Goal: Task Accomplishment & Management: Complete application form

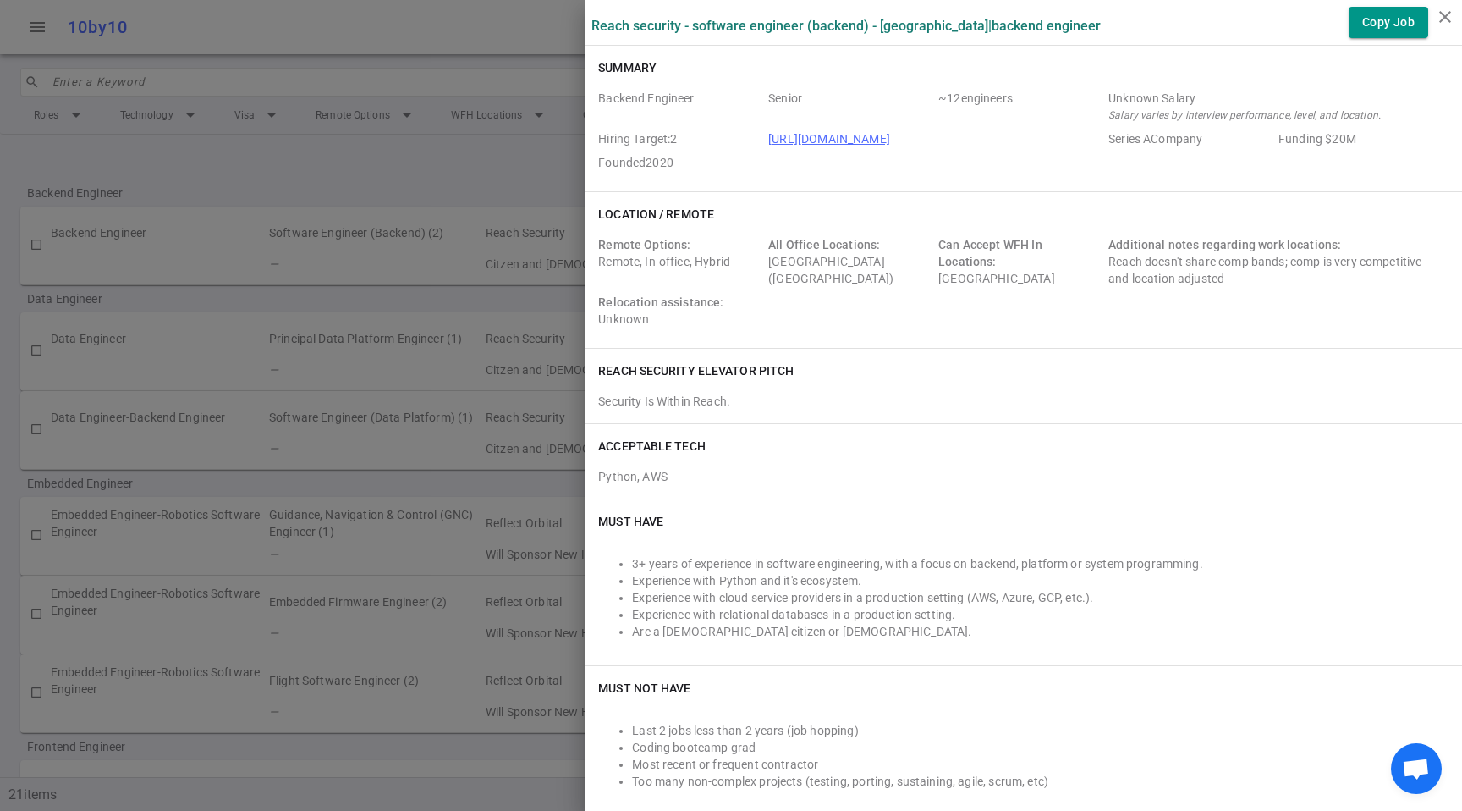
click at [430, 80] on div at bounding box center [731, 405] width 1462 height 811
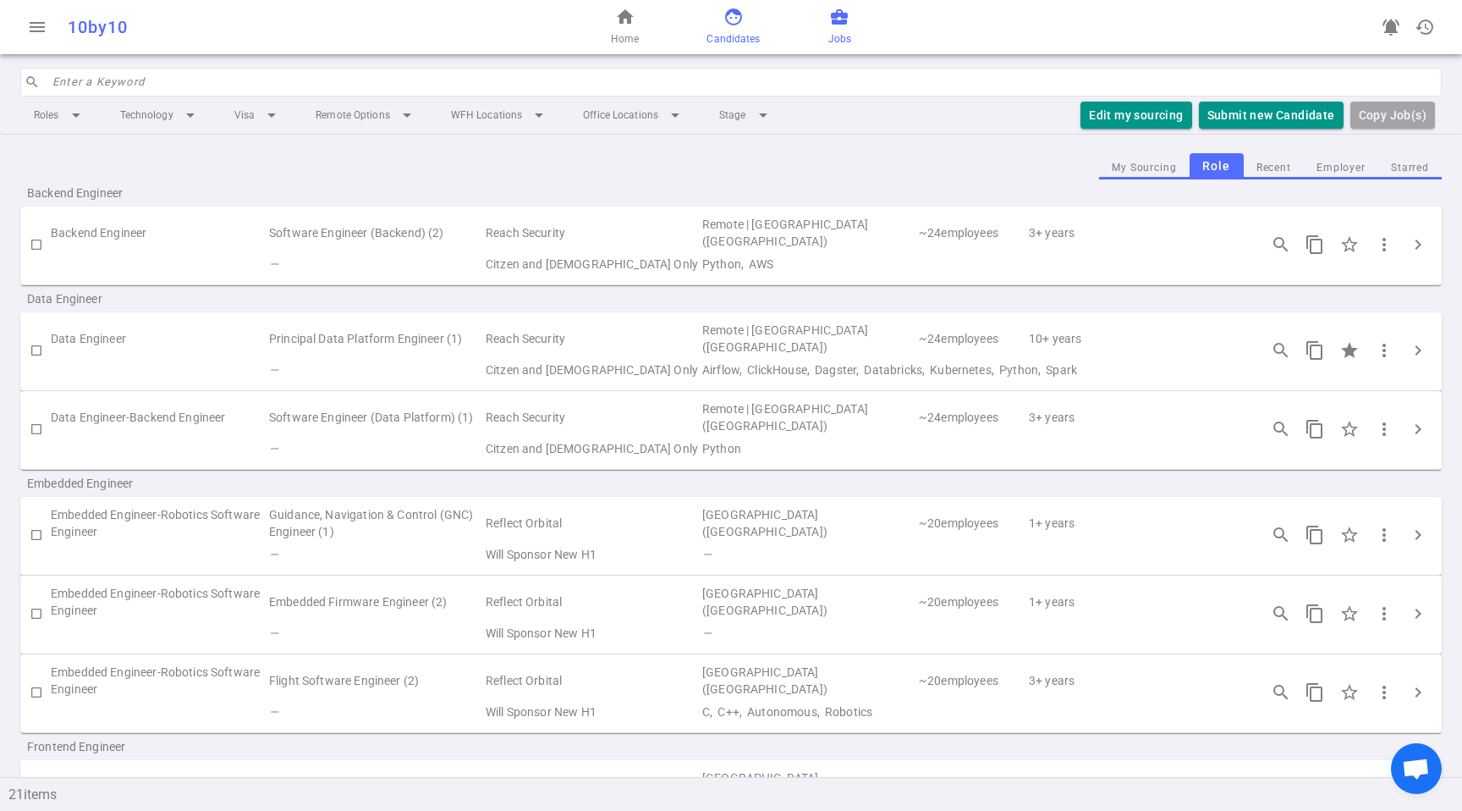
click at [726, 30] on span "Candidates" at bounding box center [733, 38] width 53 height 17
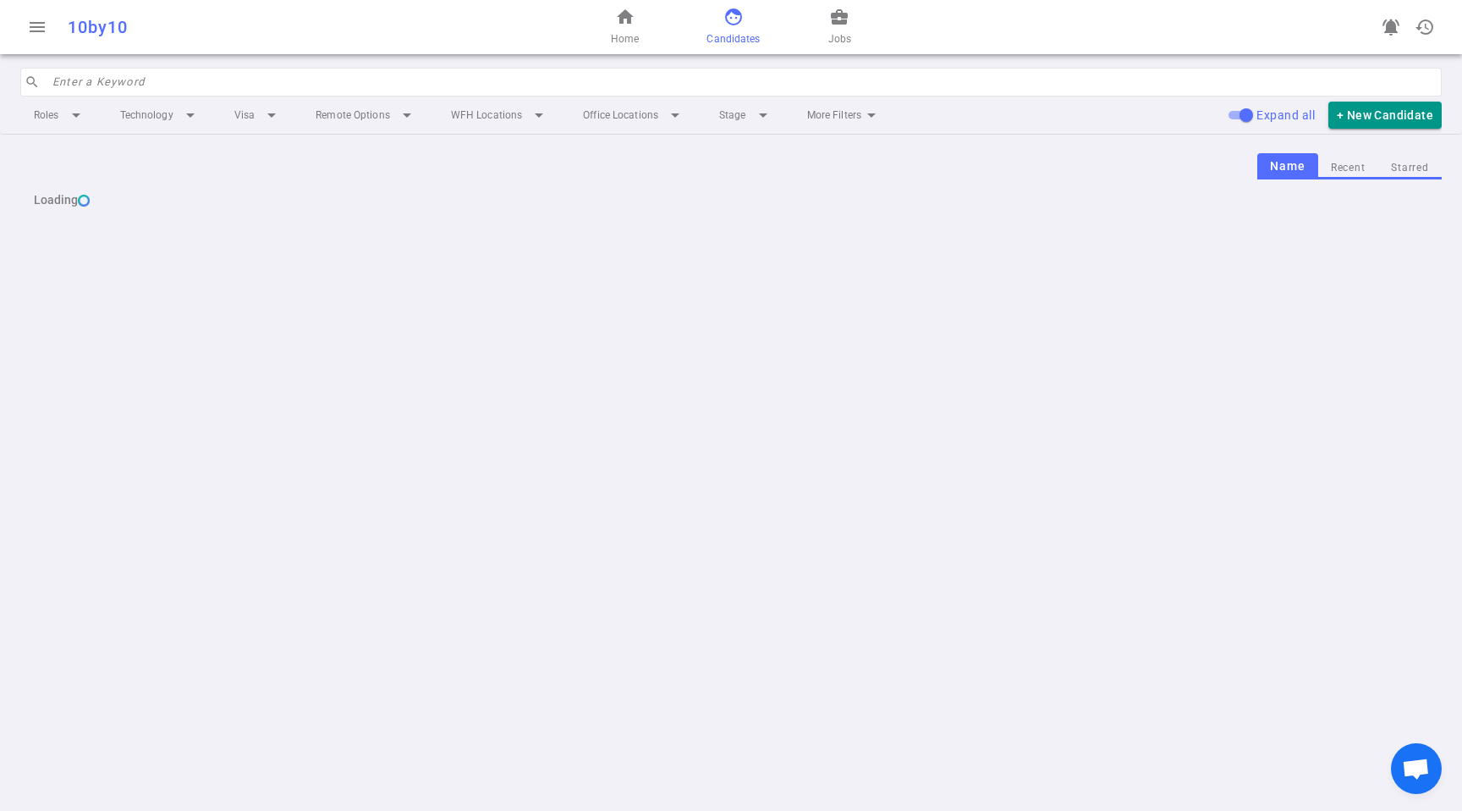
click at [1426, 167] on button "Starred" at bounding box center [1410, 168] width 63 height 23
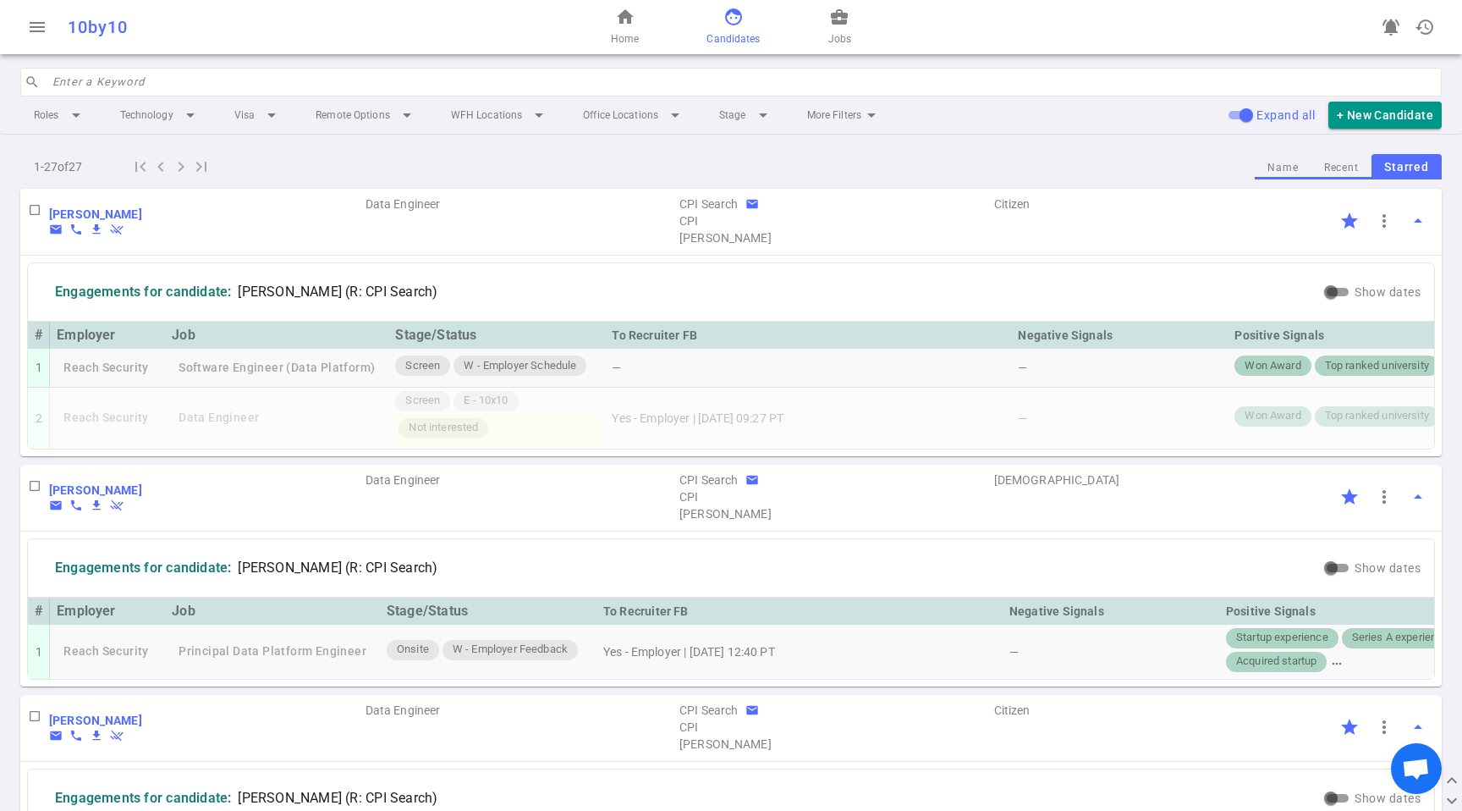
click at [316, 75] on input "search" at bounding box center [741, 82] width 1379 height 27
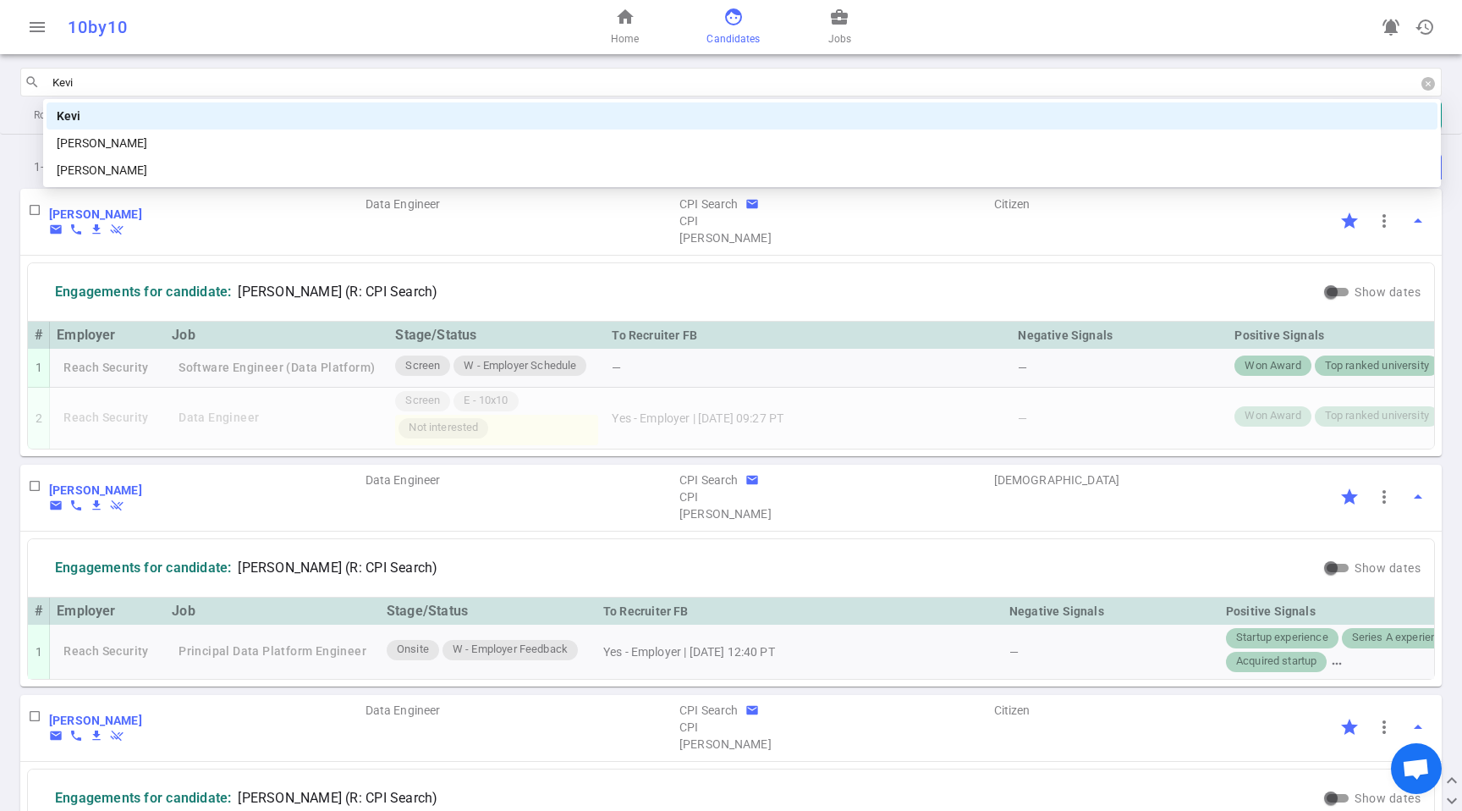
type input "[PERSON_NAME]"
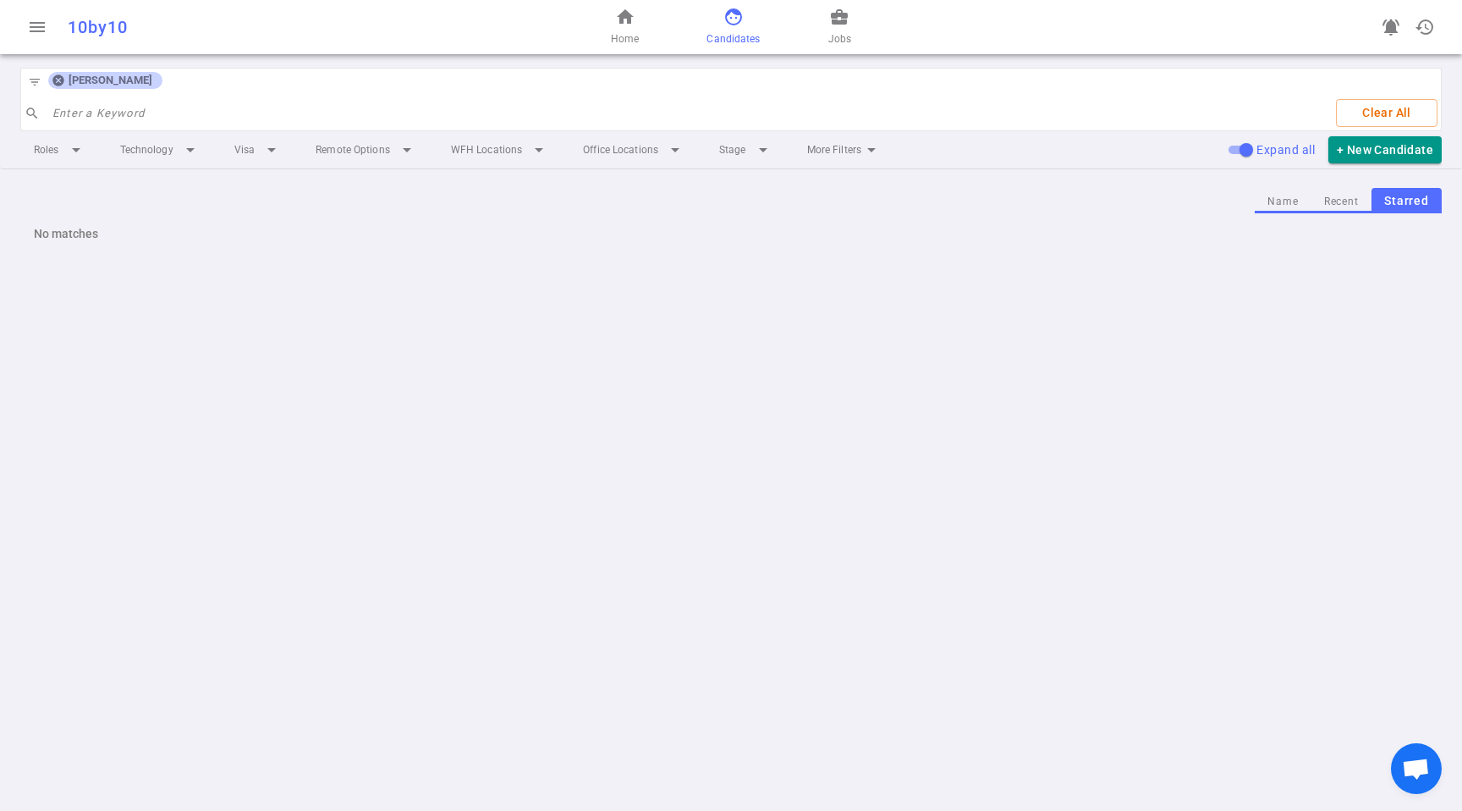
click at [1285, 201] on button "Name" at bounding box center [1283, 201] width 56 height 23
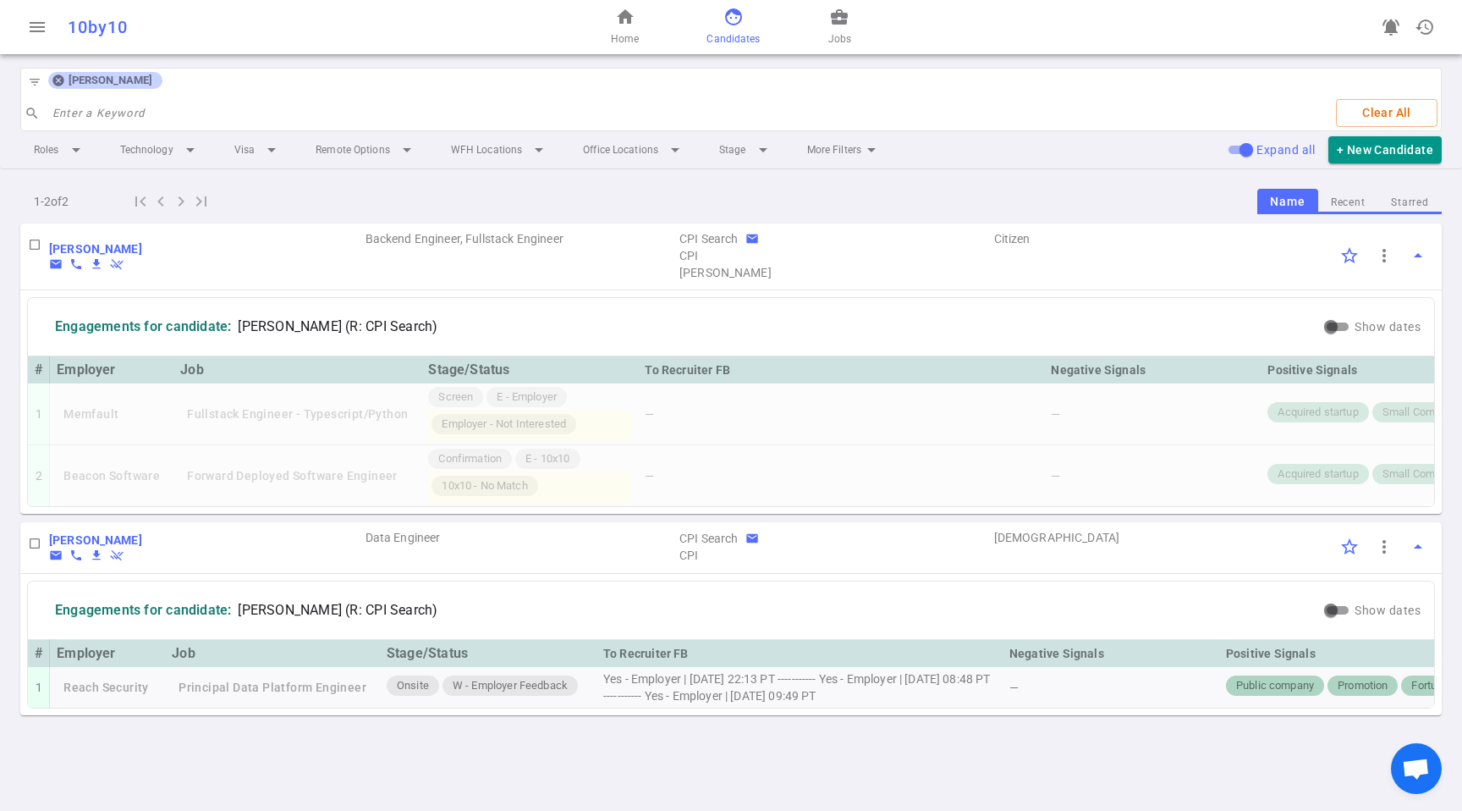
click at [62, 81] on icon at bounding box center [57, 80] width 11 height 11
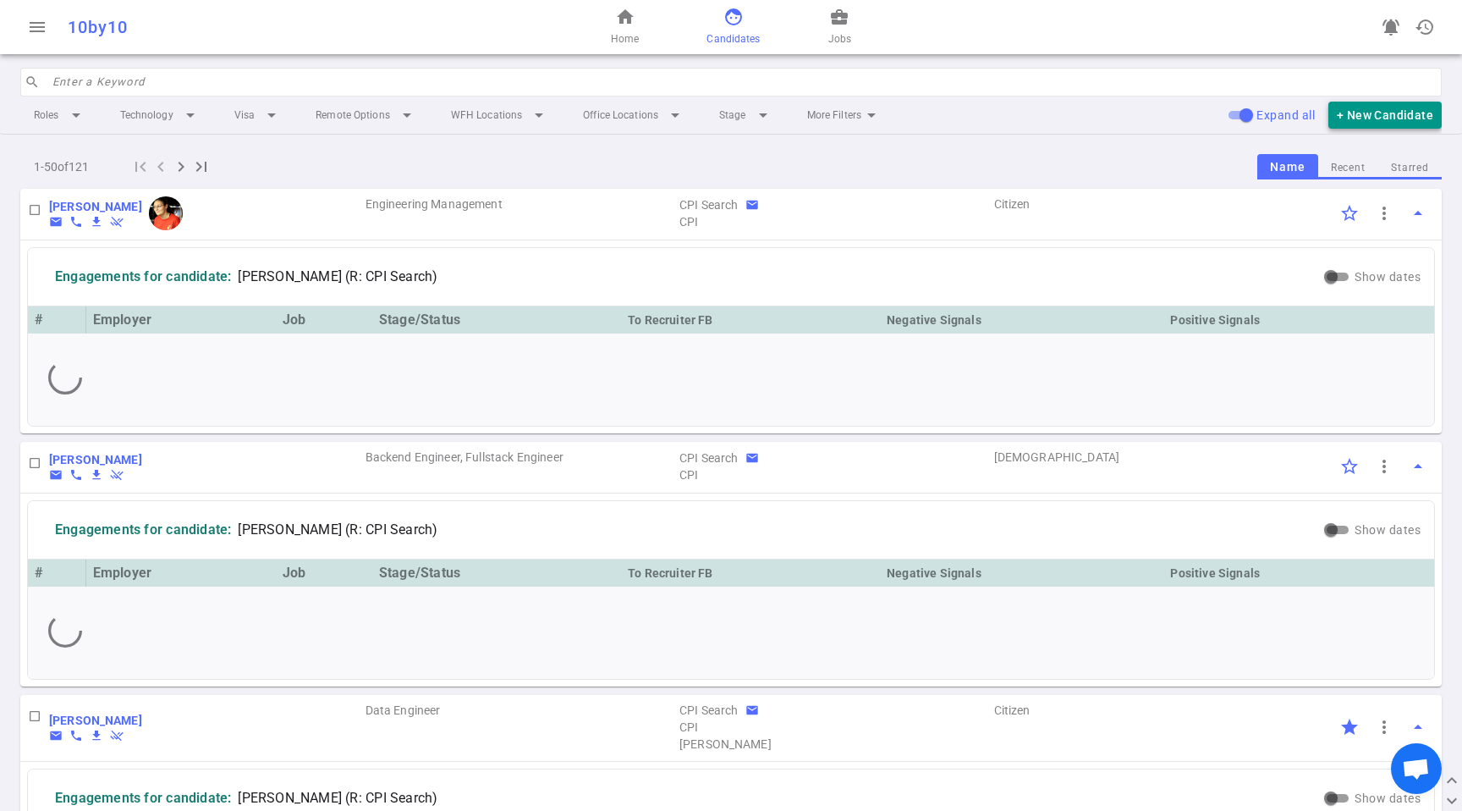
click at [1381, 118] on button "+ New Candidate" at bounding box center [1385, 116] width 113 height 28
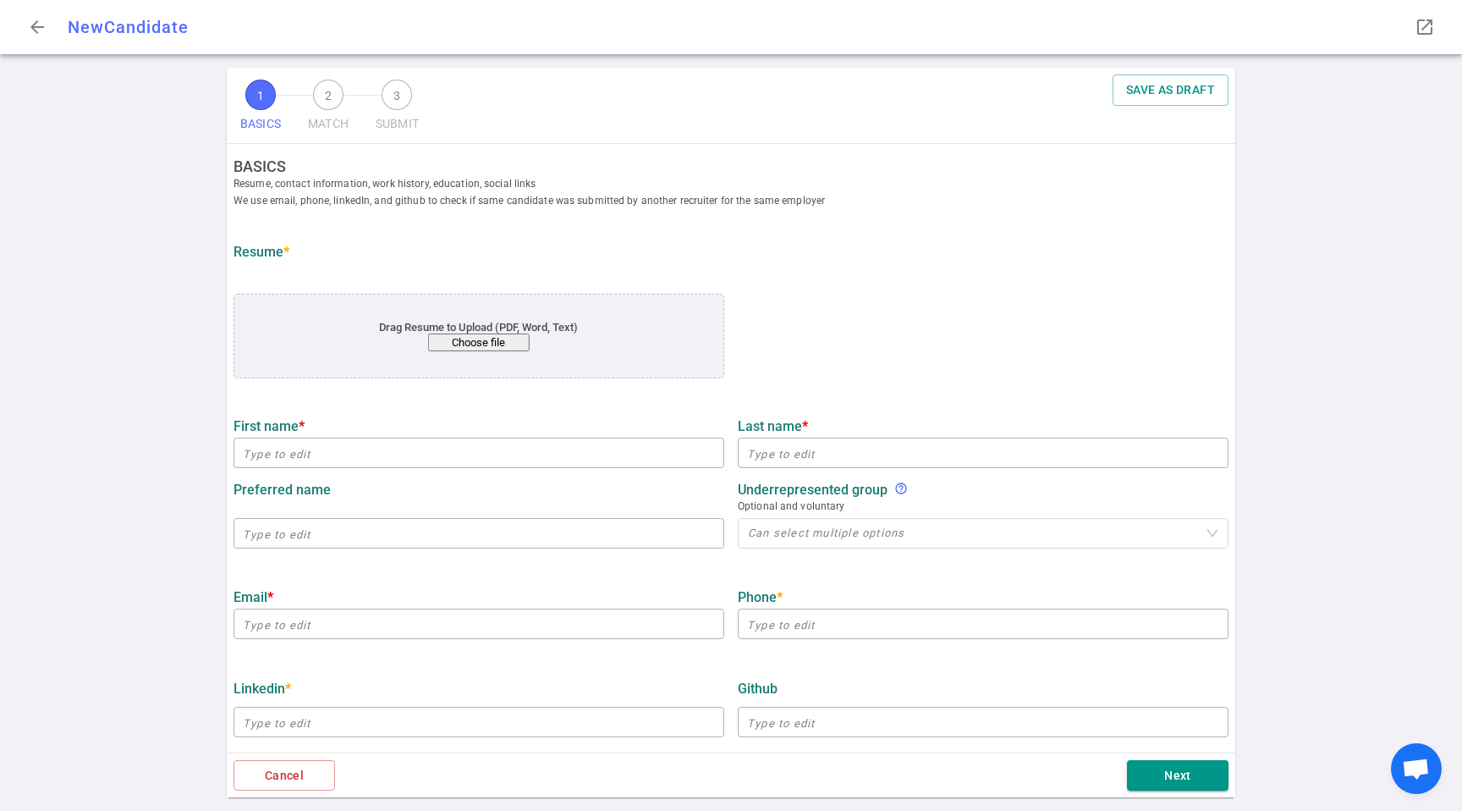
click at [475, 355] on div "Drag Resume to Upload (PDF, Word, Text) Choose file" at bounding box center [479, 336] width 491 height 85
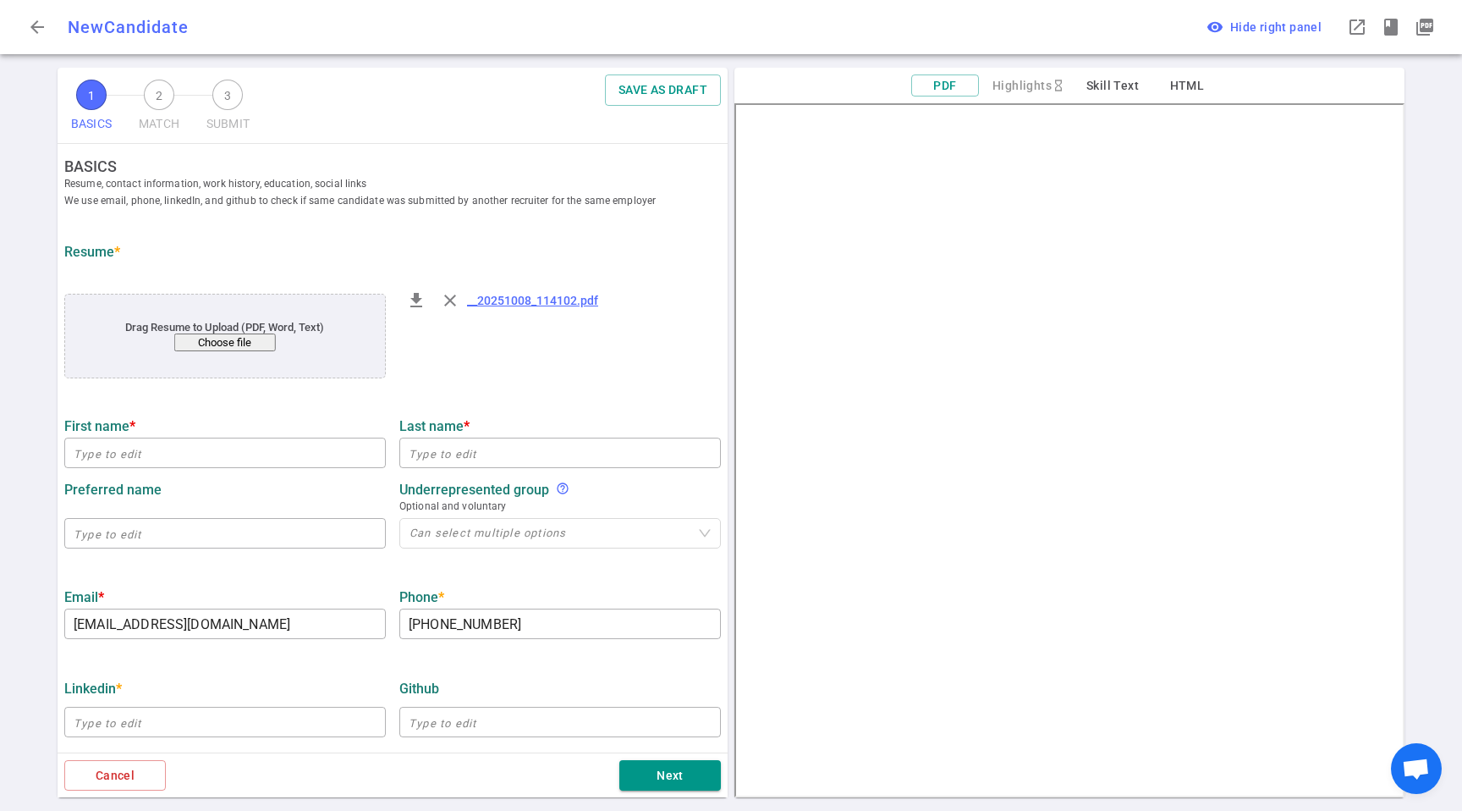
type input "[EMAIL_ADDRESS][DOMAIN_NAME]"
type input "[PHONE_NUMBER]"
type input "Vanna Health"
type textarea "Data Engineer"
type input "6.1"
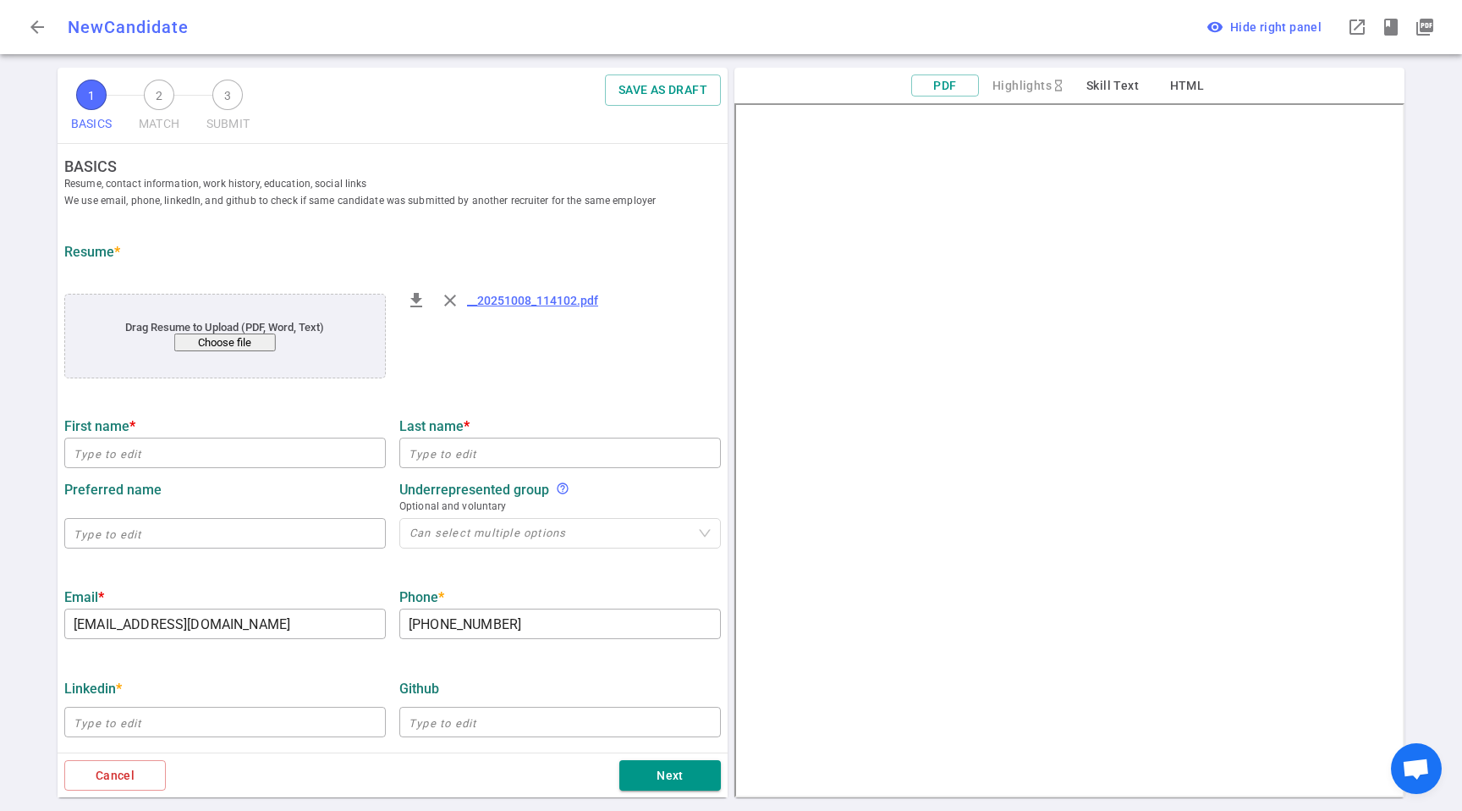
type input "[US_STATE] Institute Of Technology"
type input "Machine Learning Robotics. Coursework"
click at [109, 447] on input "text" at bounding box center [225, 452] width 322 height 27
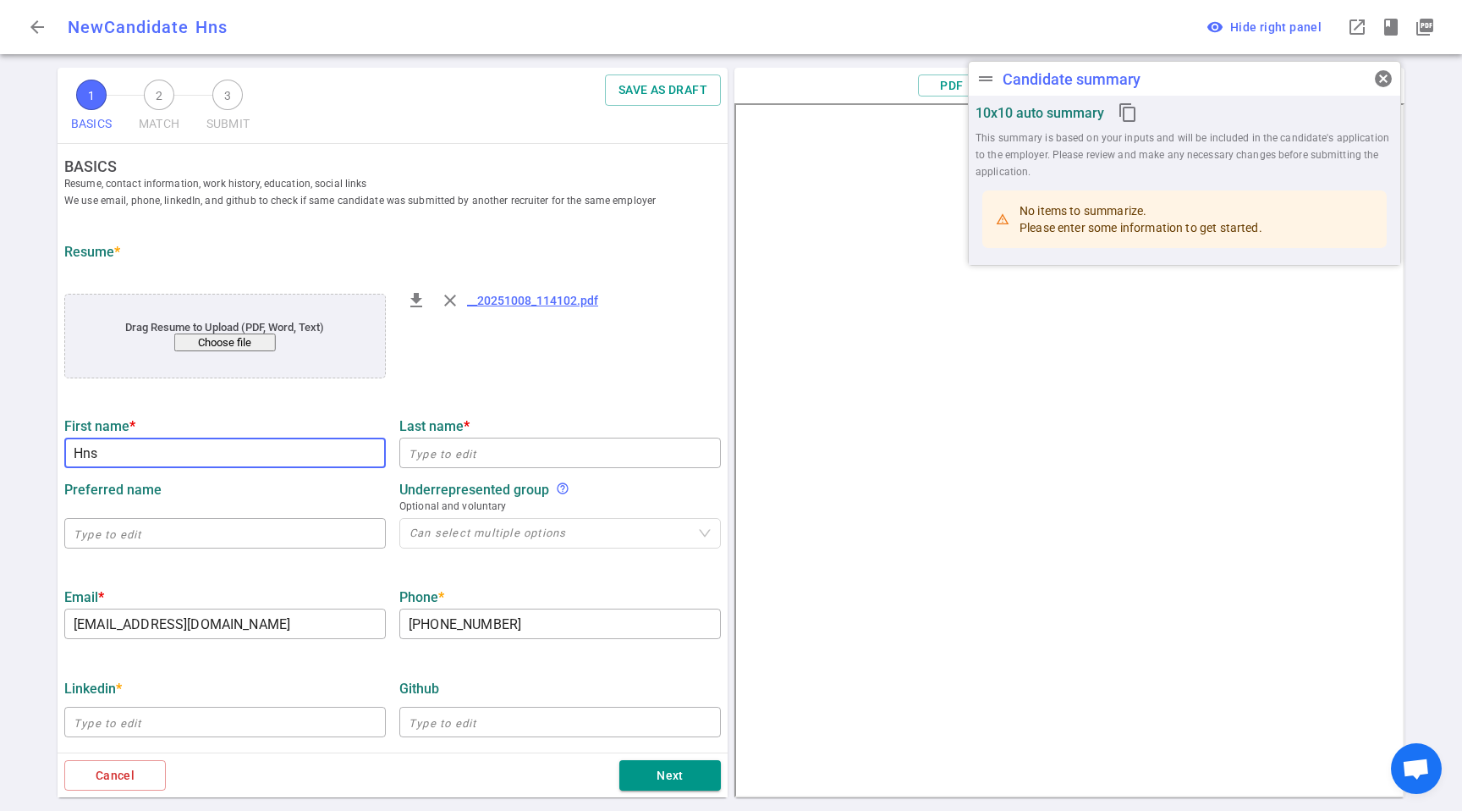
type input "Hns"
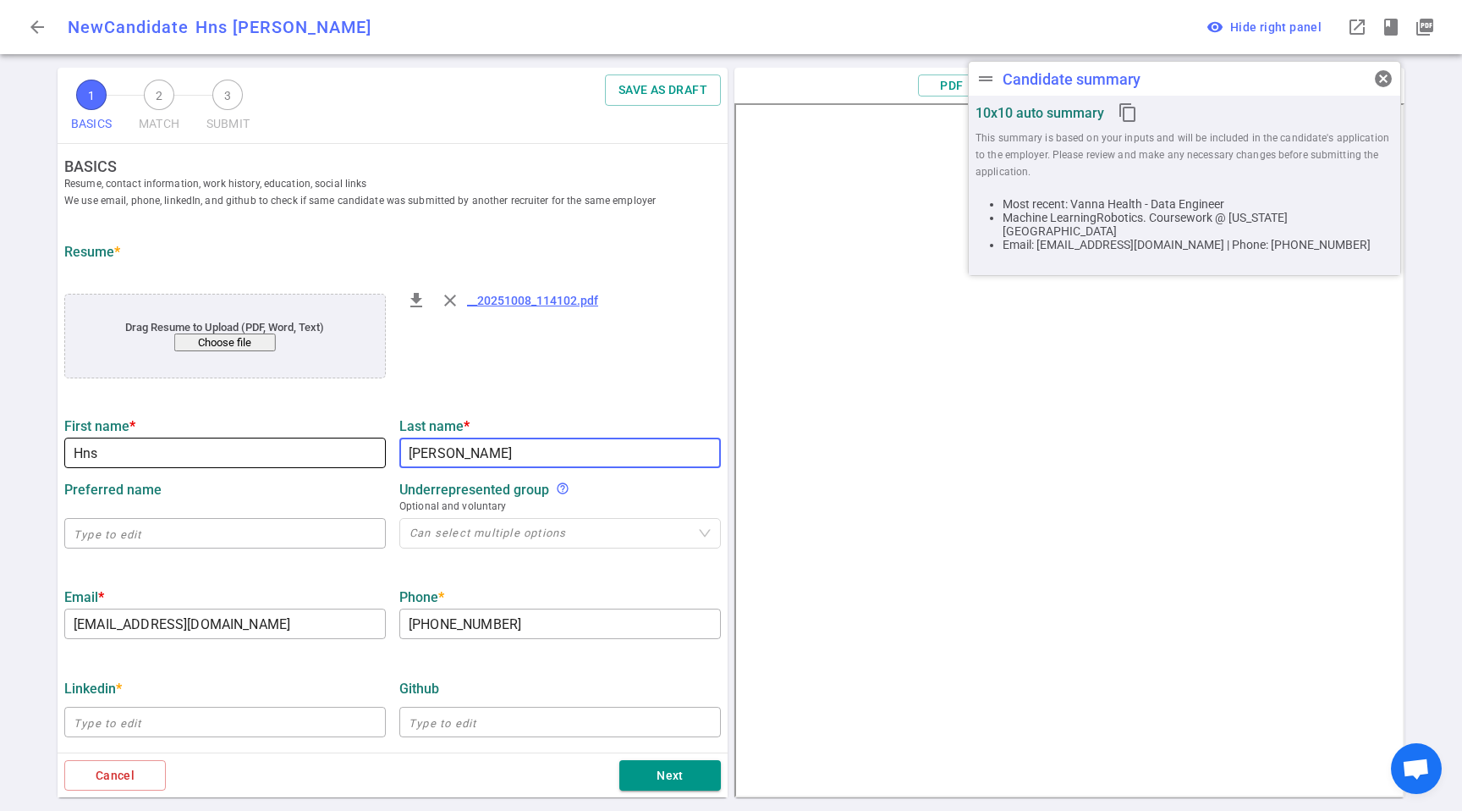
type input "[PERSON_NAME]"
click at [95, 460] on input "Hns" at bounding box center [225, 452] width 322 height 27
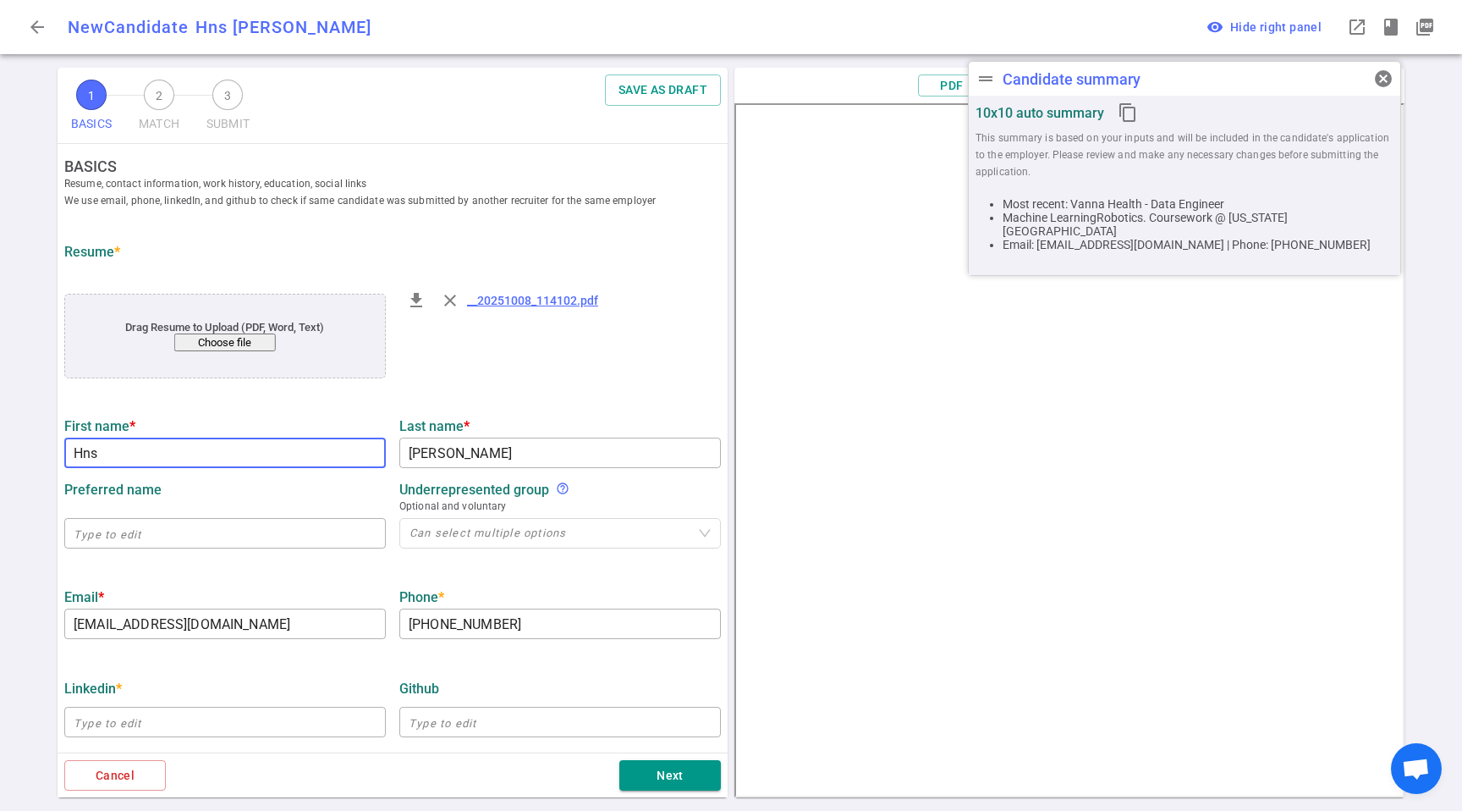
click at [80, 453] on input "Hns" at bounding box center [225, 452] width 322 height 27
type input "[PERSON_NAME]"
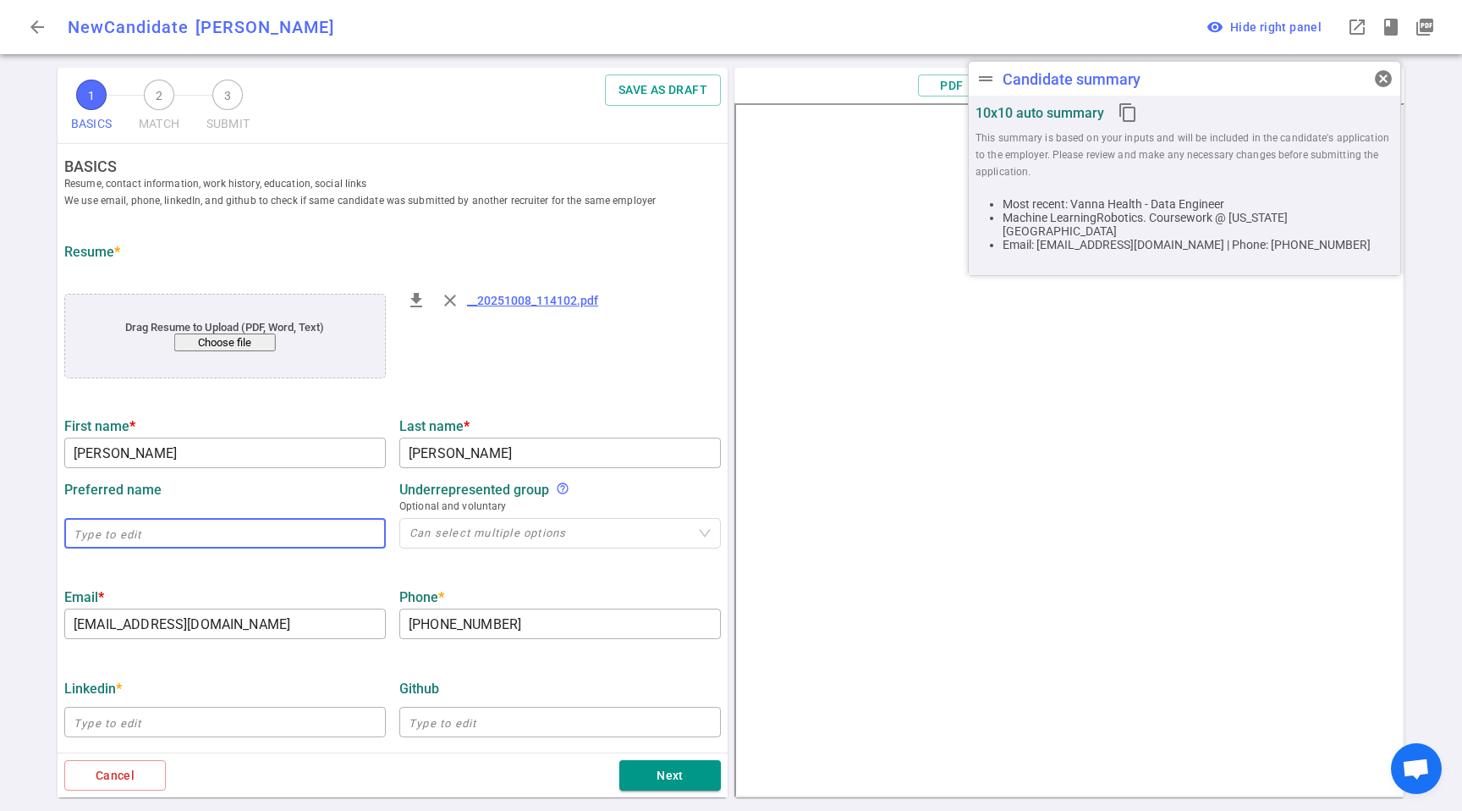
drag, startPoint x: 138, startPoint y: 538, endPoint x: 307, endPoint y: 544, distance: 169.4
click at [138, 538] on input "text" at bounding box center [225, 533] width 322 height 27
click at [557, 533] on div at bounding box center [551, 533] width 297 height 13
click at [316, 586] on div "Email * [EMAIL_ADDRESS][DOMAIN_NAME] ​" at bounding box center [225, 609] width 335 height 60
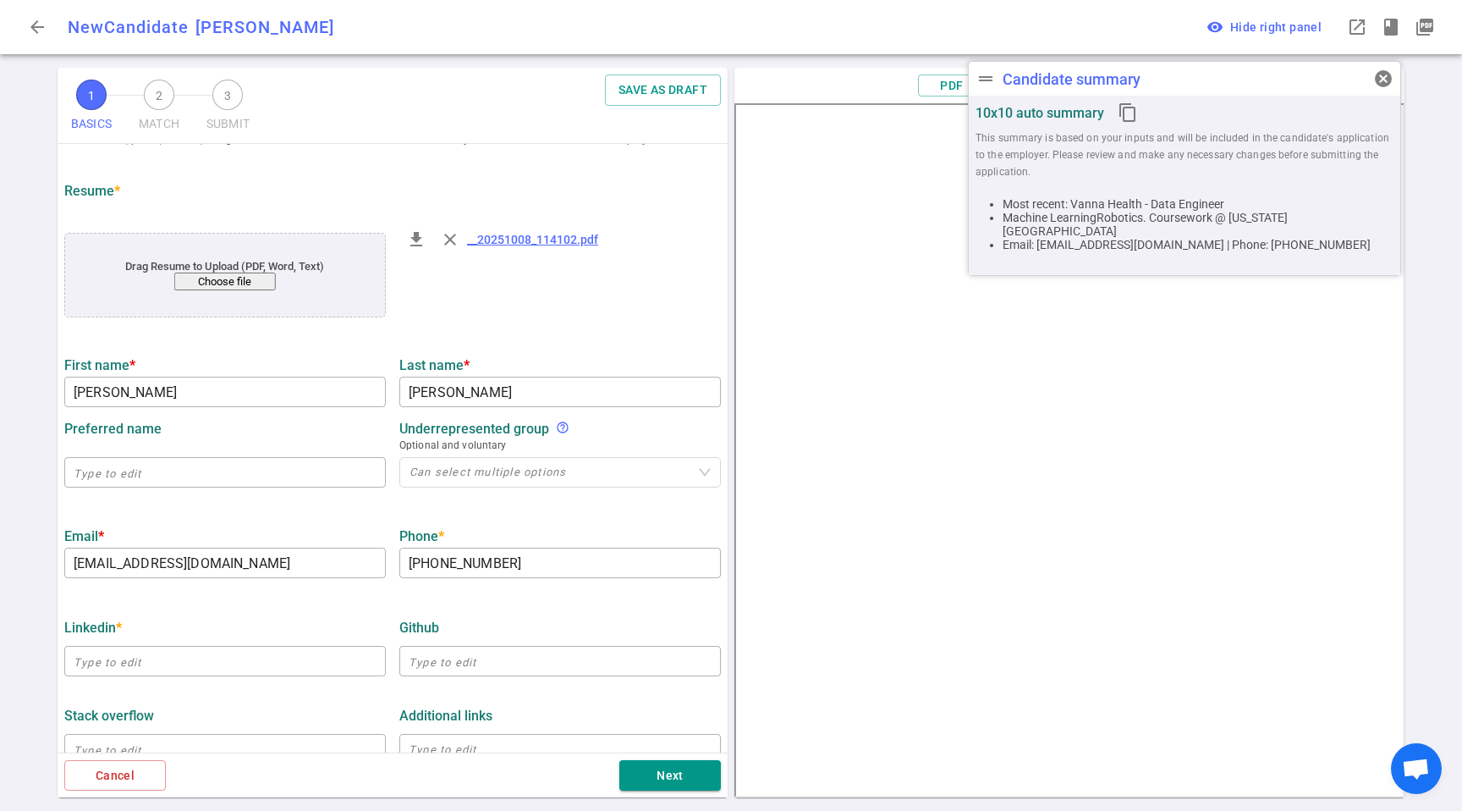
scroll to position [140, 0]
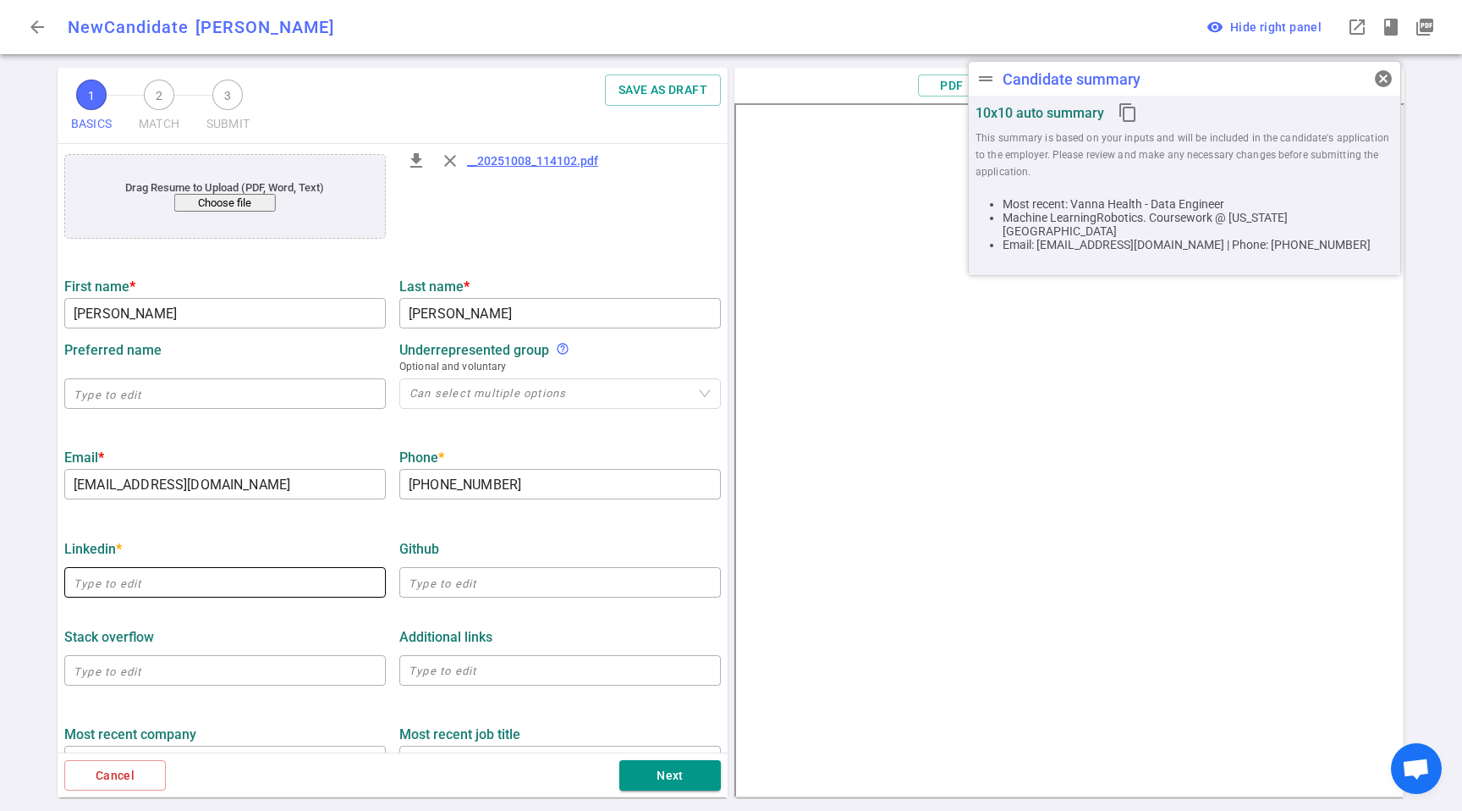
click at [129, 585] on input "text" at bounding box center [225, 582] width 322 height 27
paste input "[URL][DOMAIN_NAME]"
type input "[URL][DOMAIN_NAME]"
click at [431, 582] on input "text" at bounding box center [560, 582] width 322 height 27
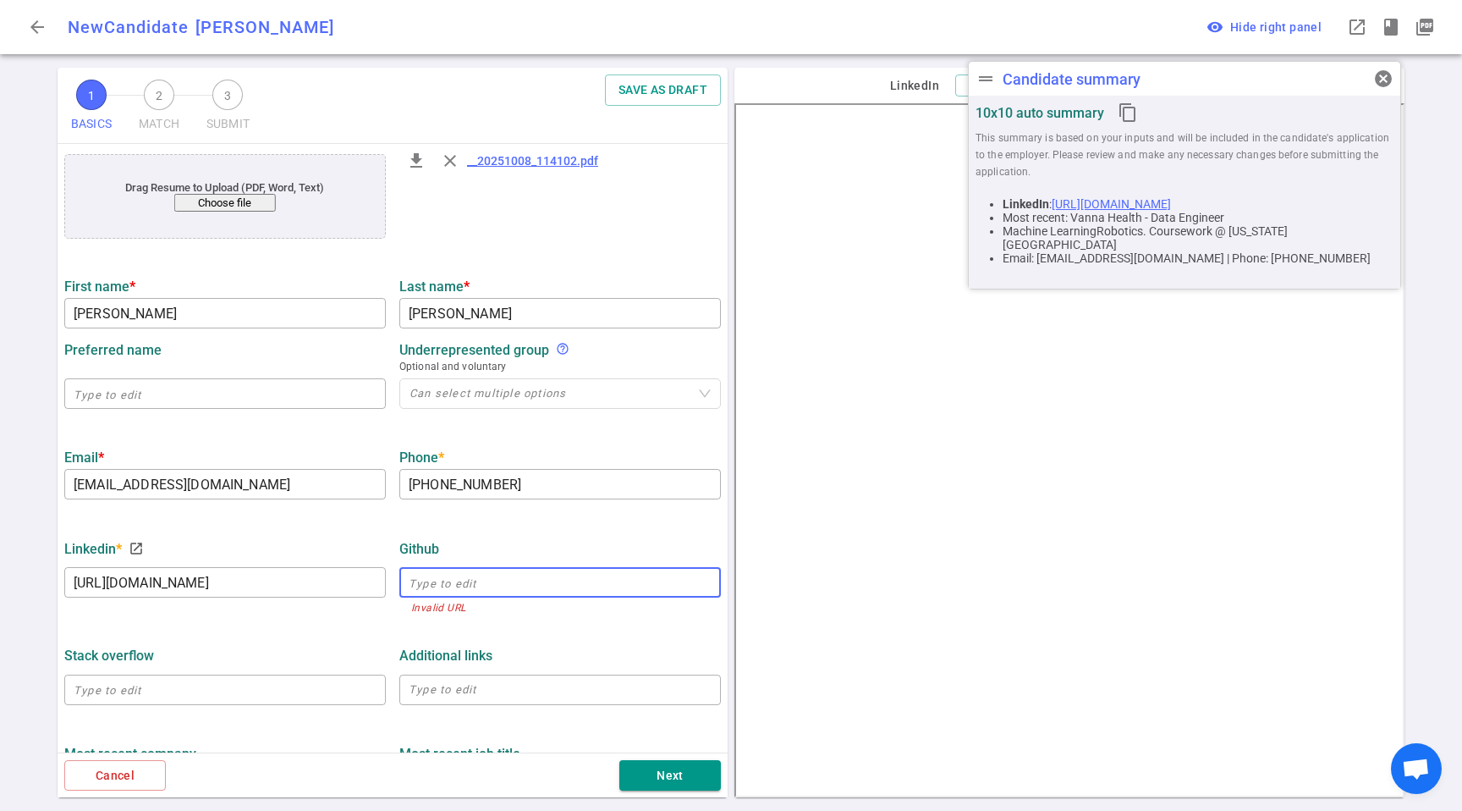
scroll to position [401, 0]
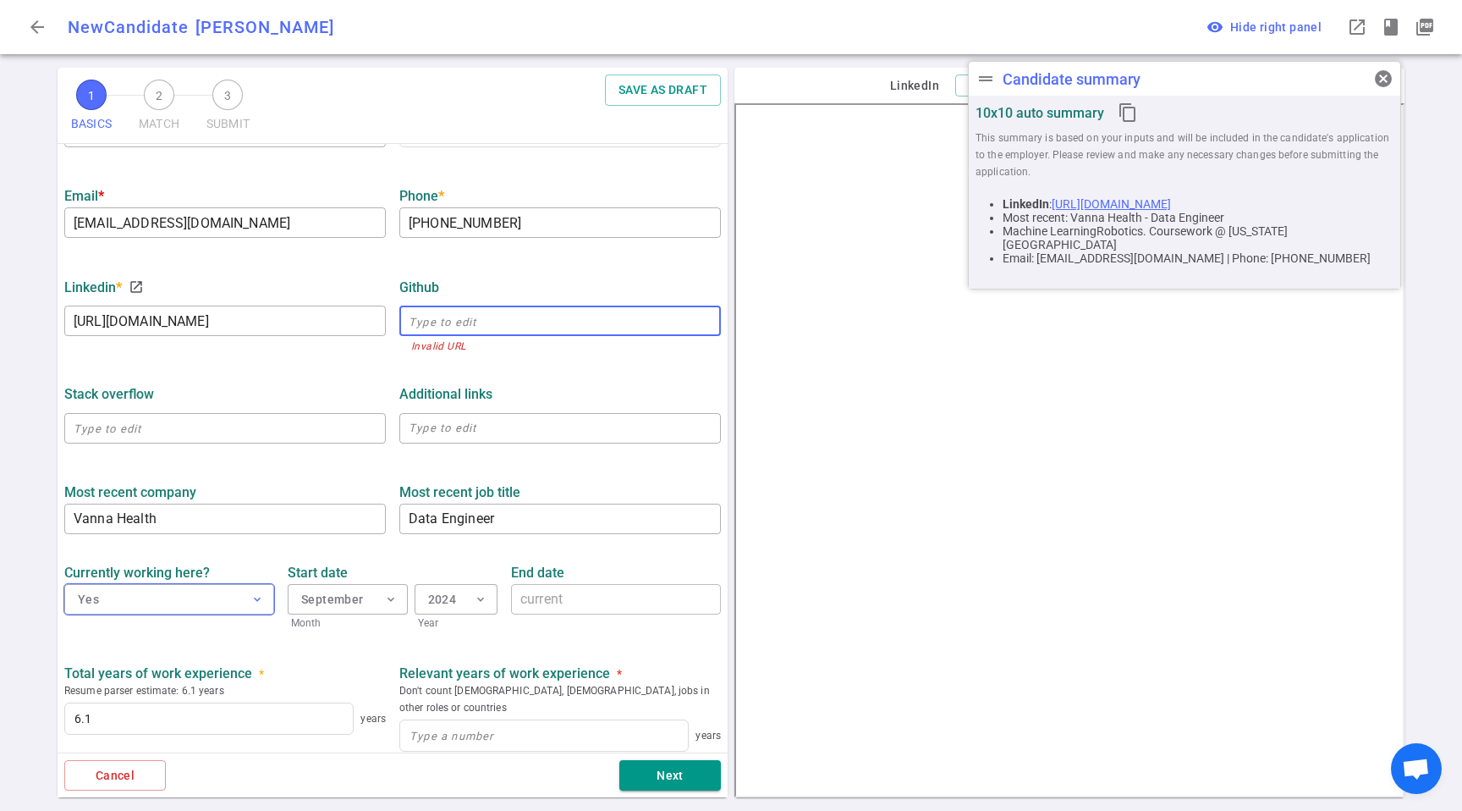
click at [203, 590] on button "Yes expand_more" at bounding box center [169, 599] width 210 height 30
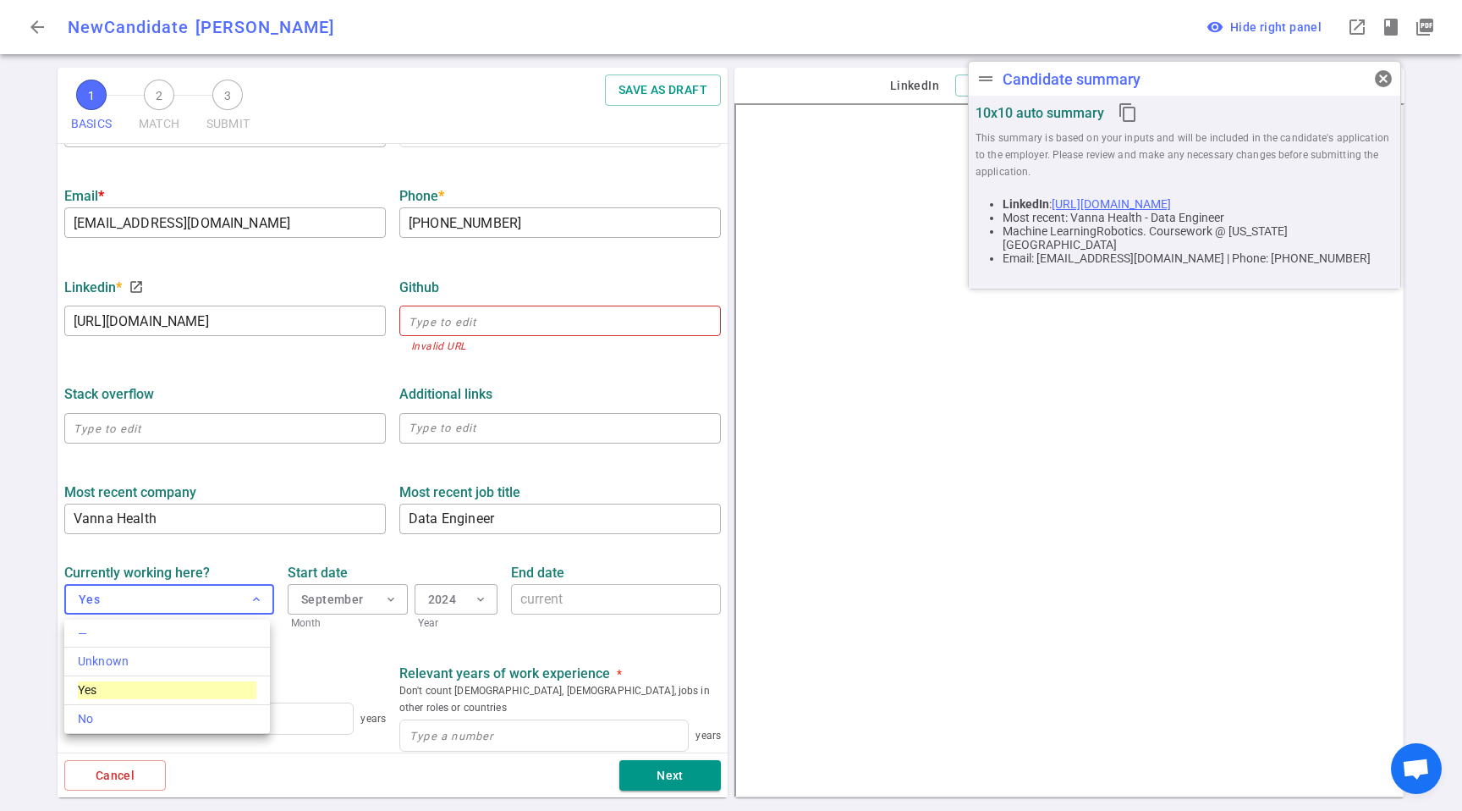
click at [210, 545] on div at bounding box center [731, 405] width 1462 height 811
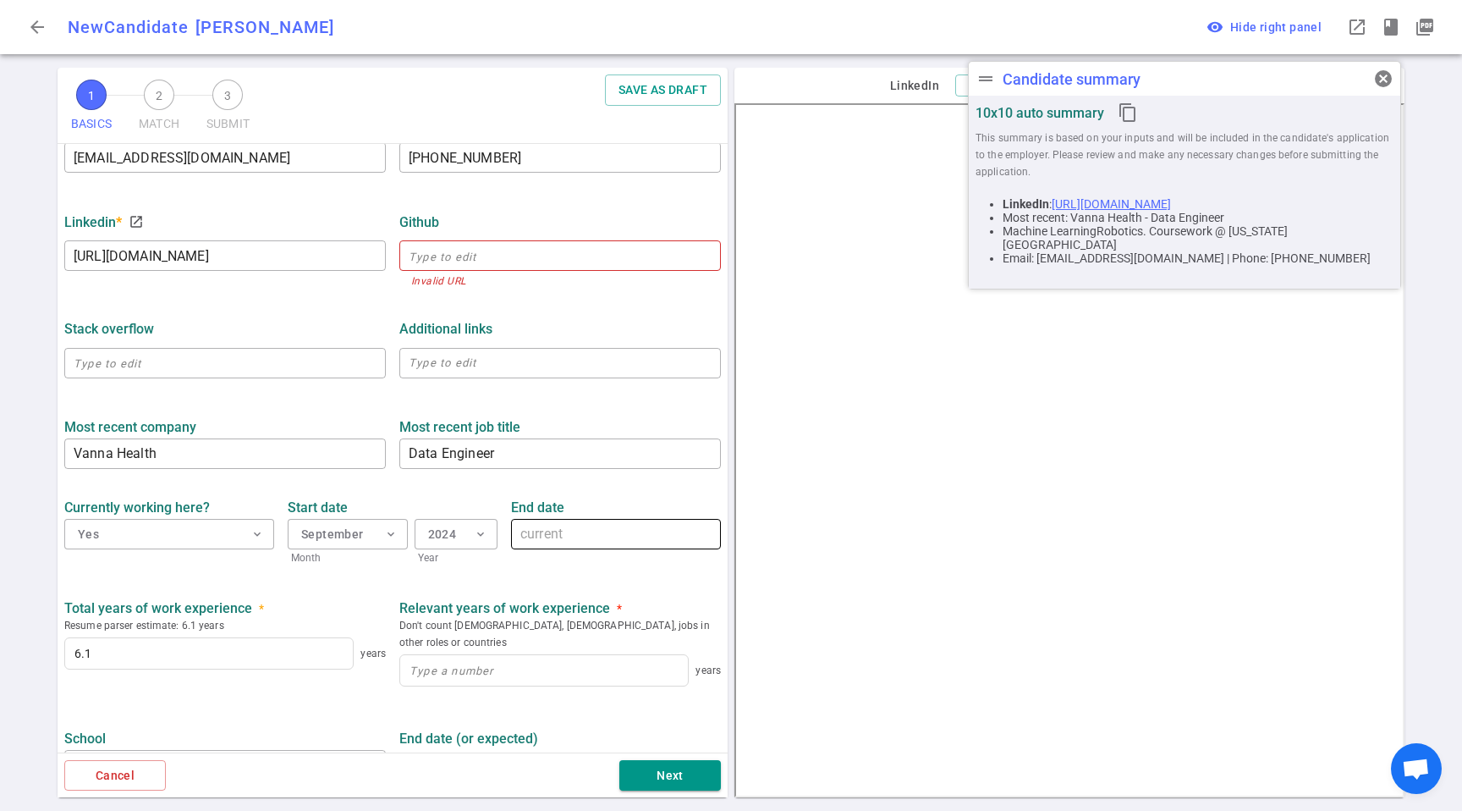
scroll to position [488, 0]
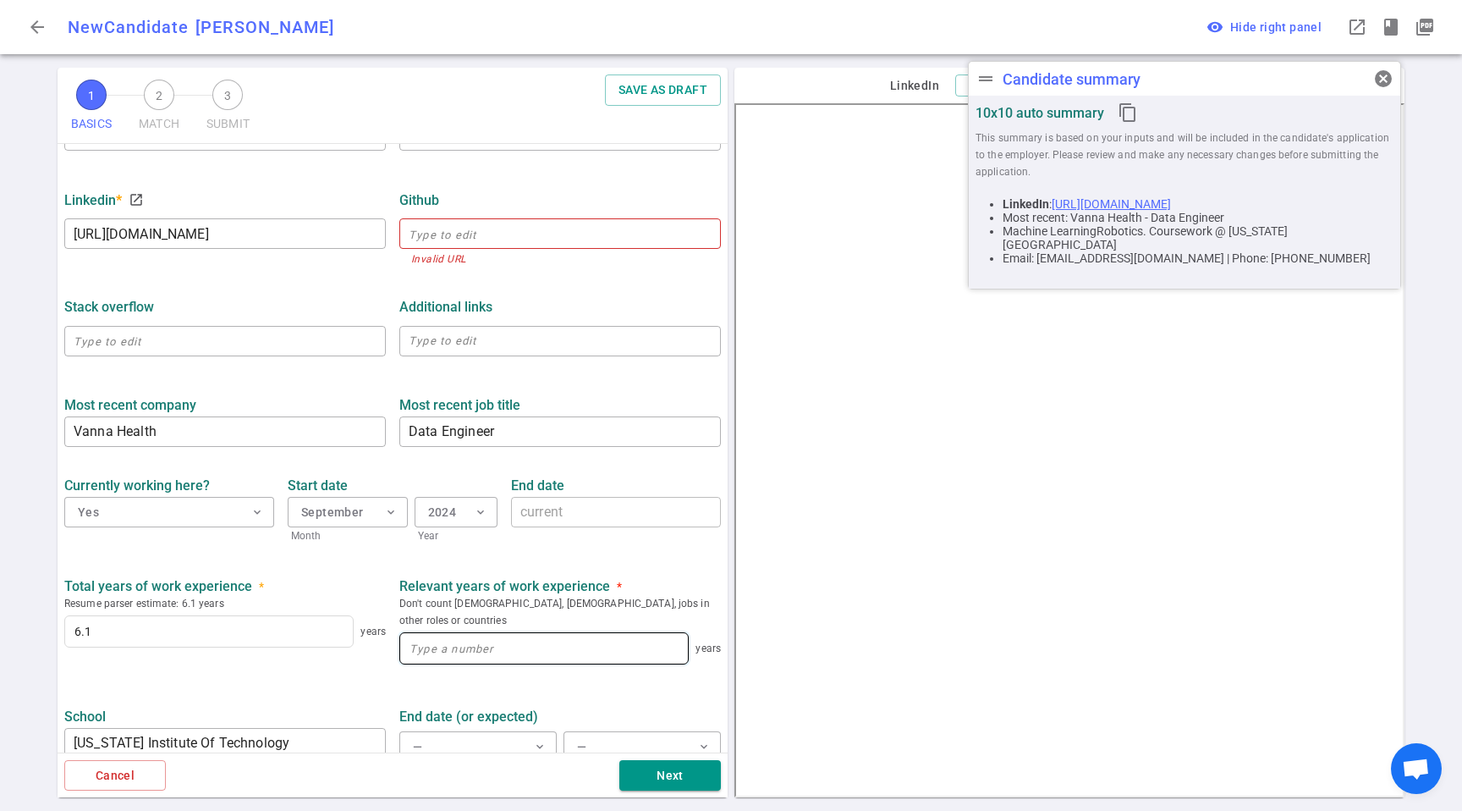
click at [536, 643] on input at bounding box center [544, 648] width 288 height 30
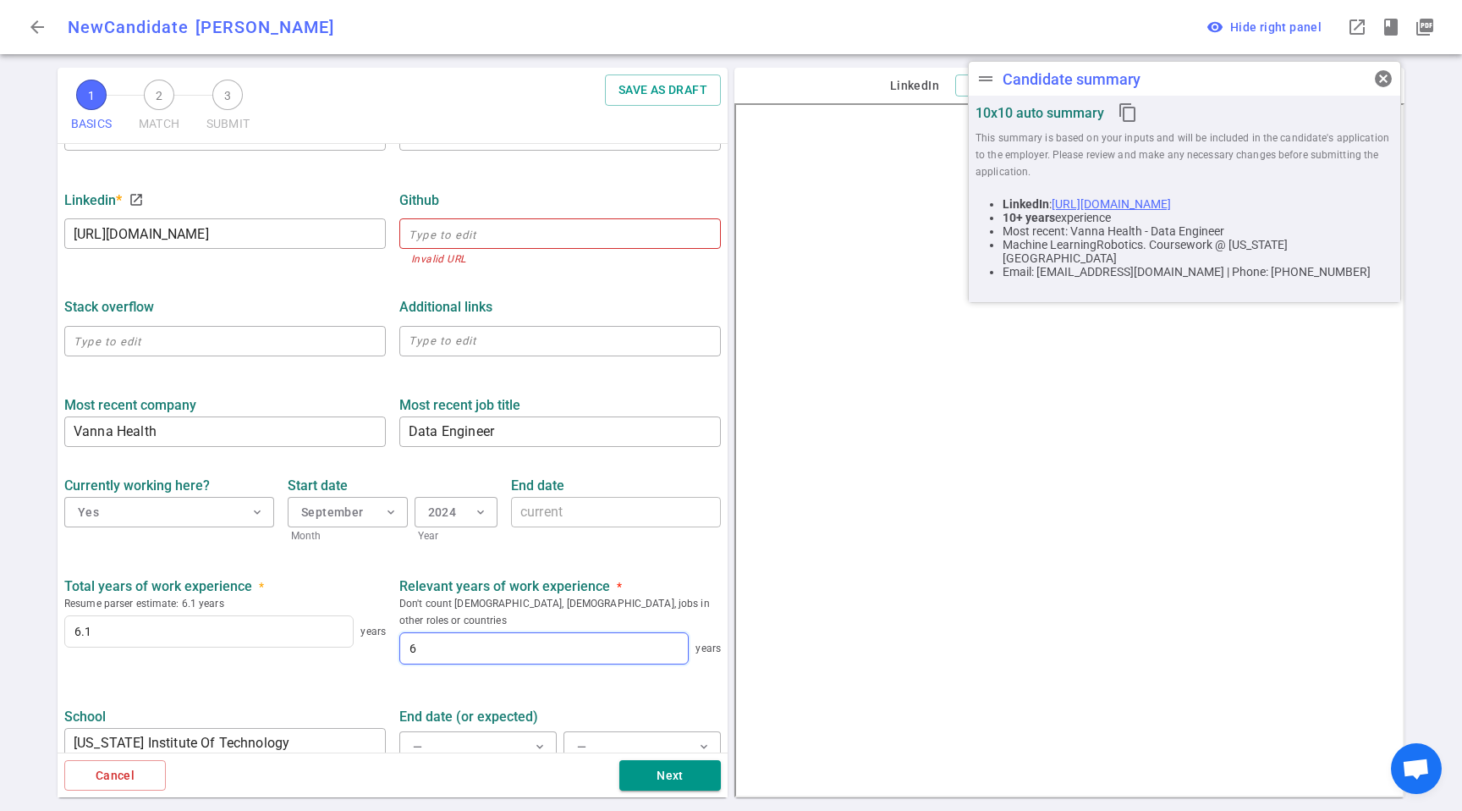
type input "6"
click at [250, 565] on div "Total years of work experience * Resume parser estimate: 6.1 years 6.1 years Re…" at bounding box center [393, 620] width 670 height 113
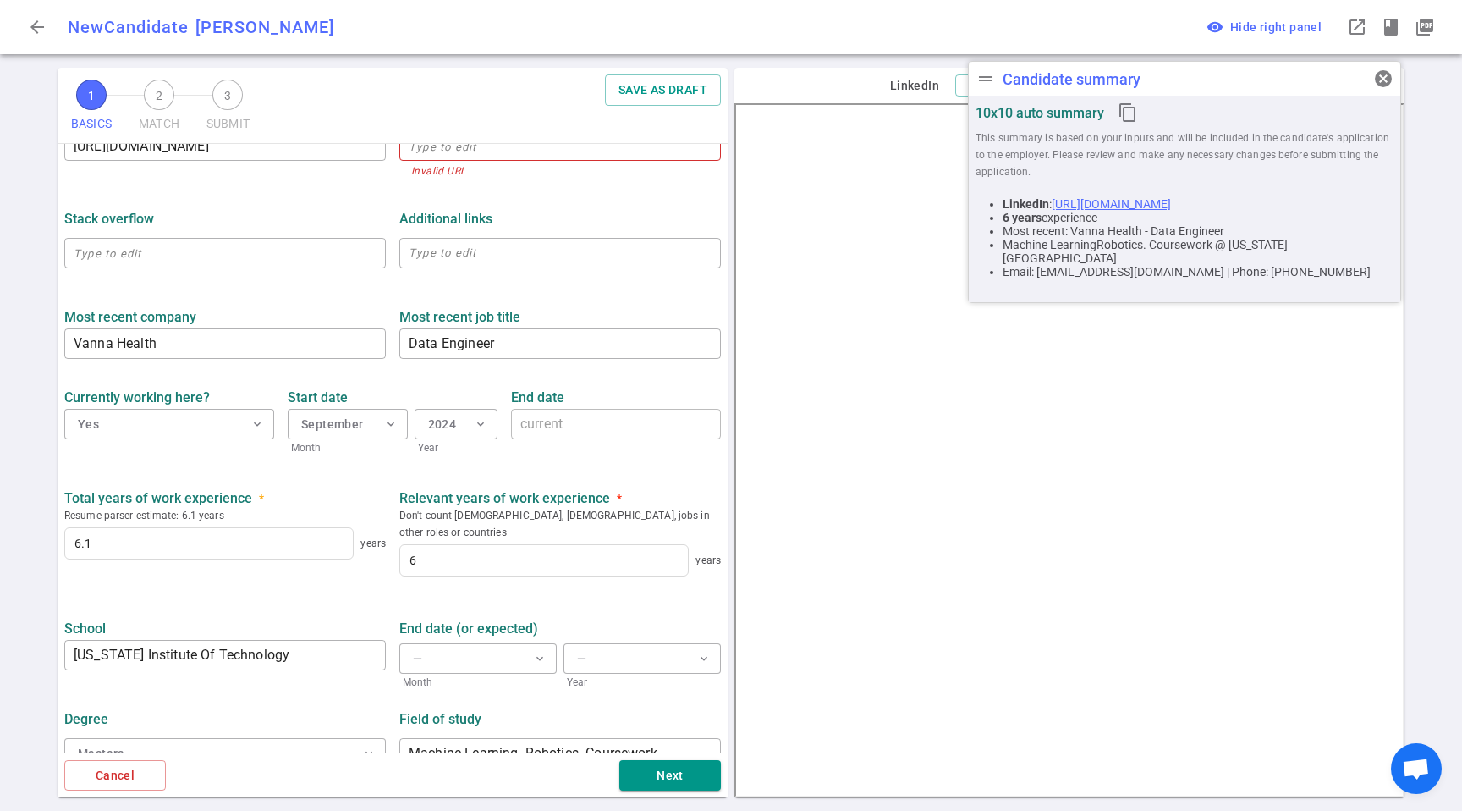
scroll to position [586, 0]
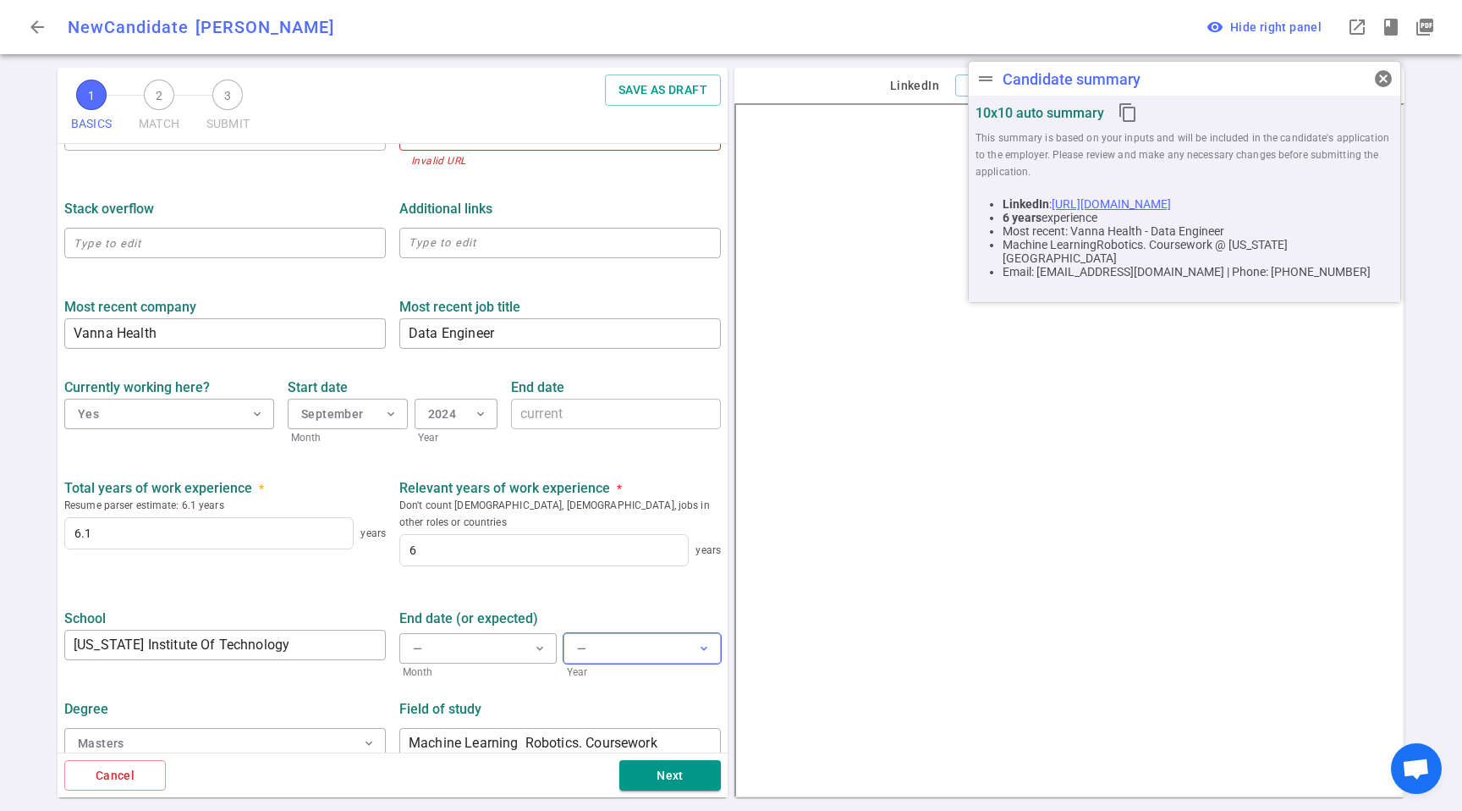
click at [580, 633] on button "— expand_more" at bounding box center [642, 648] width 157 height 30
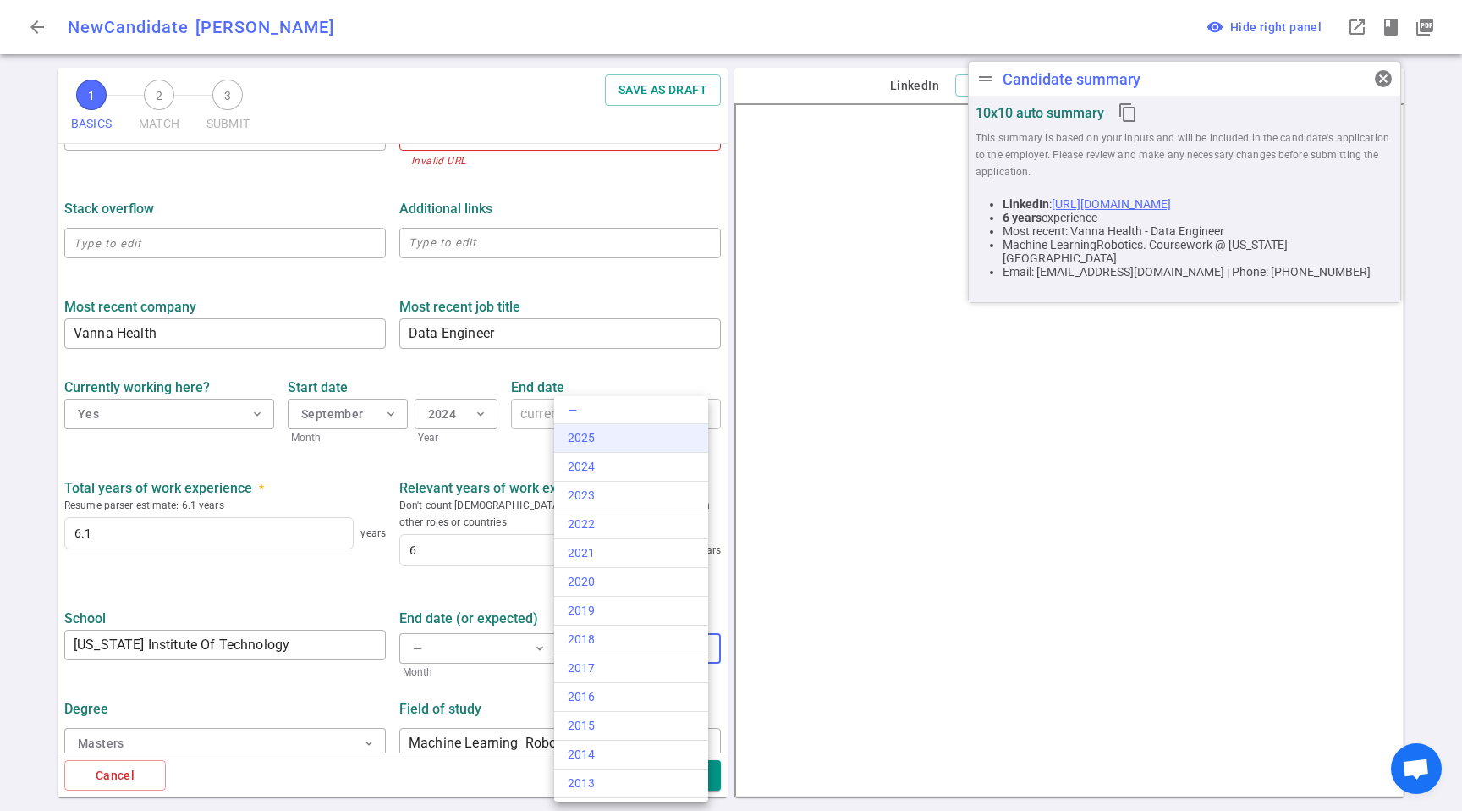
click at [619, 443] on div "2025" at bounding box center [631, 438] width 127 height 18
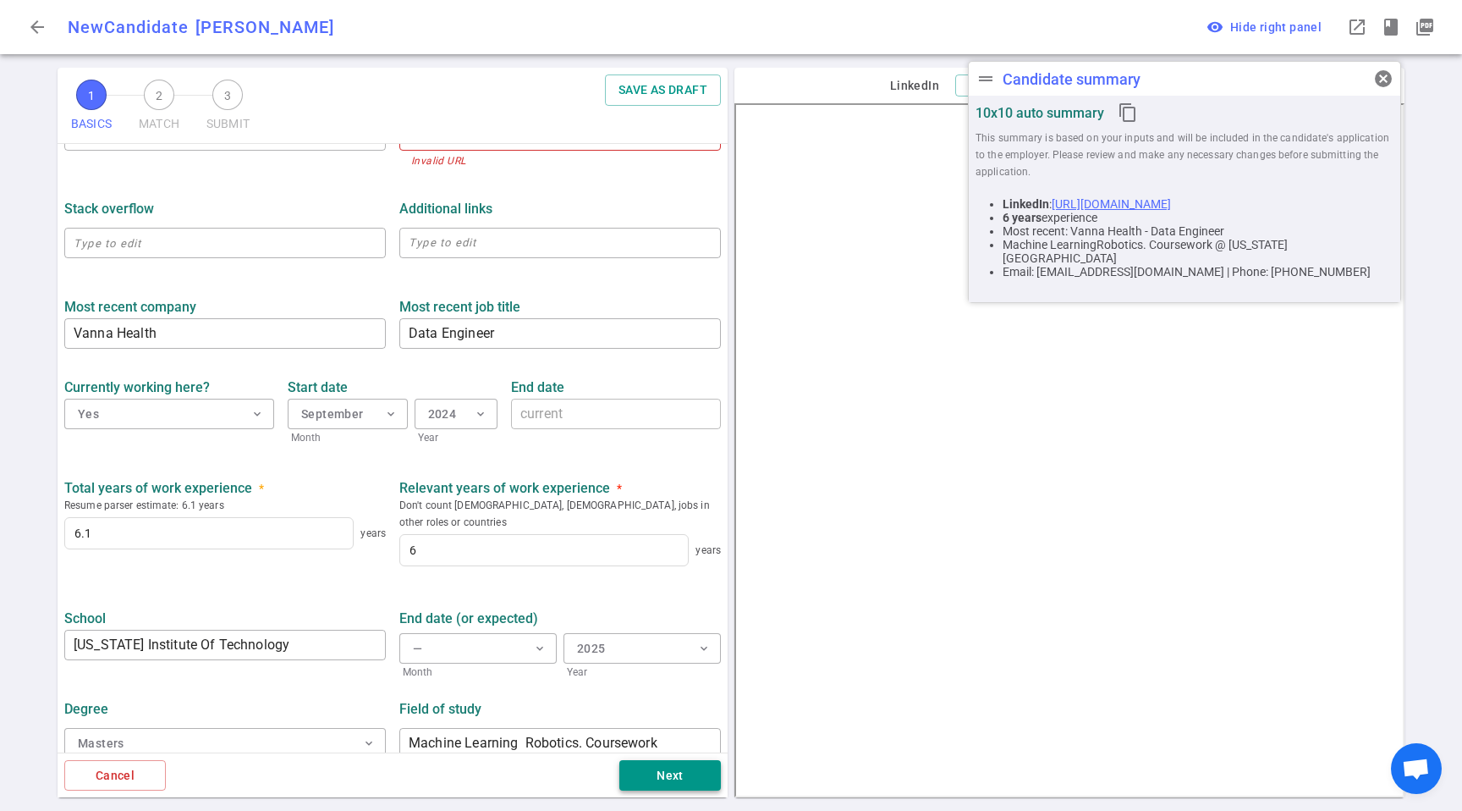
click at [691, 779] on button "Next" at bounding box center [670, 775] width 102 height 31
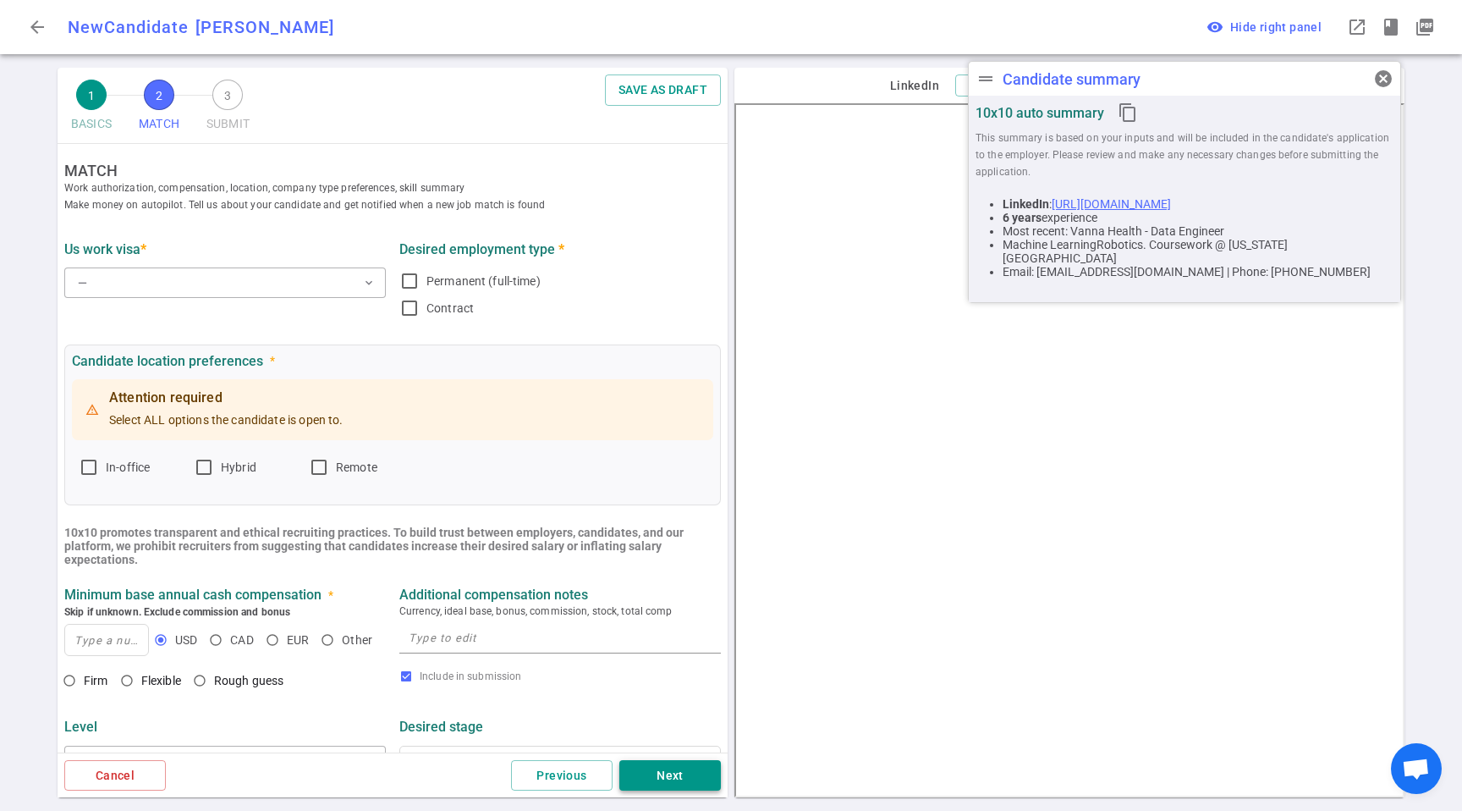
scroll to position [0, 0]
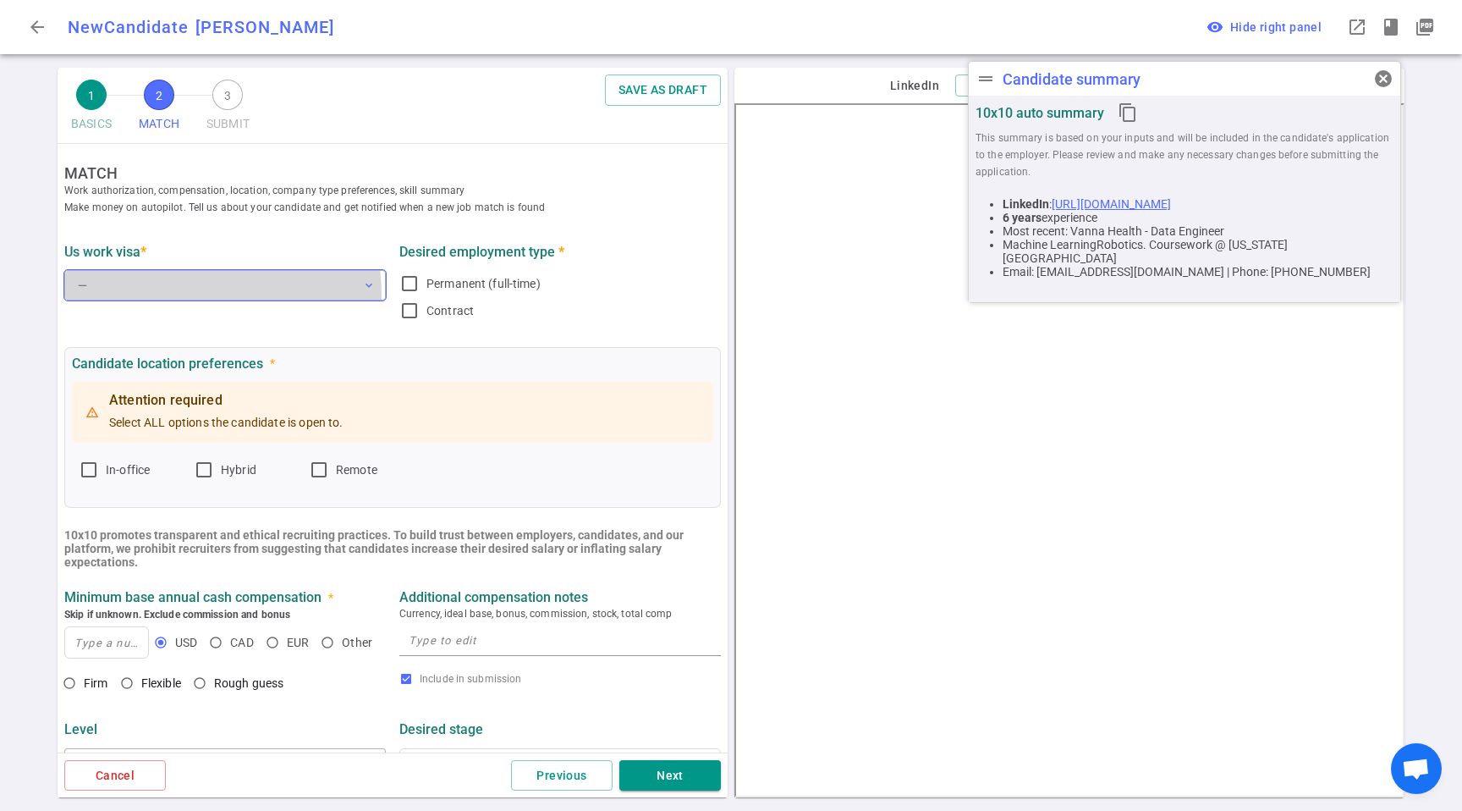
click at [146, 295] on button "— expand_more" at bounding box center [225, 285] width 322 height 30
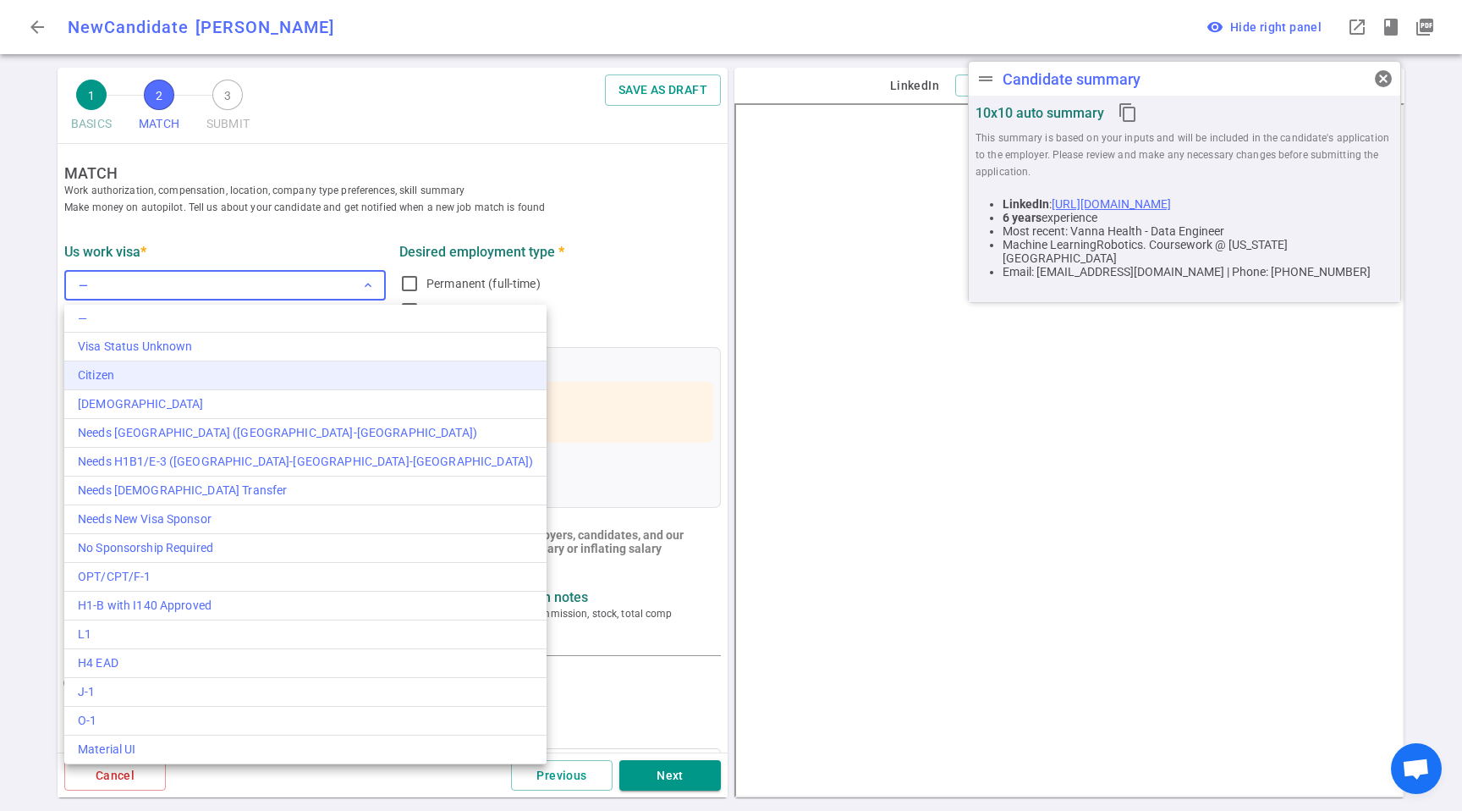
click at [125, 383] on div "Citizen" at bounding box center [305, 375] width 455 height 18
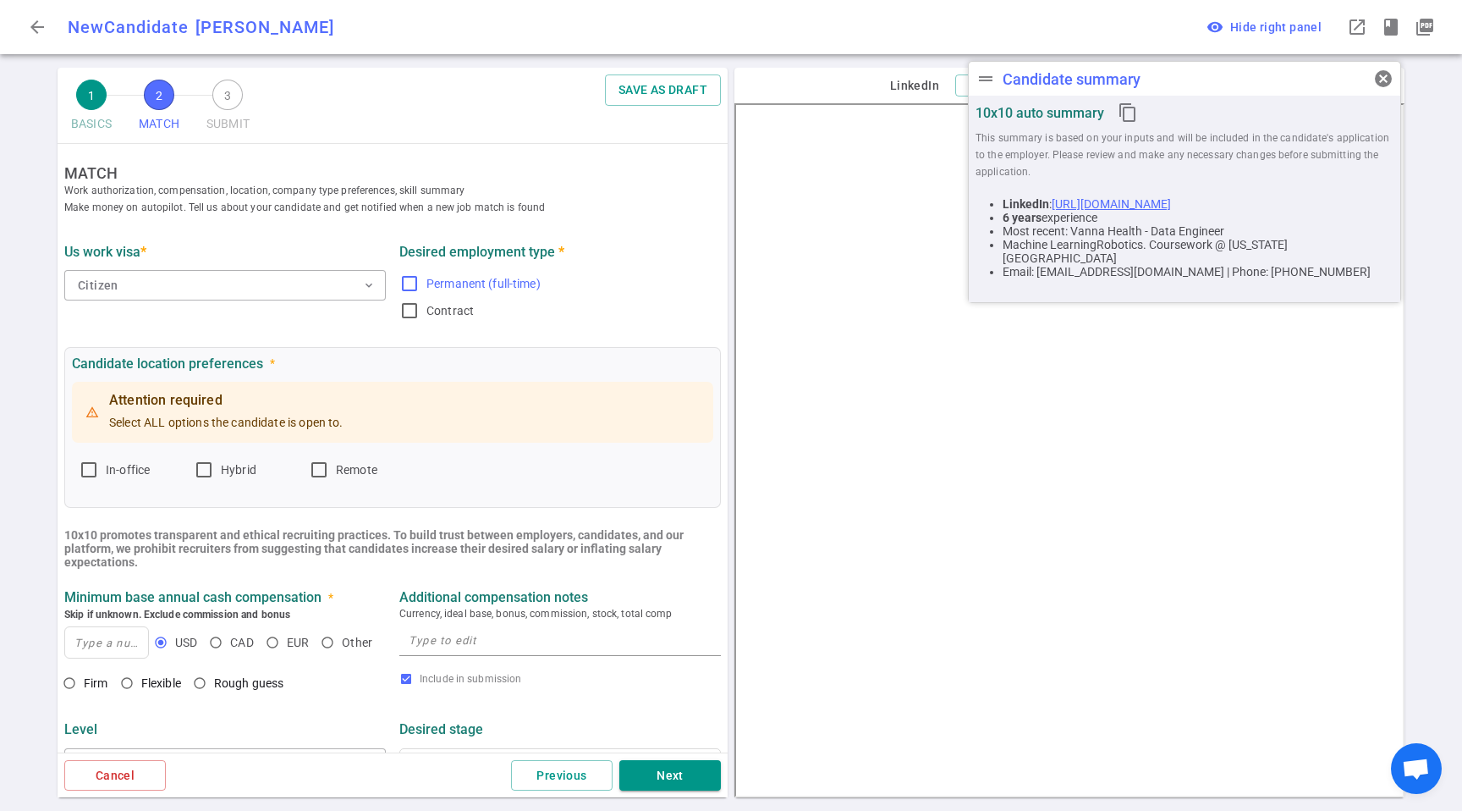
click at [467, 291] on span "Permanent (full-time)" at bounding box center [484, 283] width 114 height 17
click at [420, 291] on input "Permanent (full-time)" at bounding box center [409, 283] width 20 height 20
checkbox input "true"
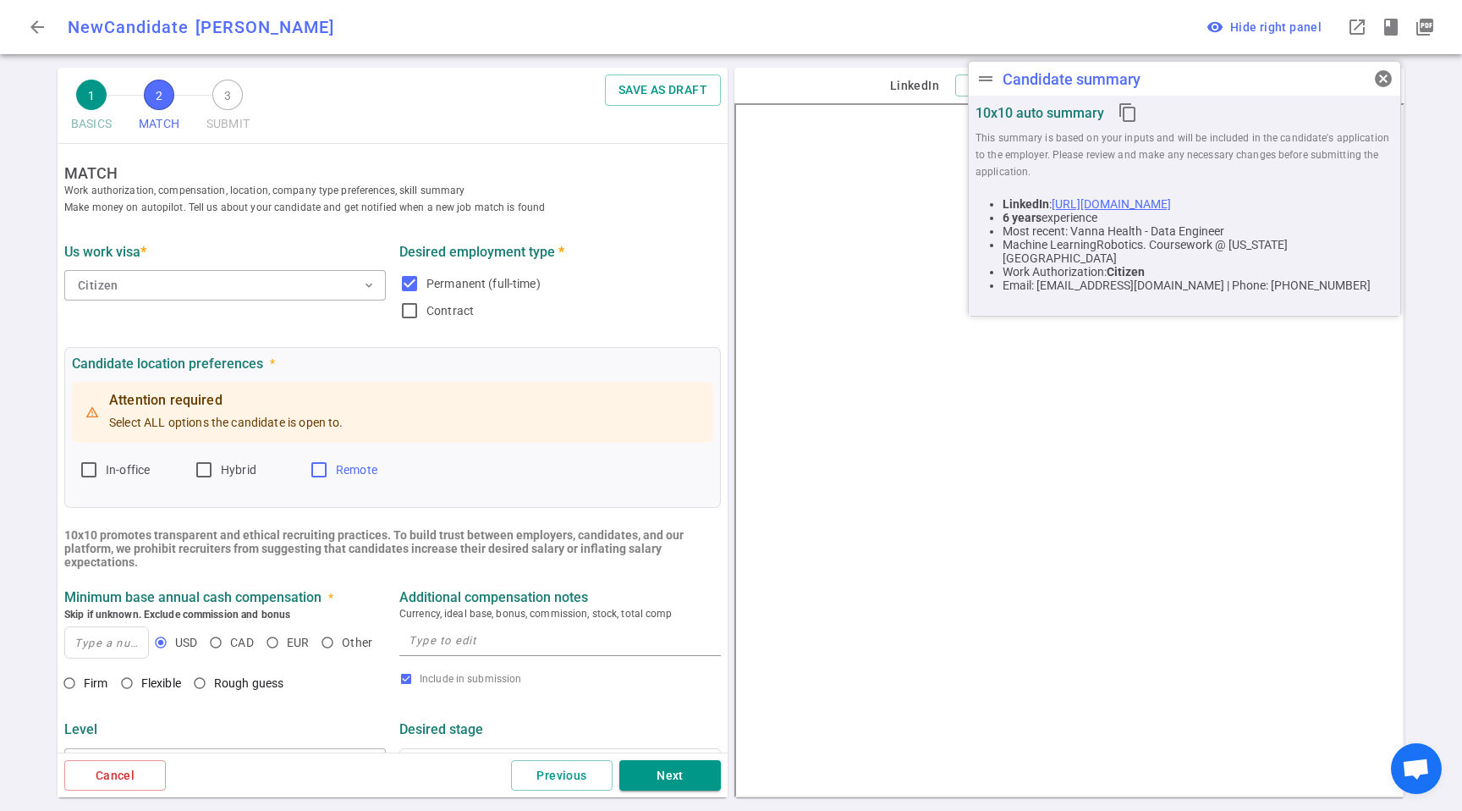
click at [322, 473] on input "Remote" at bounding box center [319, 470] width 20 height 20
checkbox input "true"
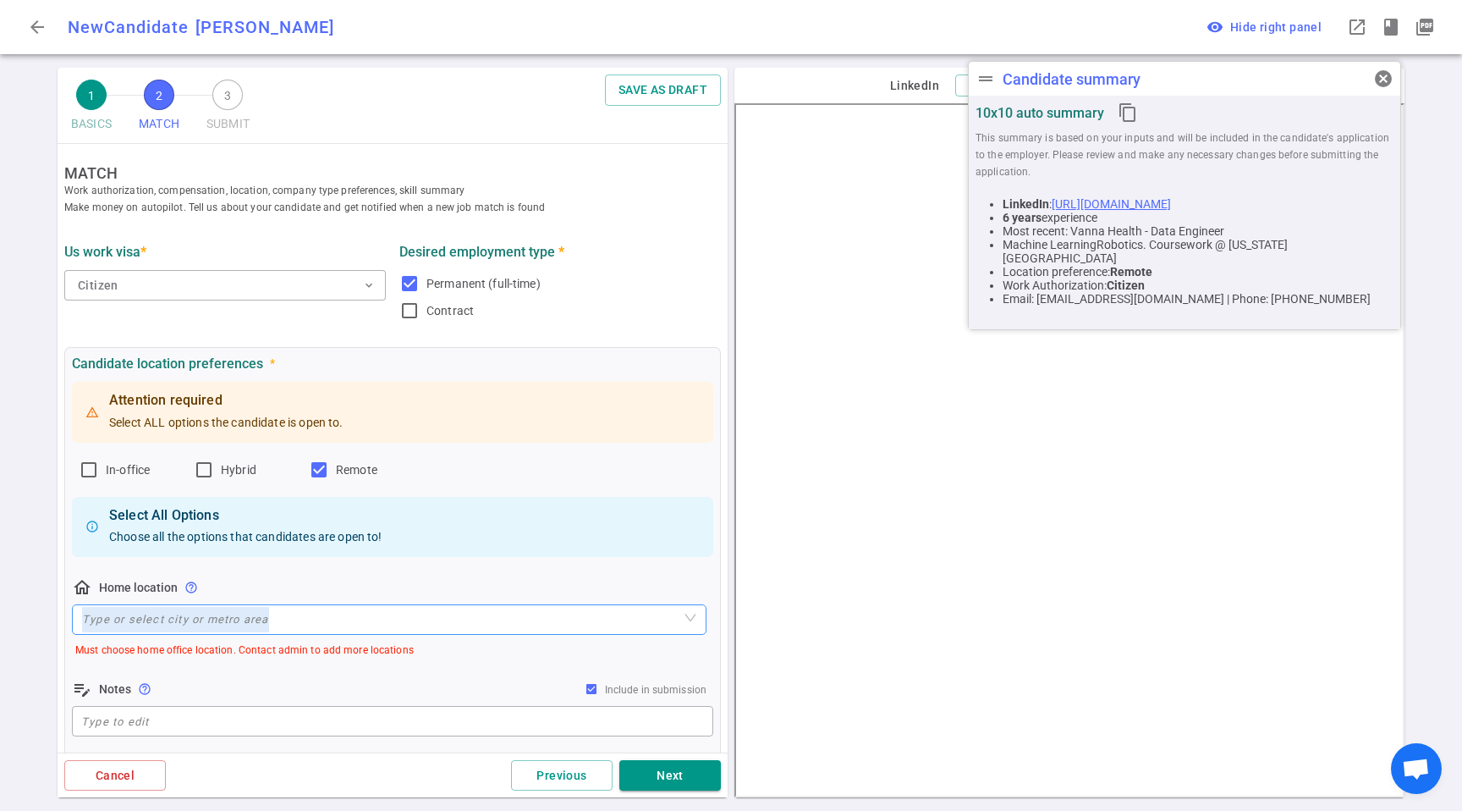
drag, startPoint x: 425, startPoint y: 635, endPoint x: 427, endPoint y: 608, distance: 26.3
click at [427, 633] on div "Type or select city or metro area" at bounding box center [389, 621] width 635 height 34
click at [427, 607] on input "search" at bounding box center [389, 619] width 614 height 29
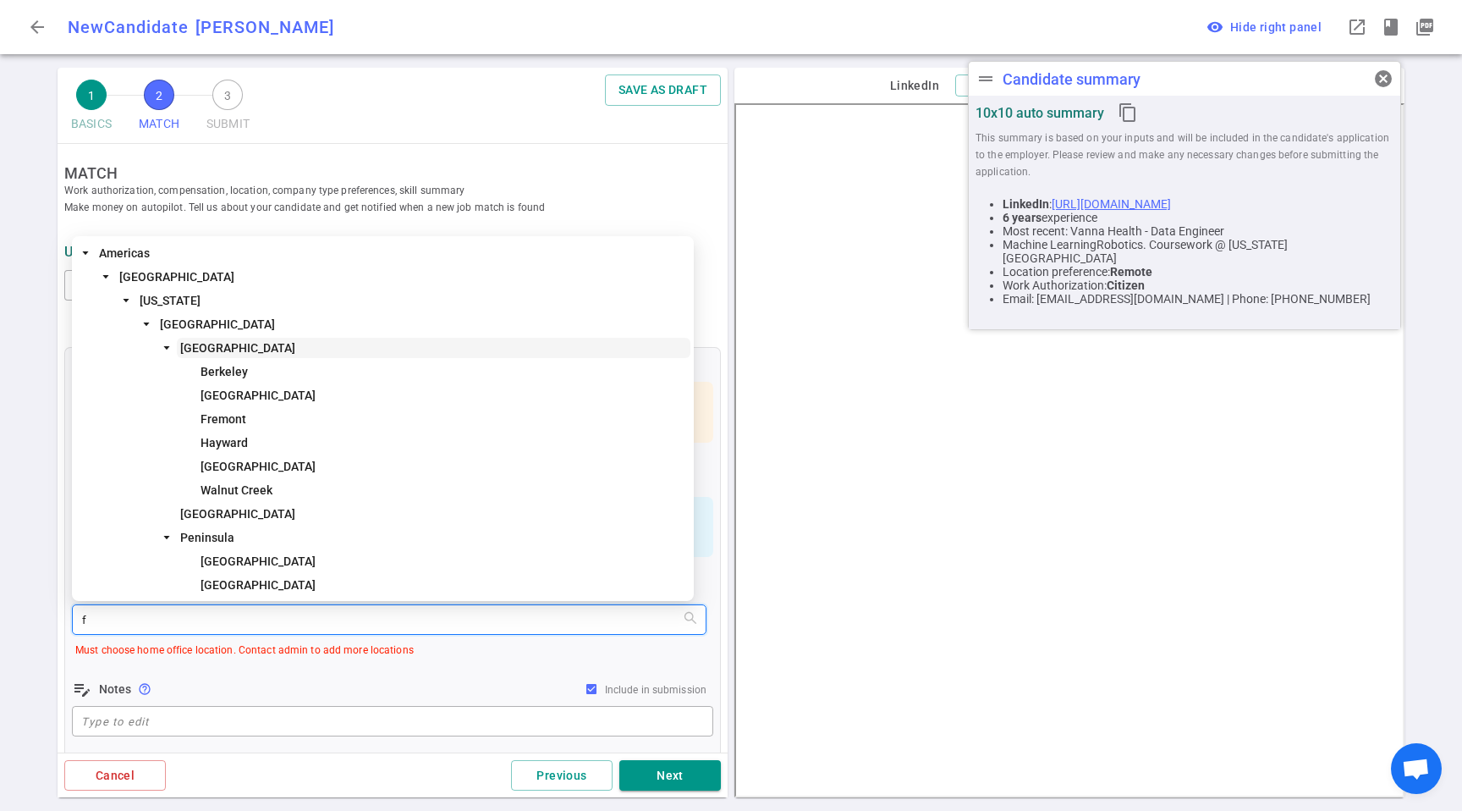
type input "fl"
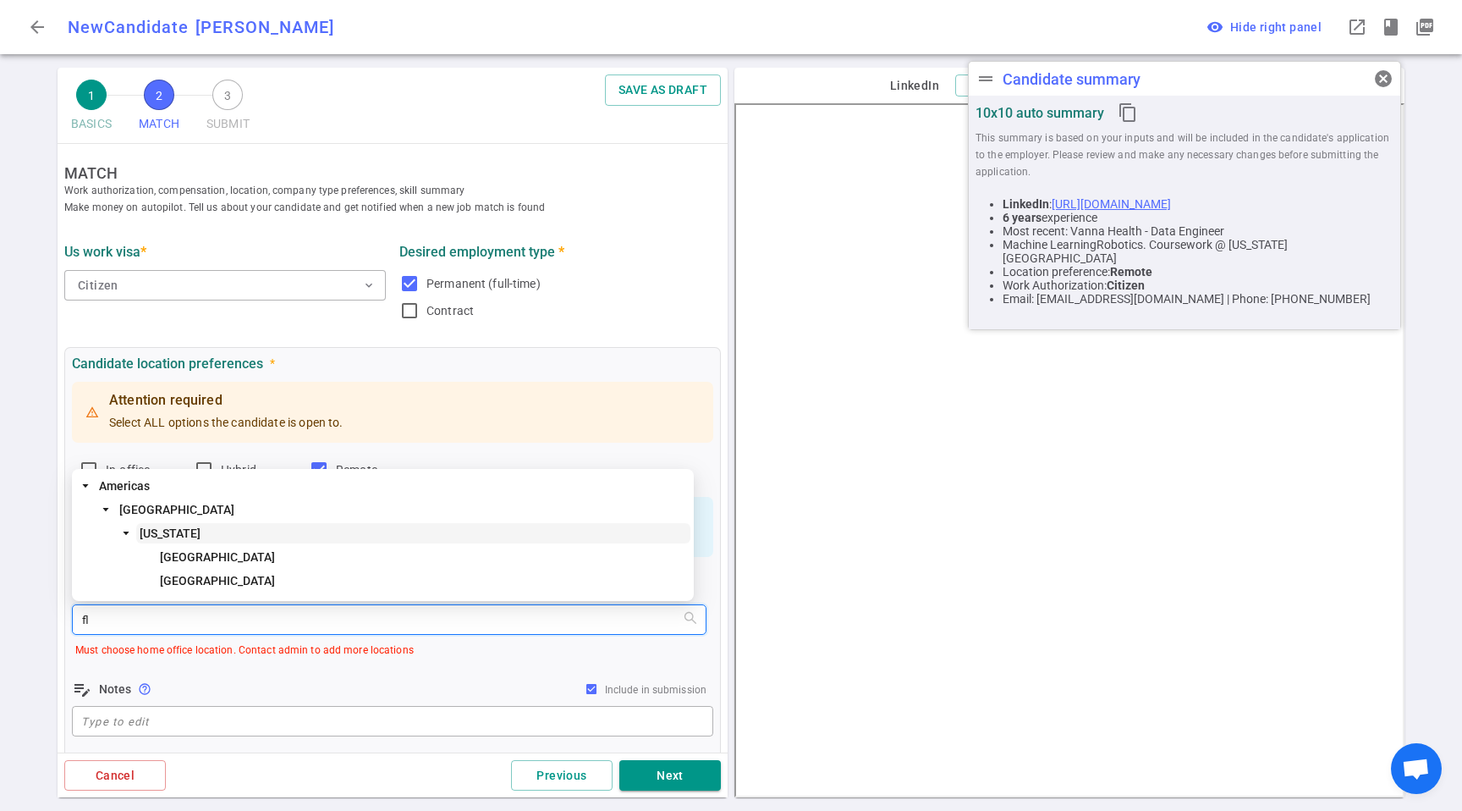
click at [159, 530] on span "[US_STATE]" at bounding box center [170, 533] width 61 height 14
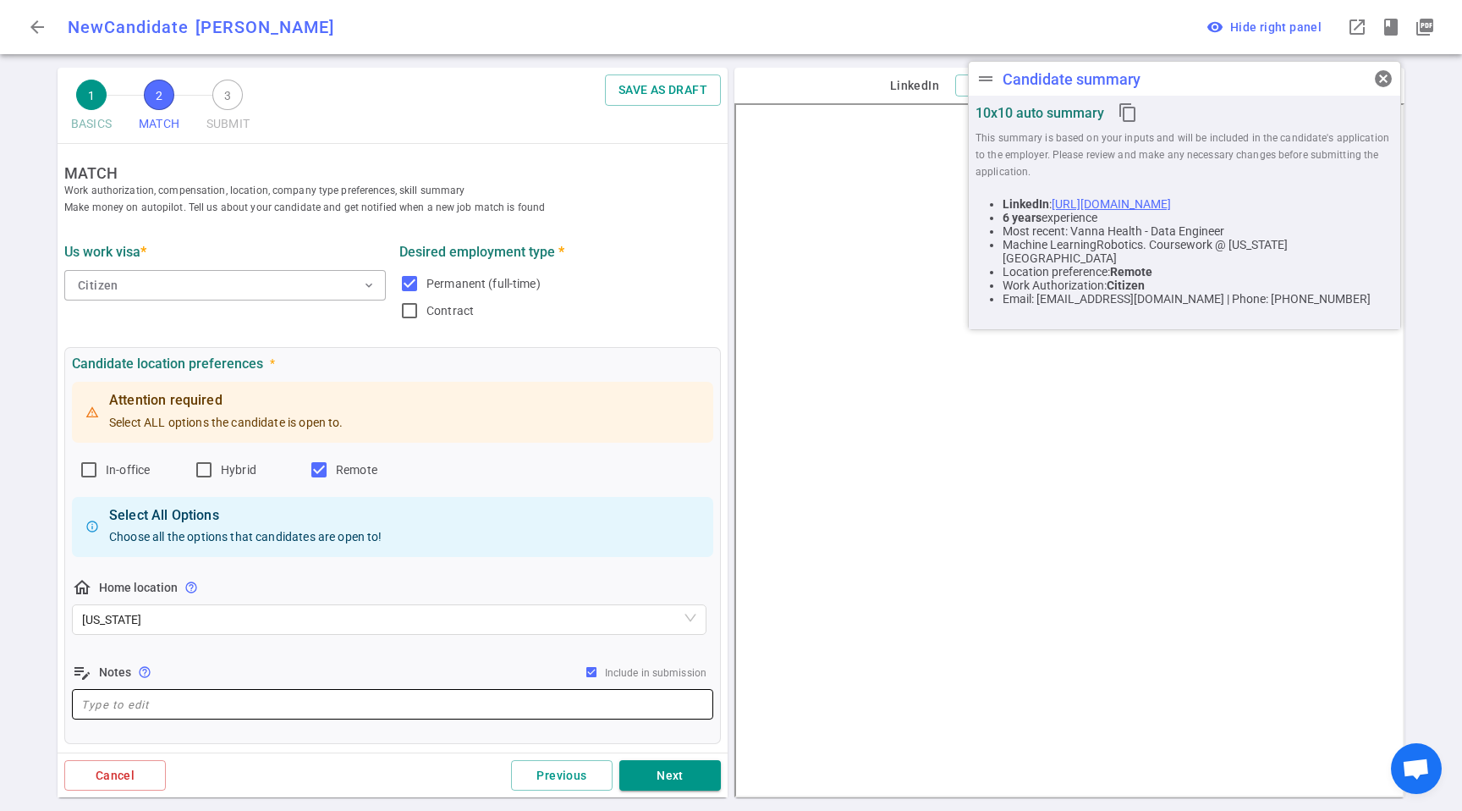
click at [203, 693] on div "x ​" at bounding box center [392, 704] width 641 height 30
paste textarea "Currently in [US_STATE]. Only considering remote."
type textarea "Currently in [US_STATE]. Only considering remote."
click at [305, 657] on div "Attention required Select ALL options the candidate is open to. In-office Hybri…" at bounding box center [392, 550] width 641 height 344
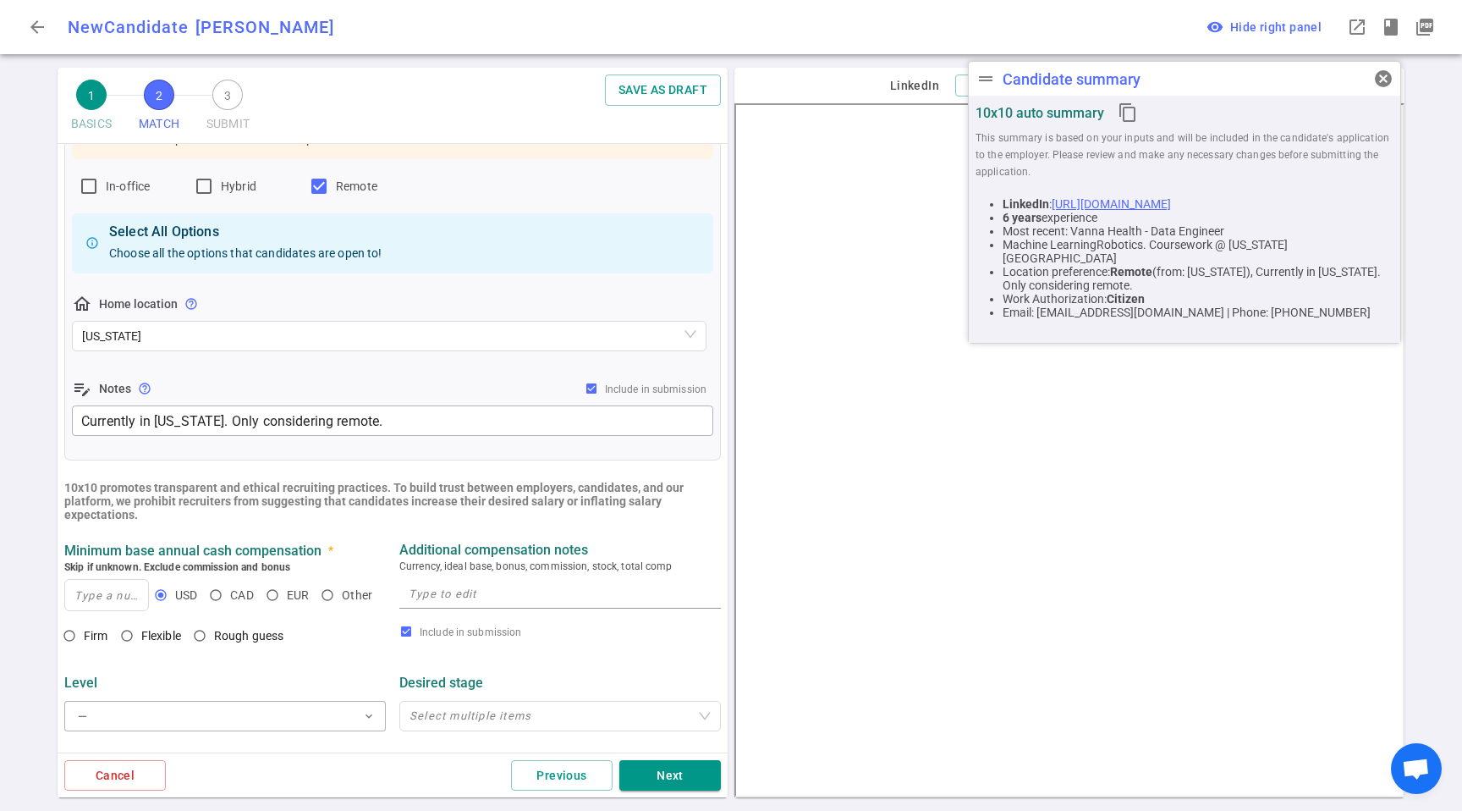
scroll to position [352, 0]
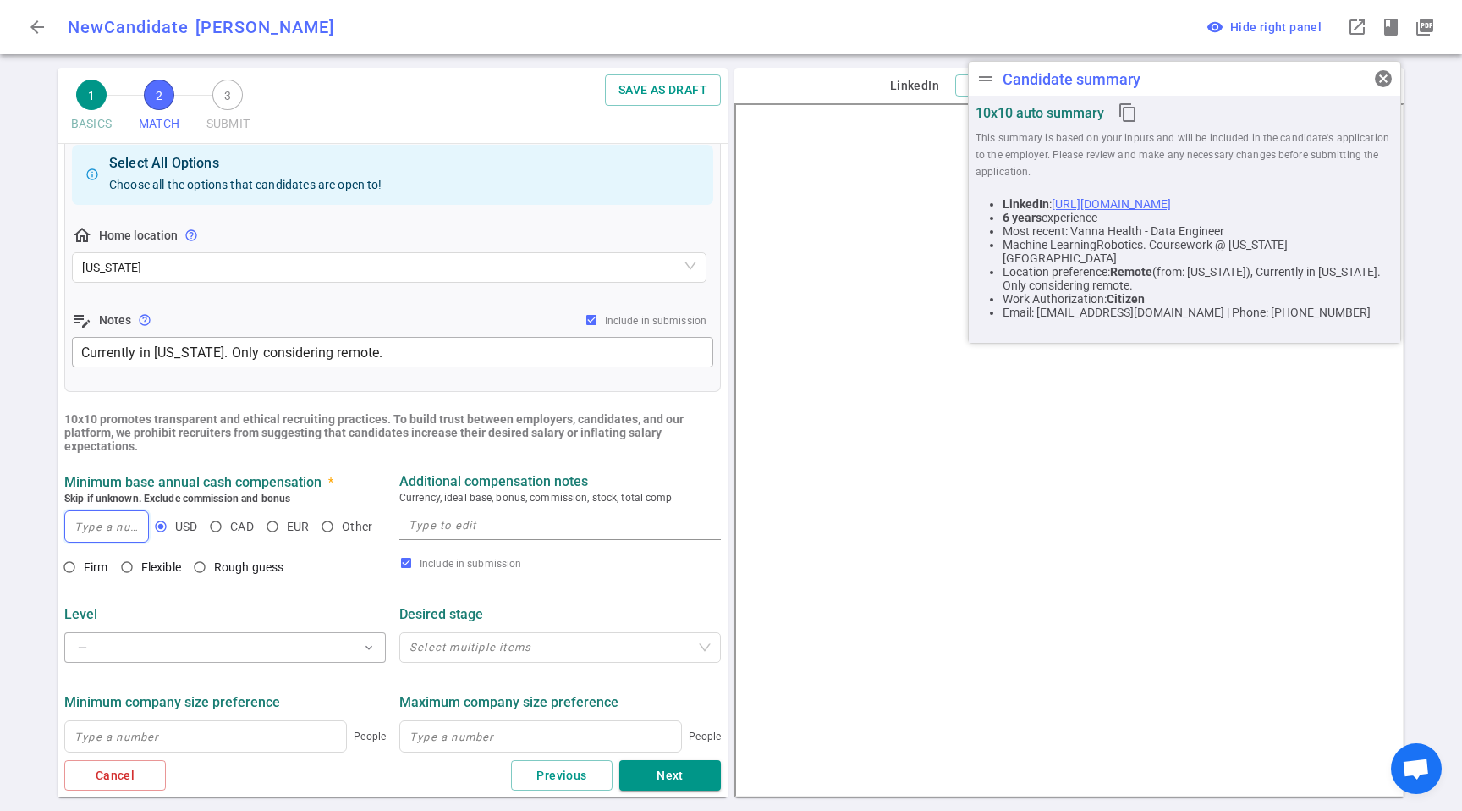
click at [133, 535] on input at bounding box center [106, 526] width 83 height 30
click at [151, 565] on span "Flexible" at bounding box center [161, 567] width 40 height 14
click at [141, 565] on input "Flexible" at bounding box center [127, 567] width 29 height 29
radio input "true"
click at [109, 564] on span "Firm" at bounding box center [99, 567] width 31 height 17
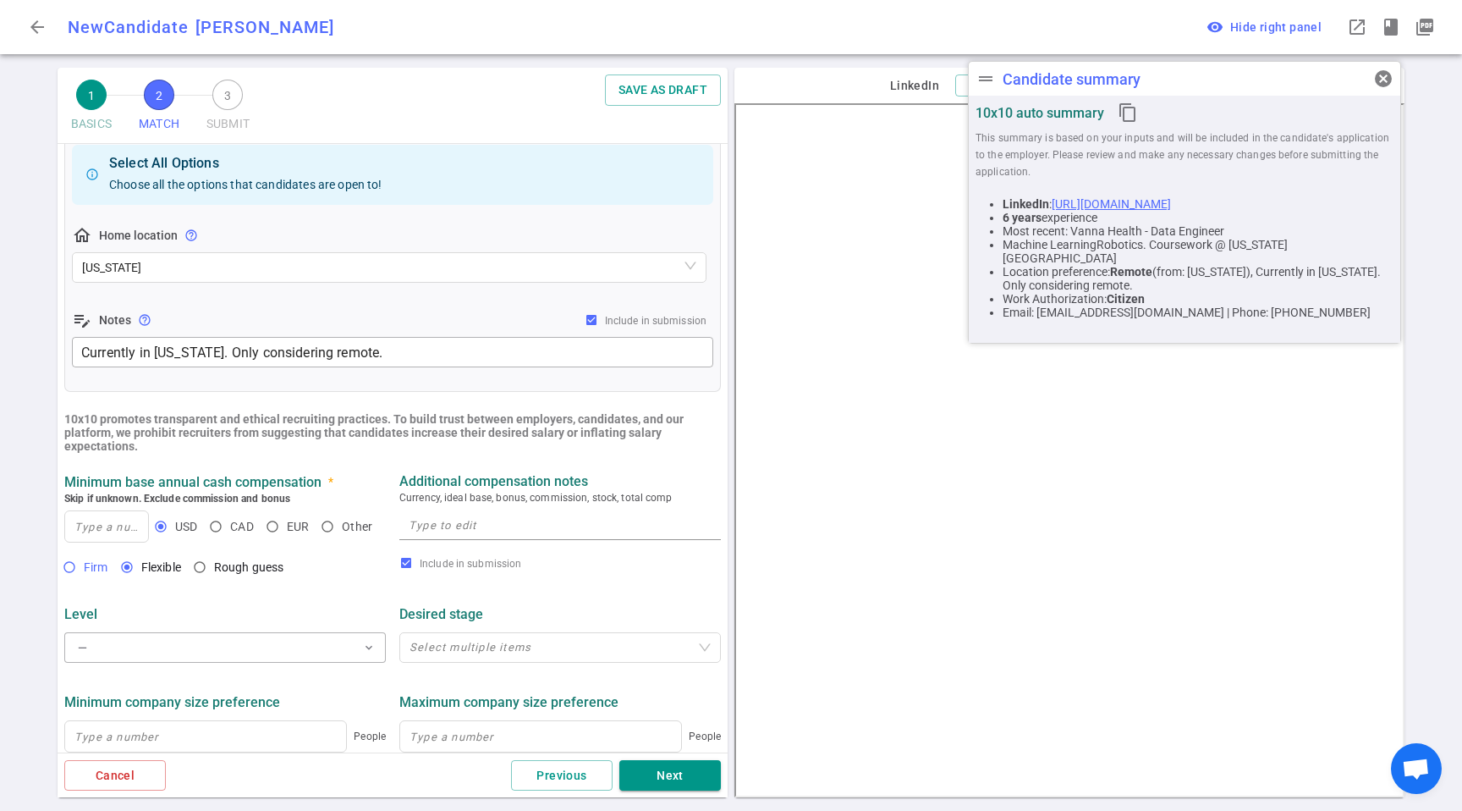
click at [84, 564] on input "Firm" at bounding box center [69, 567] width 29 height 29
radio input "true"
click at [537, 530] on textarea at bounding box center [560, 524] width 303 height 19
paste textarea "$150K-170K base + equity/bonus"
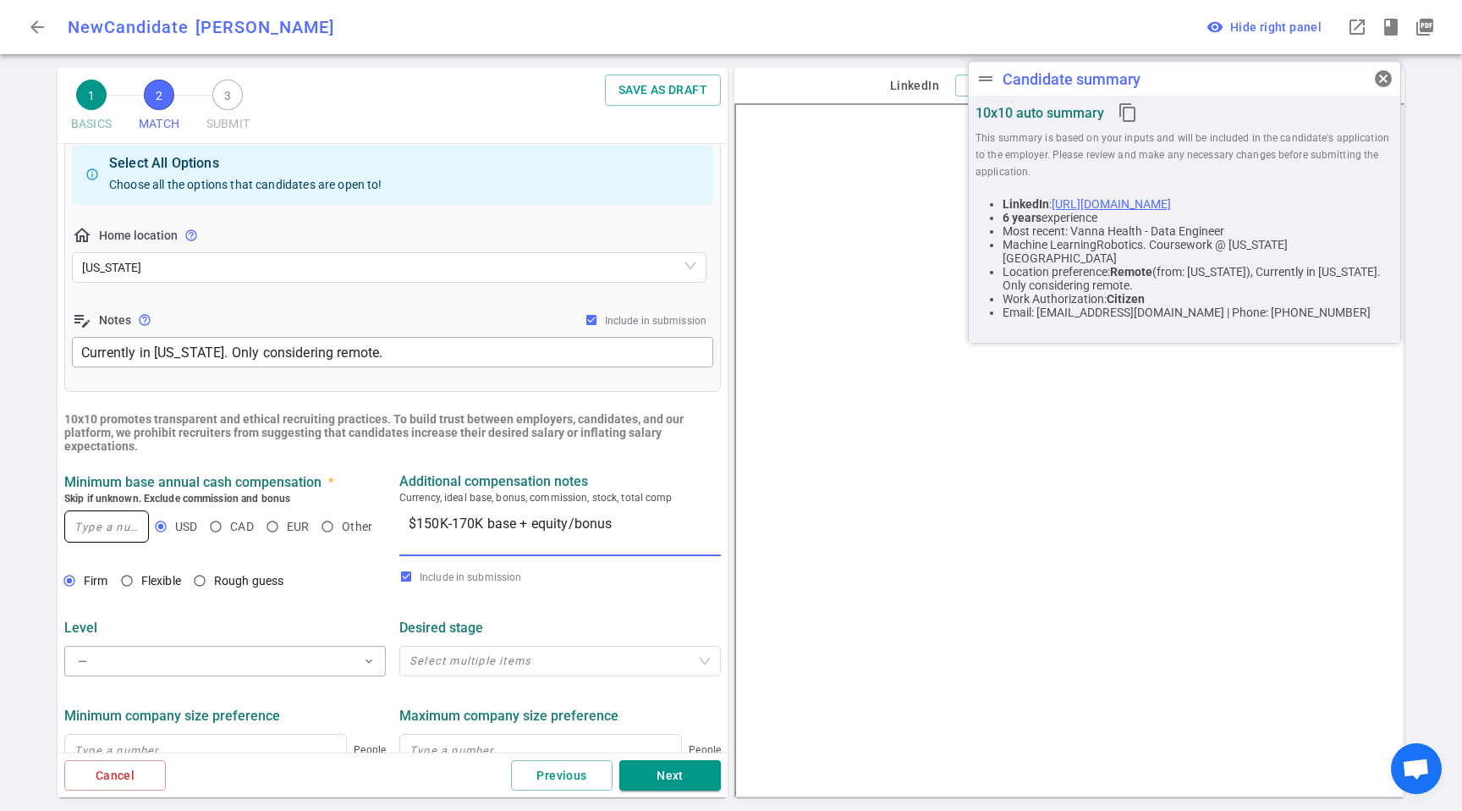
type textarea "$150K-170K base + equity/bonus"
click at [74, 536] on input at bounding box center [106, 526] width 83 height 30
type input "150,000"
click at [289, 628] on div "Level" at bounding box center [225, 627] width 322 height 16
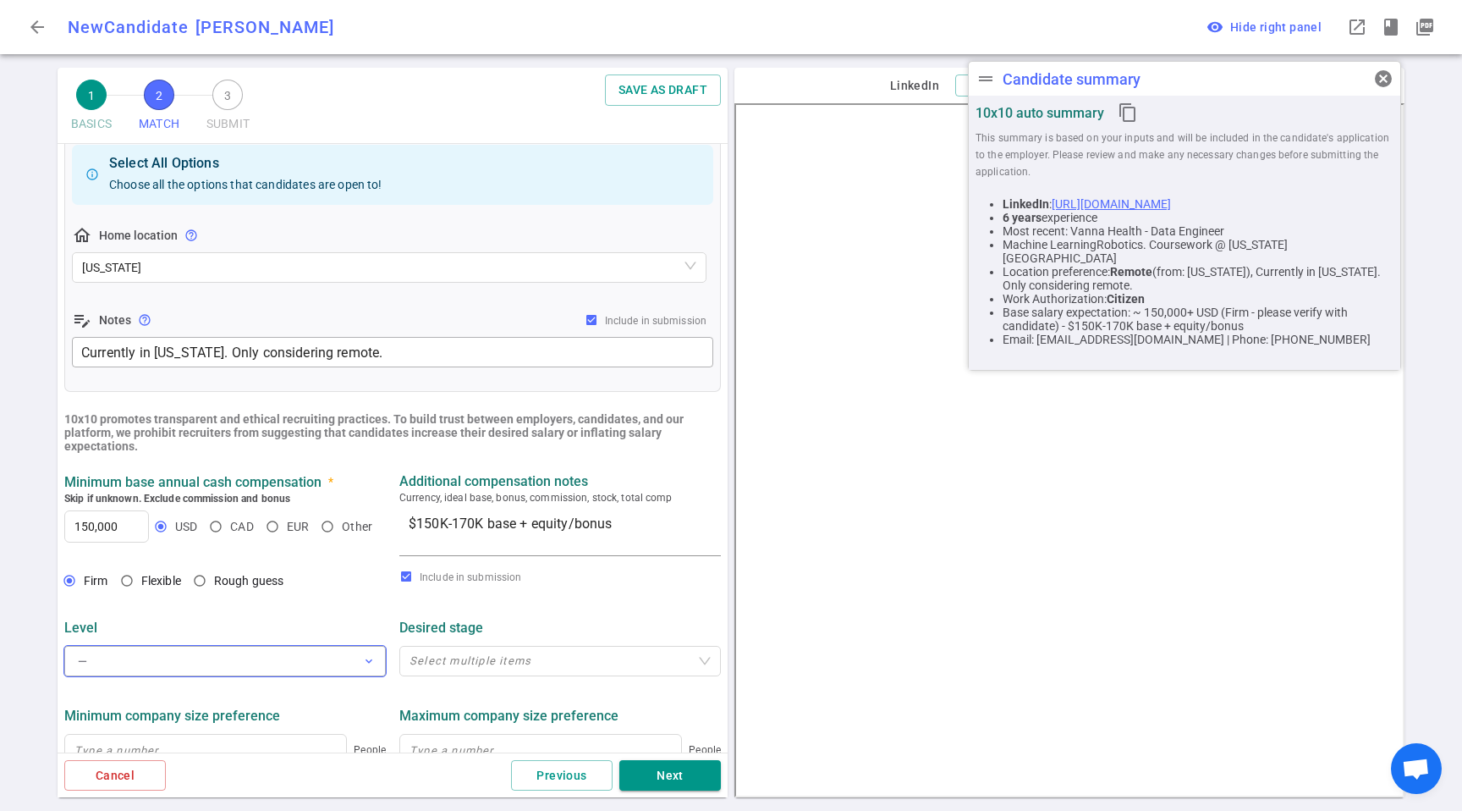
click at [246, 675] on button "— expand_more" at bounding box center [225, 661] width 322 height 30
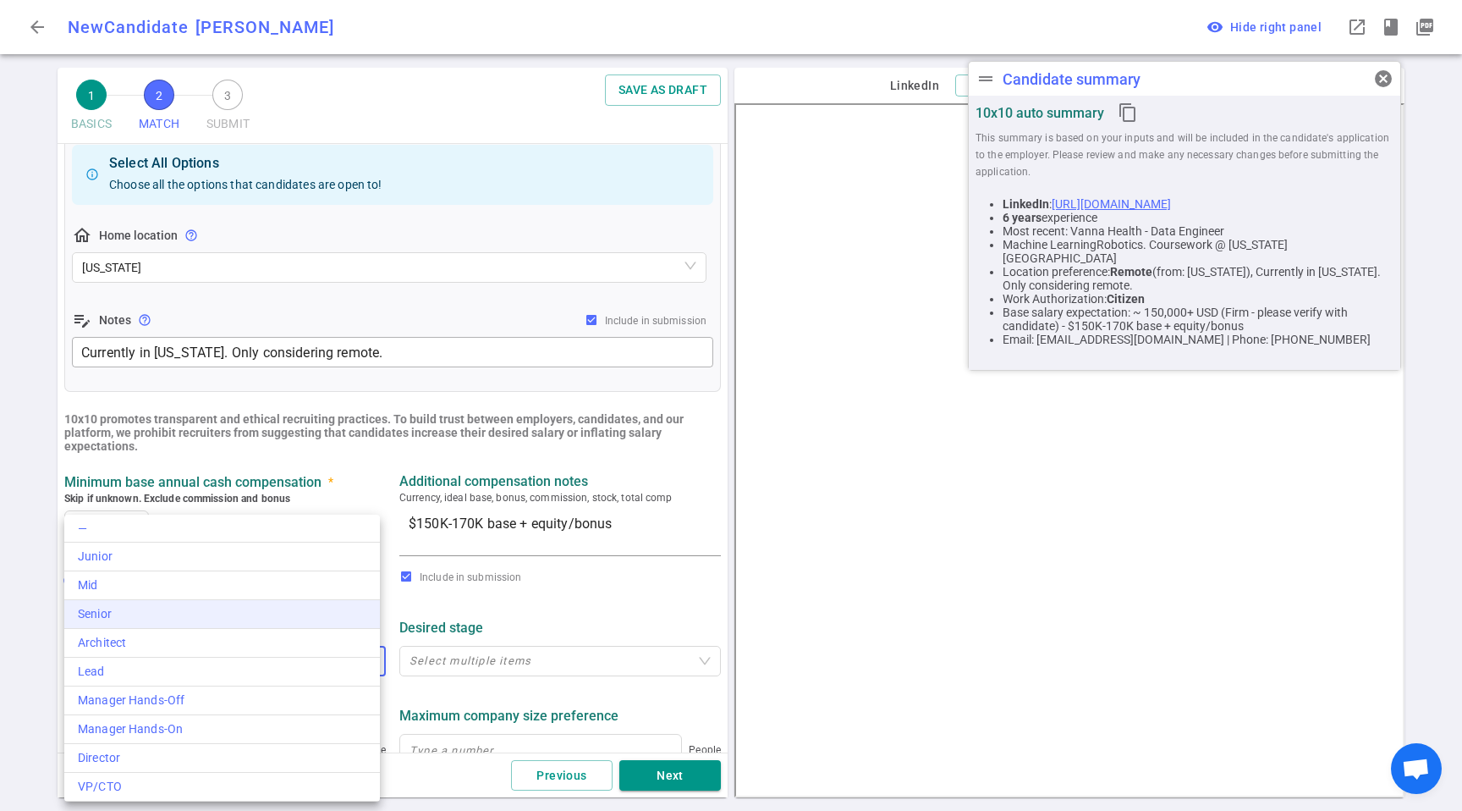
click at [156, 611] on div "Senior" at bounding box center [222, 614] width 289 height 18
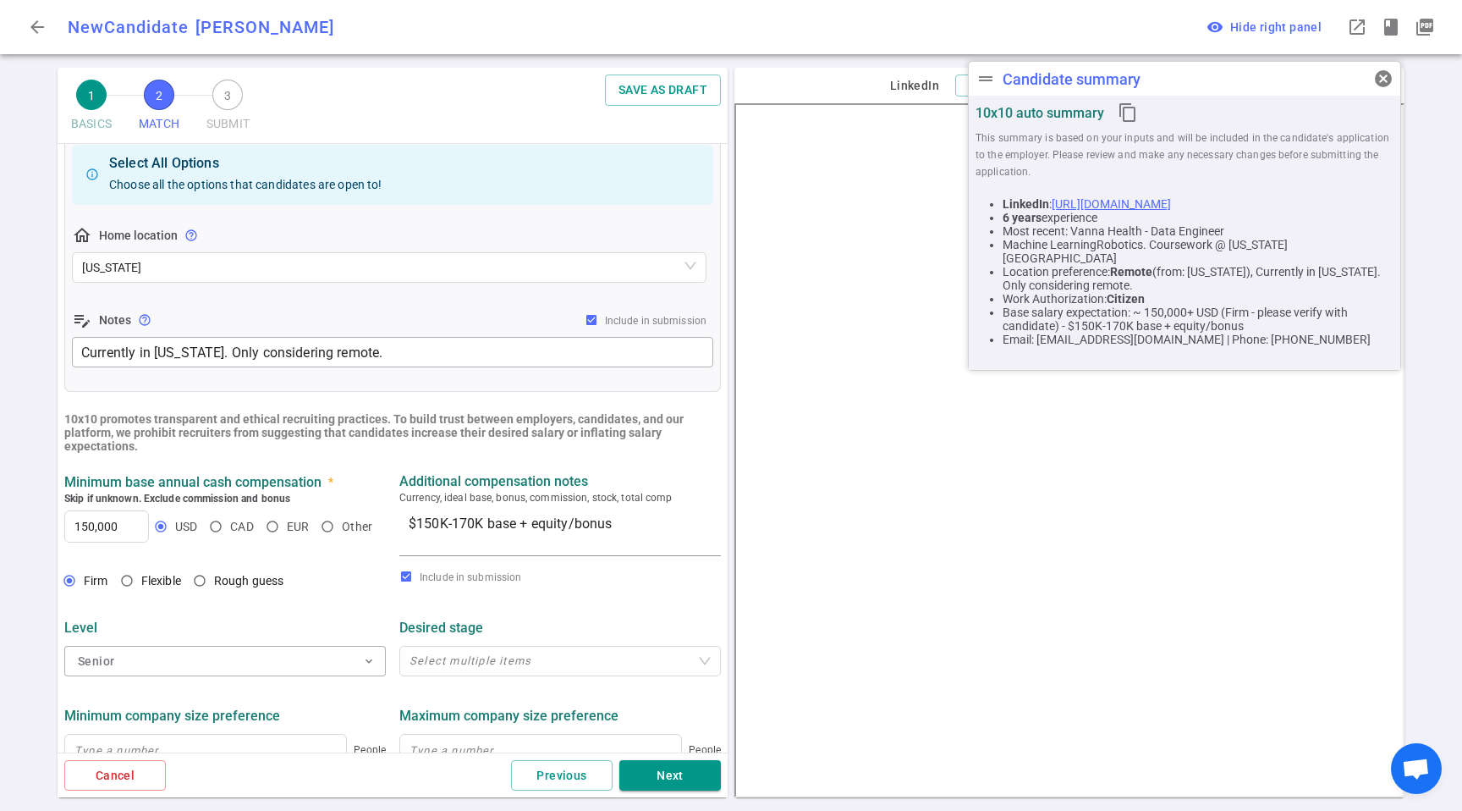
click at [549, 613] on div "Desired stage" at bounding box center [560, 627] width 322 height 30
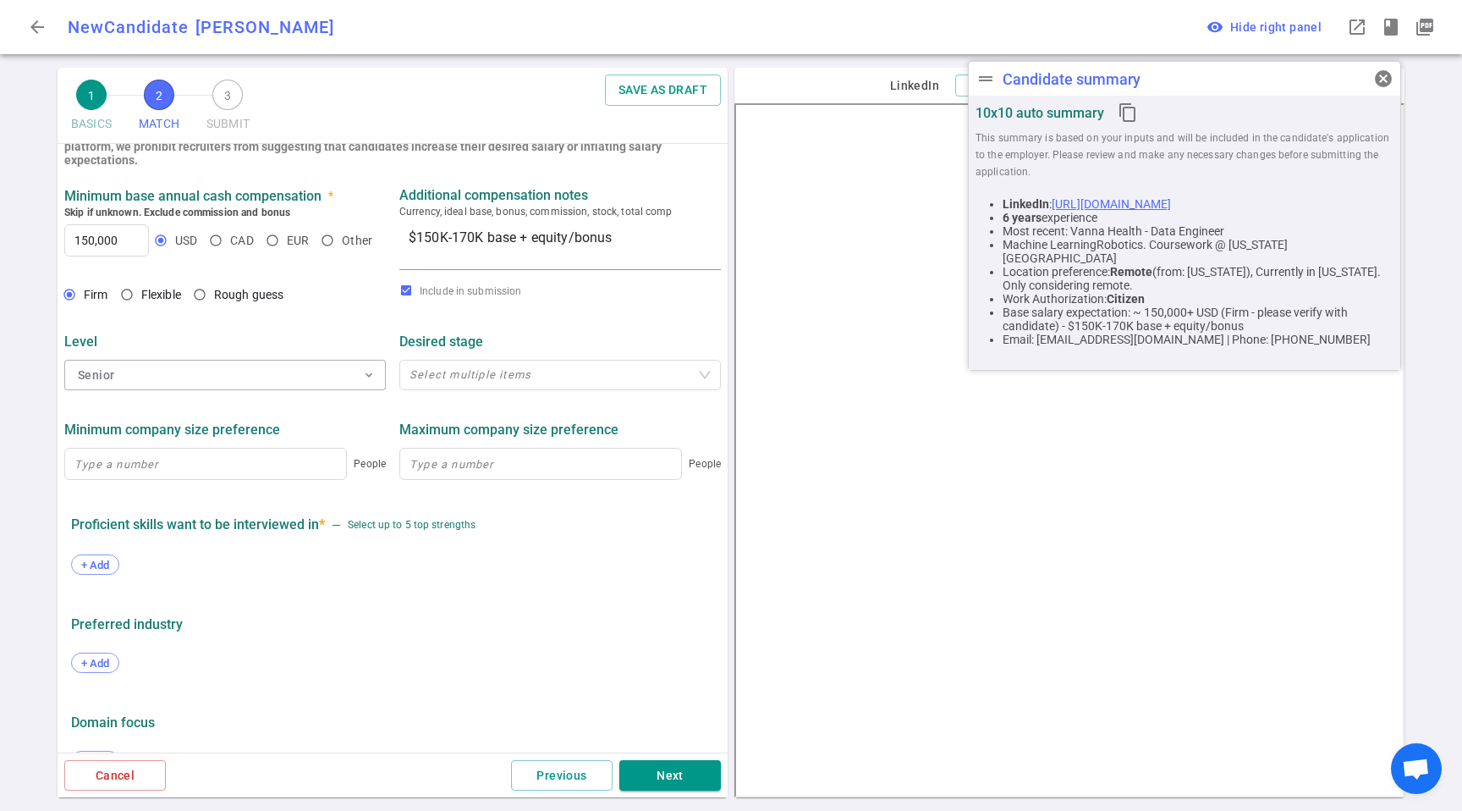
scroll to position [679, 0]
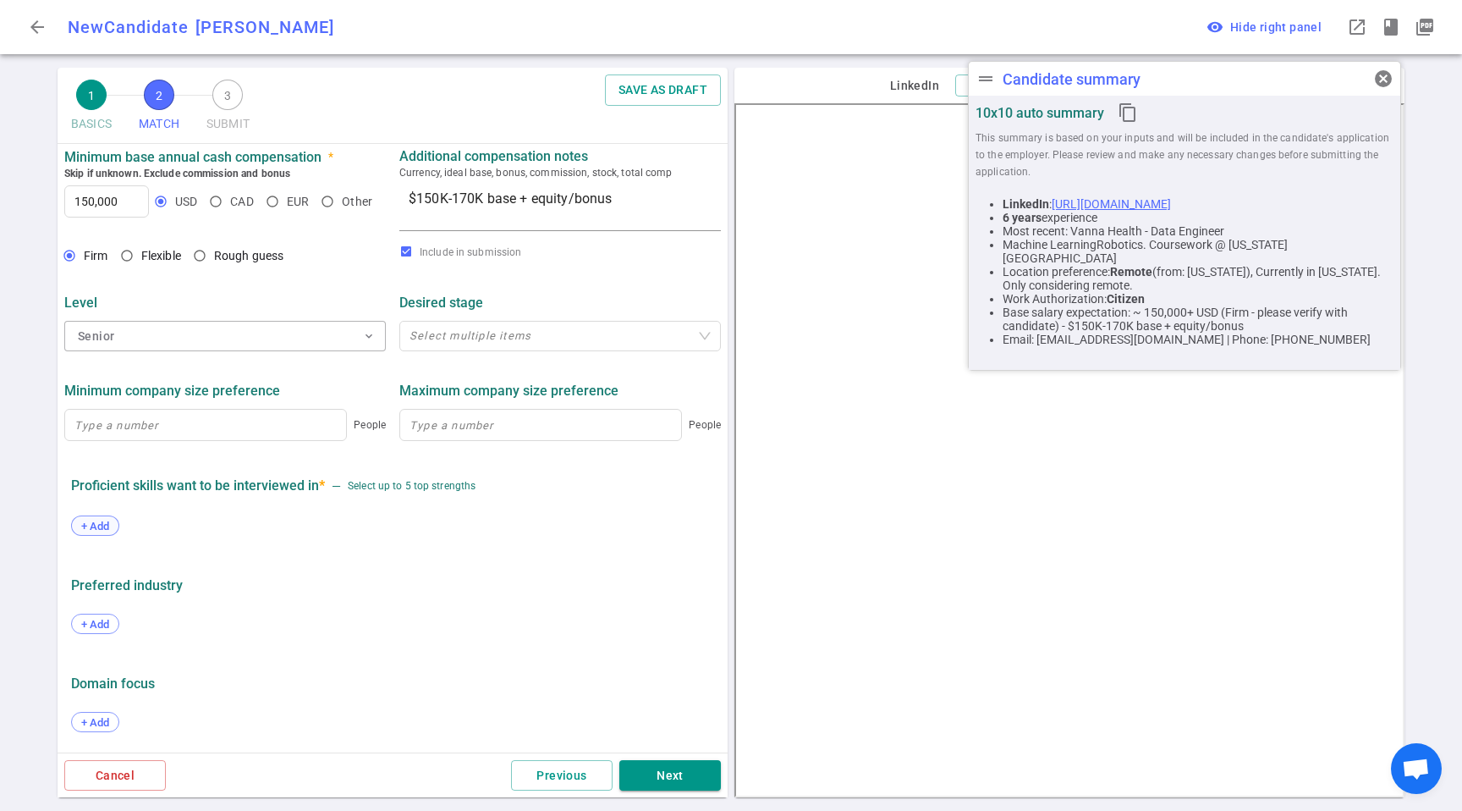
click at [101, 521] on span "+ Add" at bounding box center [95, 526] width 40 height 13
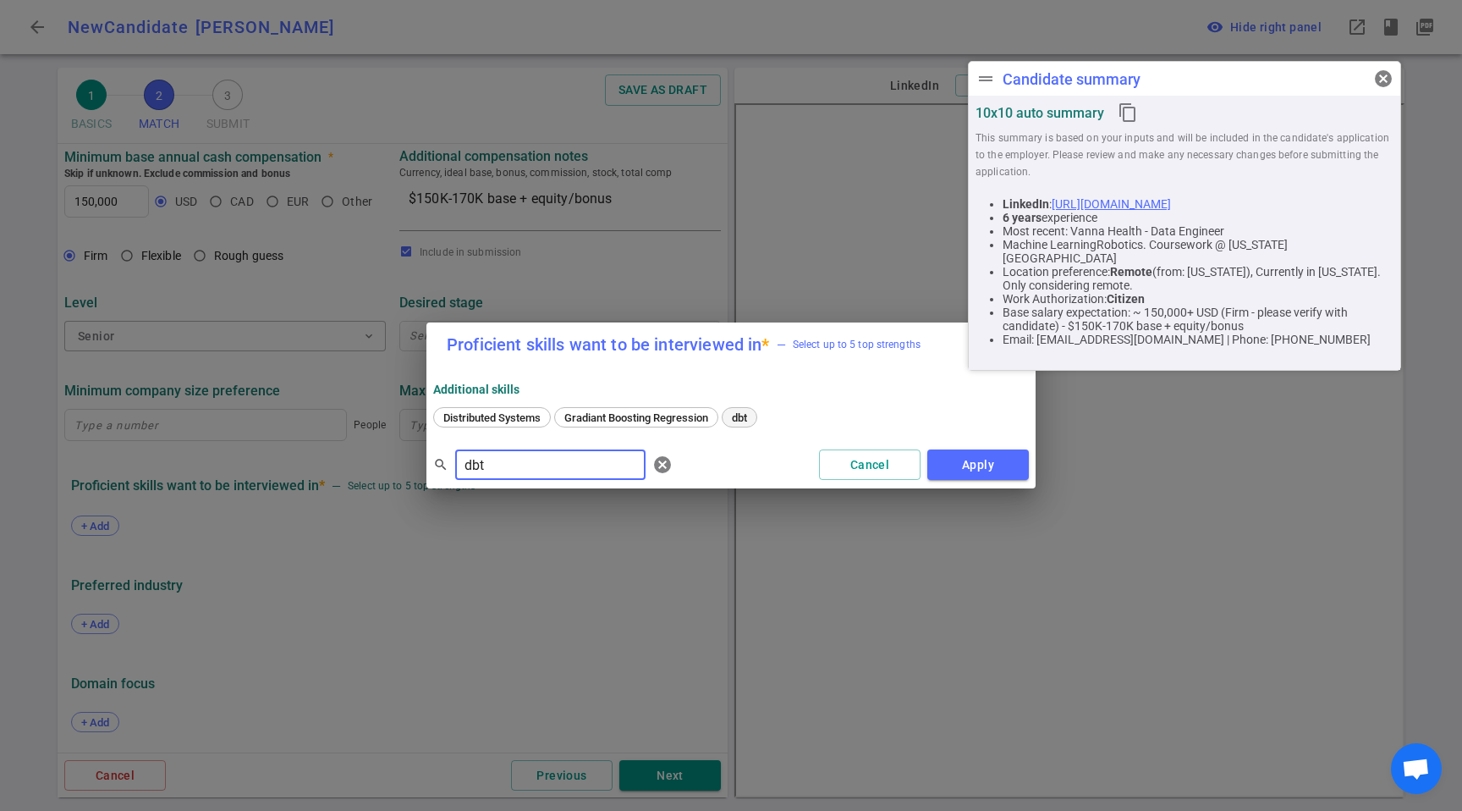
click at [751, 419] on span "dbt" at bounding box center [739, 417] width 27 height 13
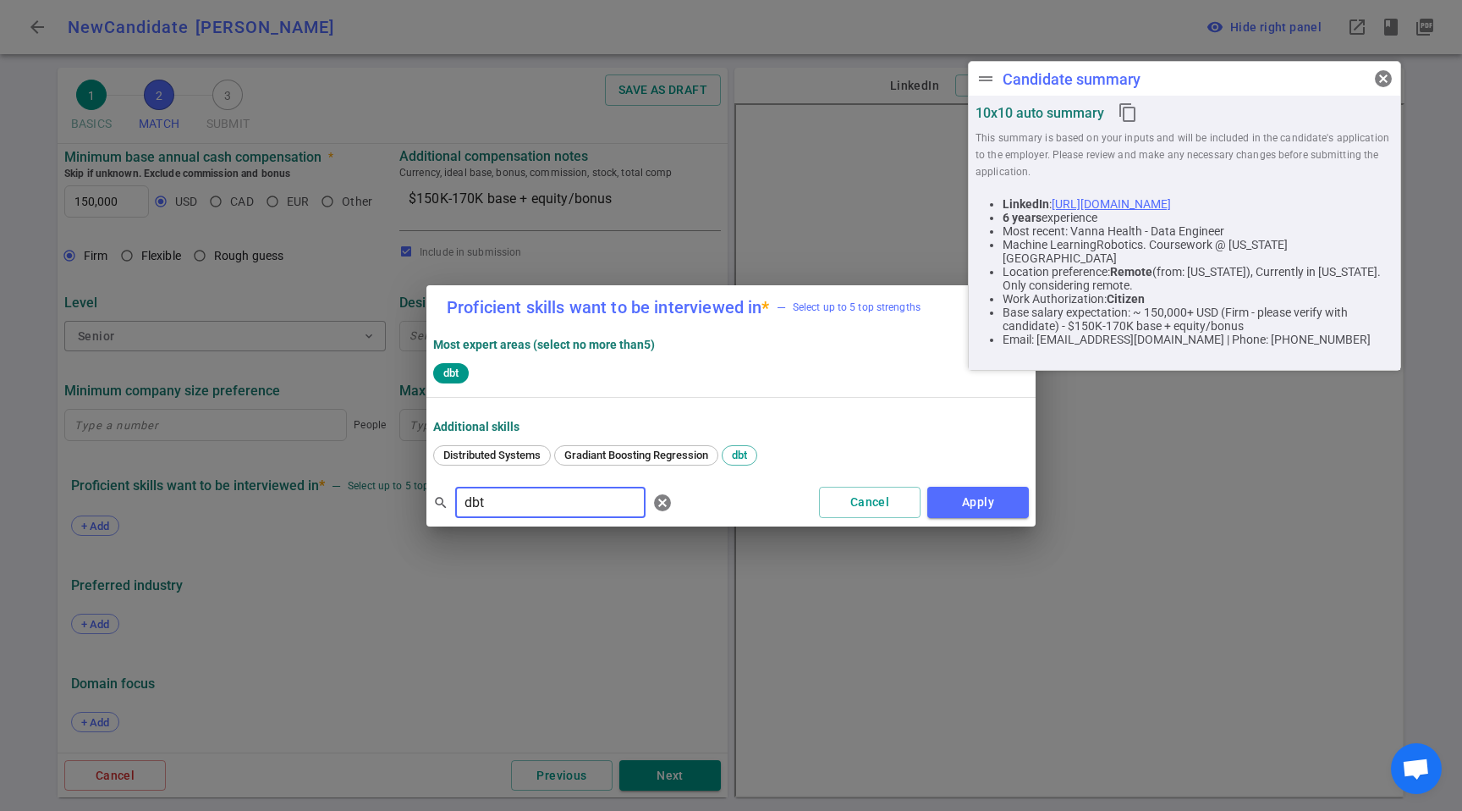
click at [484, 489] on input "dbt" at bounding box center [550, 502] width 190 height 27
click at [486, 491] on input "dbt" at bounding box center [550, 502] width 190 height 27
click at [504, 449] on span "Python" at bounding box center [523, 455] width 45 height 13
click at [569, 509] on input "pyth" at bounding box center [550, 502] width 190 height 27
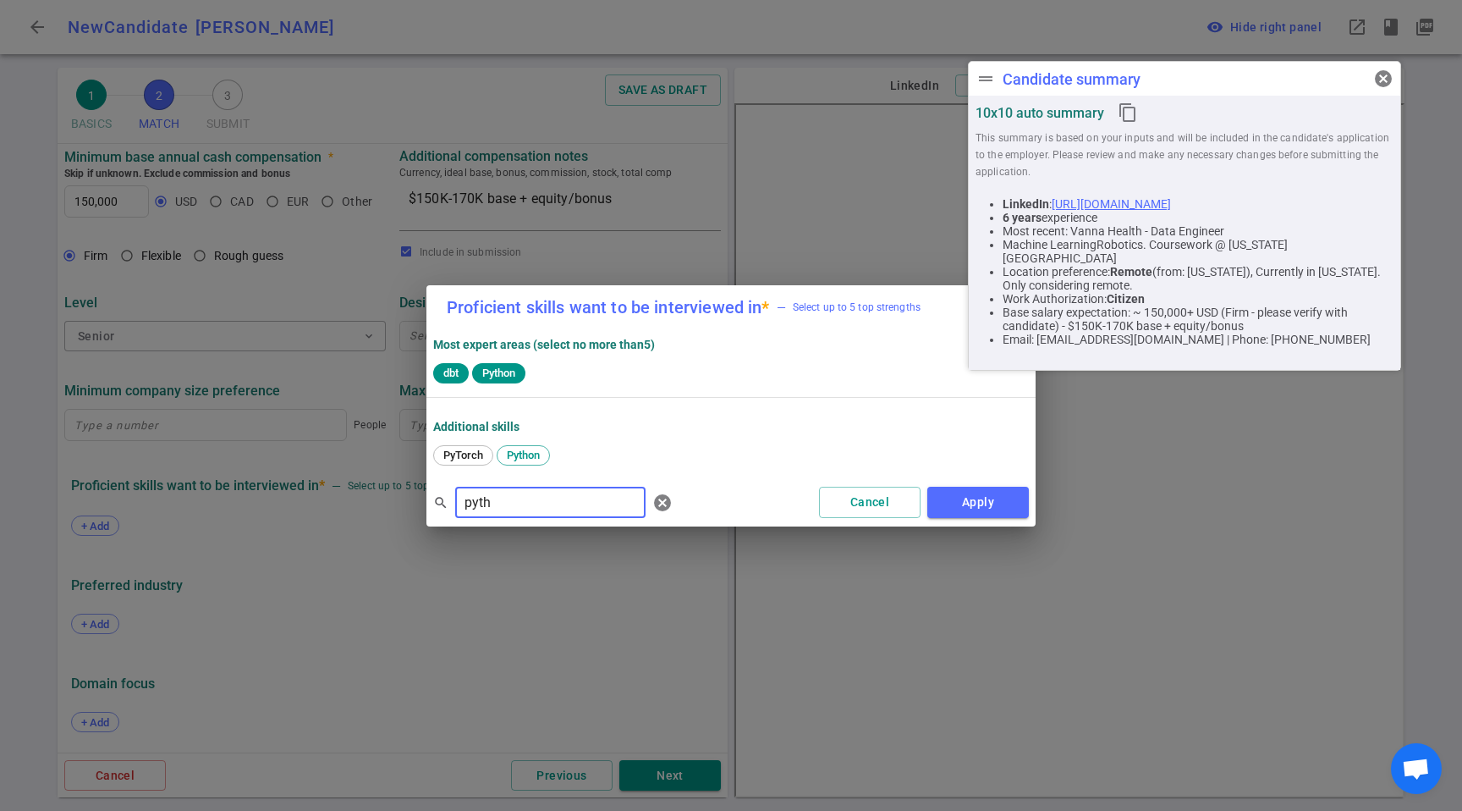
click at [568, 509] on input "pyth" at bounding box center [550, 502] width 190 height 27
click at [580, 456] on span "SQL" at bounding box center [569, 455] width 32 height 13
click at [565, 498] on input "SQ" at bounding box center [550, 502] width 190 height 27
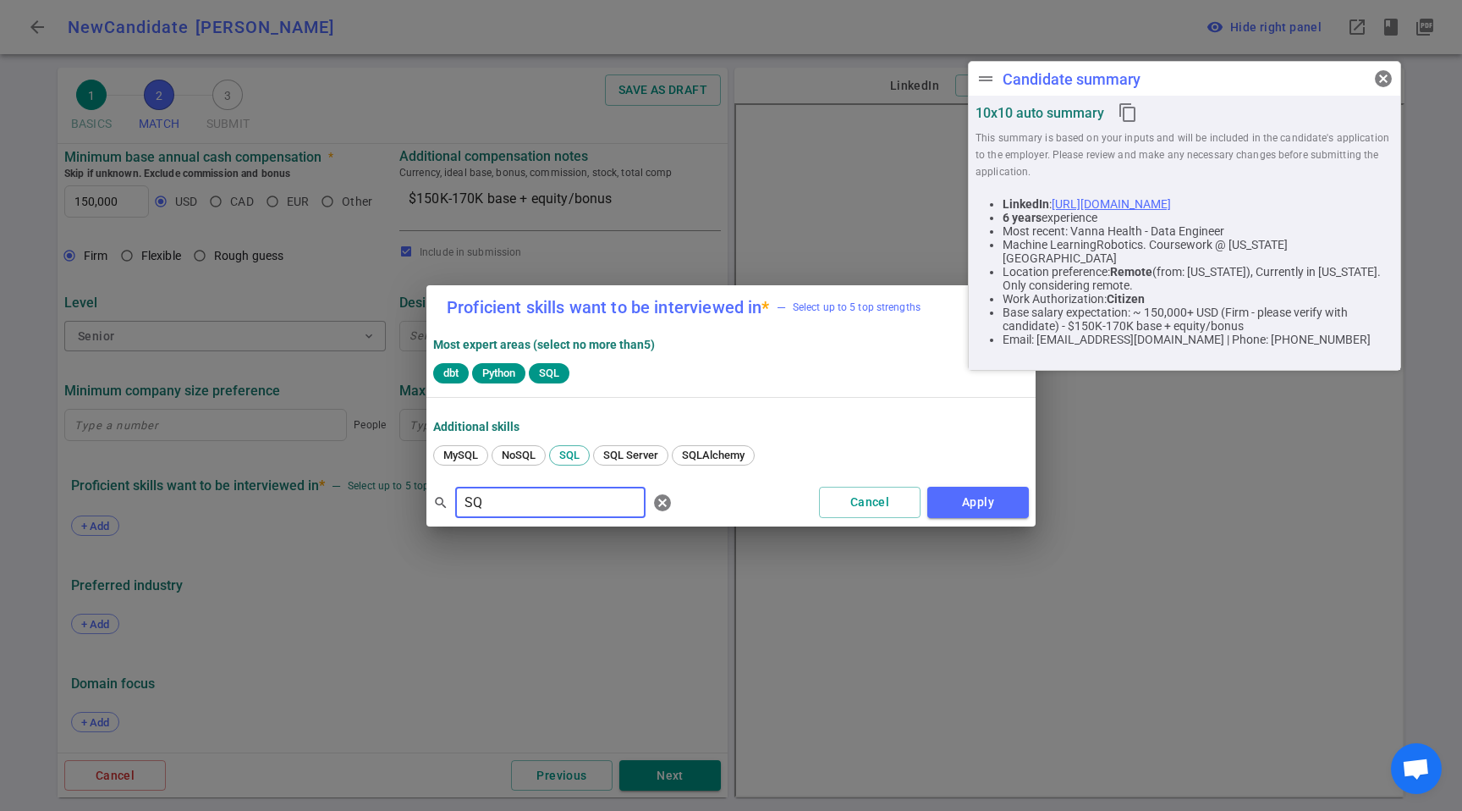
click at [565, 498] on input "SQ" at bounding box center [550, 502] width 190 height 27
click at [496, 500] on input "SQ" at bounding box center [550, 502] width 190 height 27
type input "Airflow"
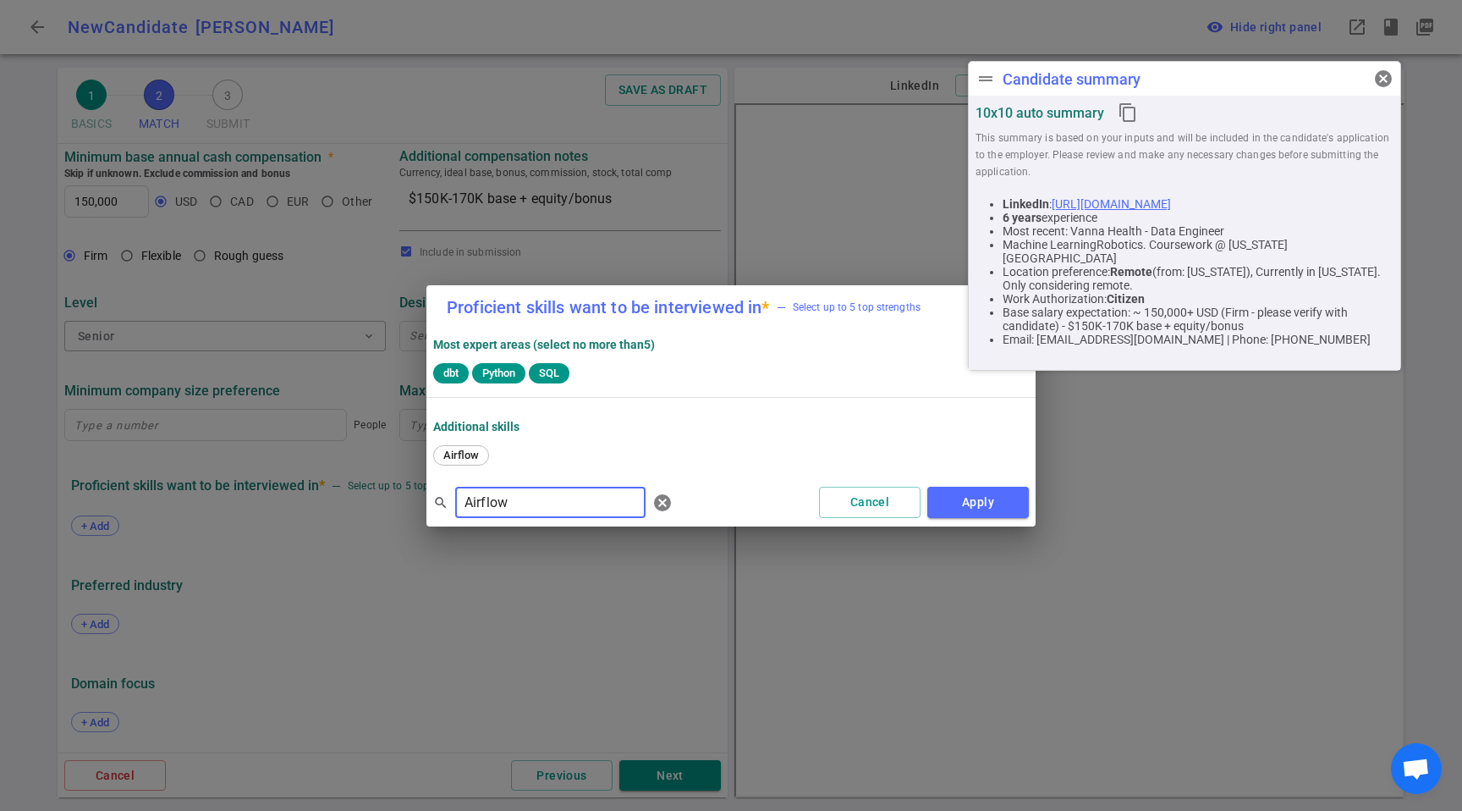
drag, startPoint x: 465, startPoint y: 454, endPoint x: 504, endPoint y: 463, distance: 39.2
click at [465, 453] on span "Airflow" at bounding box center [461, 455] width 47 height 13
click at [964, 498] on button "Apply" at bounding box center [978, 502] width 102 height 31
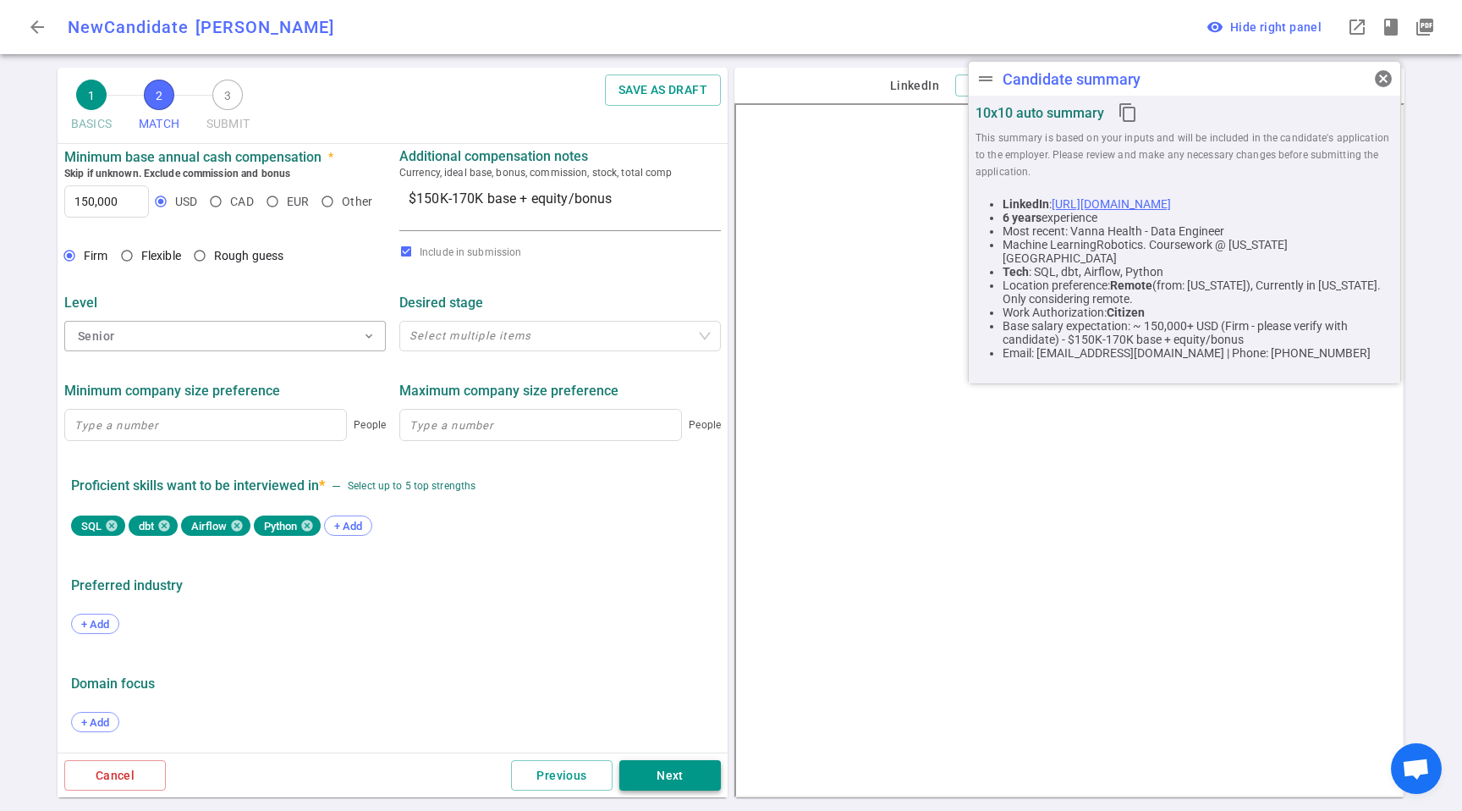
click at [706, 773] on button "Next" at bounding box center [670, 775] width 102 height 31
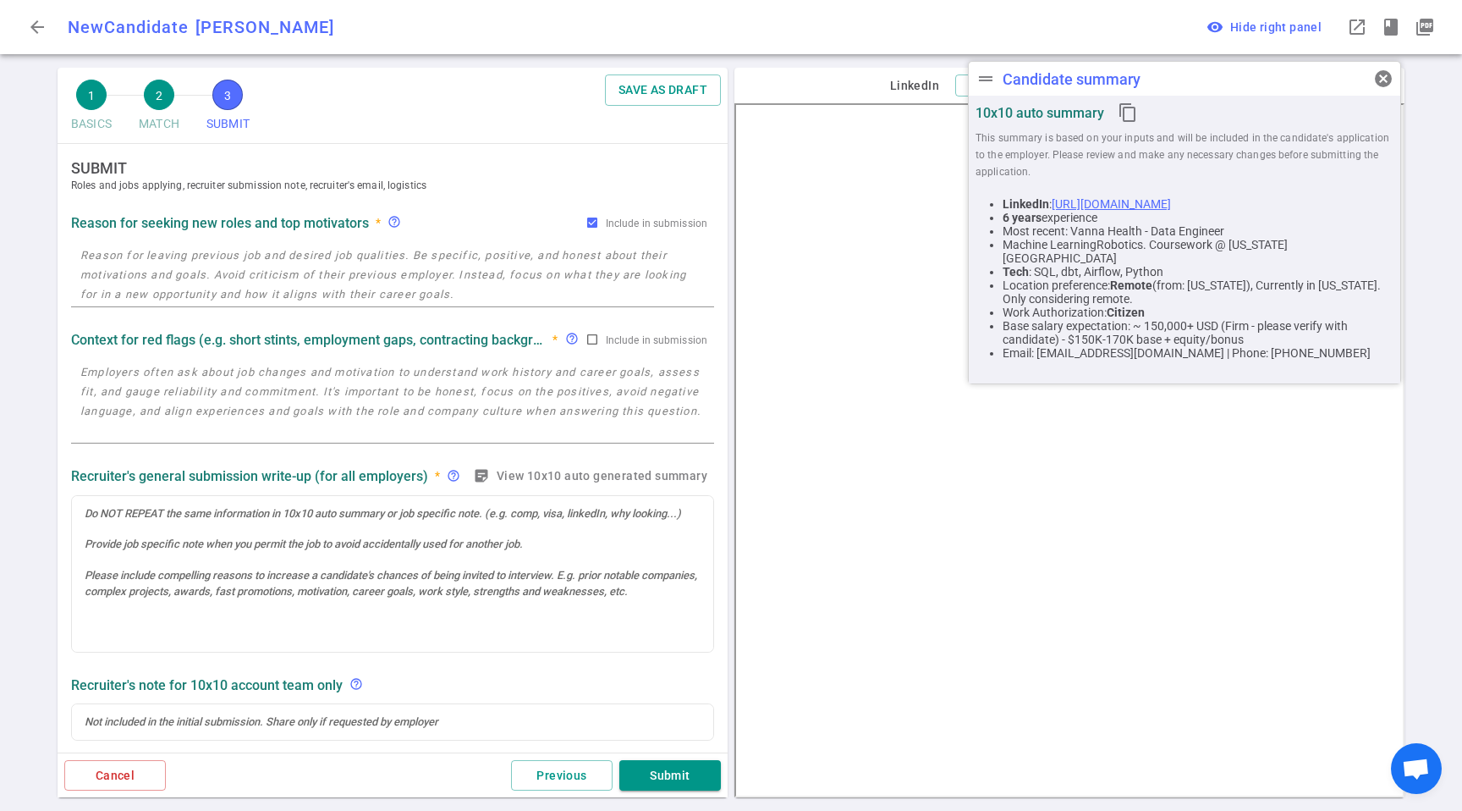
scroll to position [0, 0]
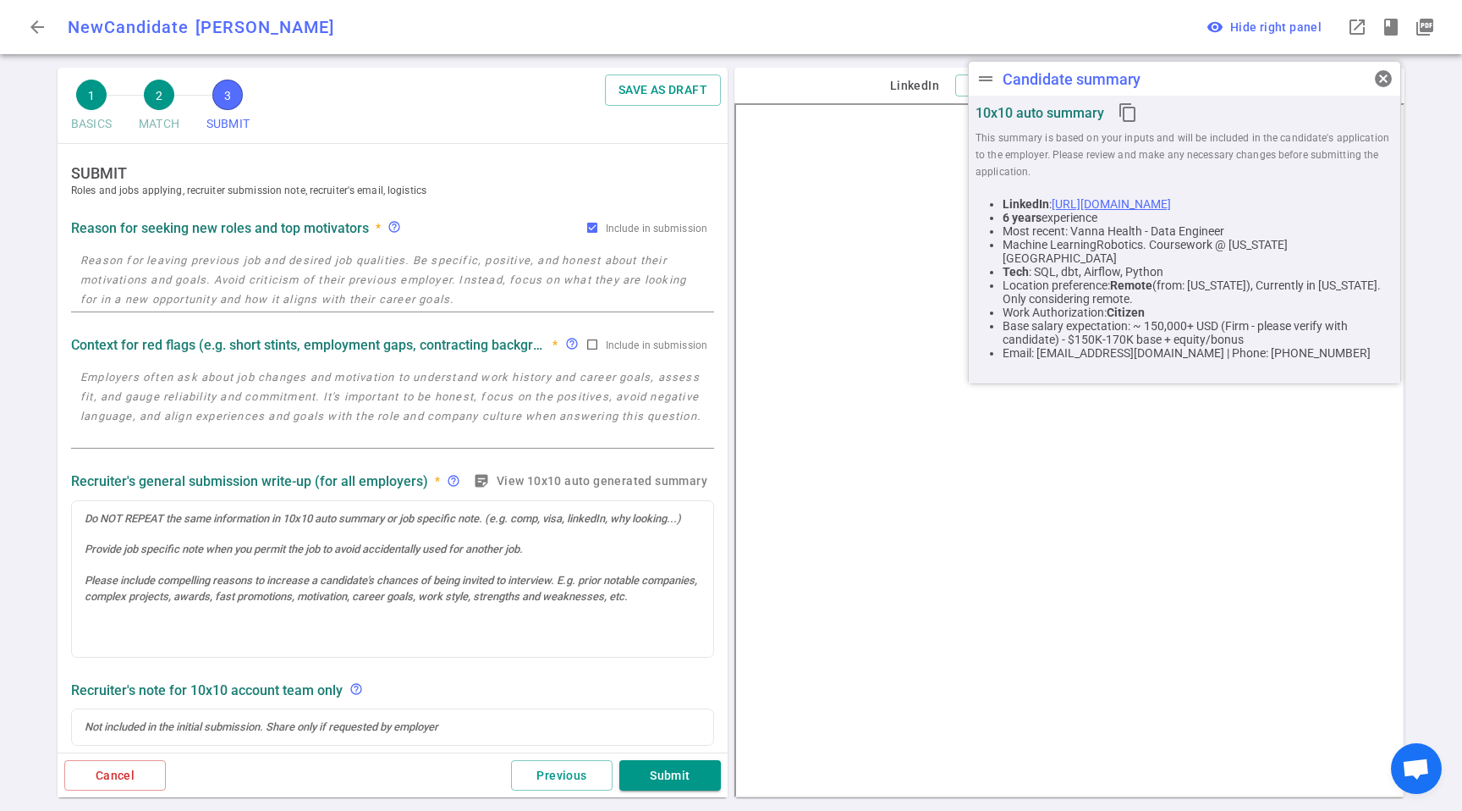
drag, startPoint x: 271, startPoint y: 281, endPoint x: 294, endPoint y: 293, distance: 25.7
click at [272, 280] on textarea at bounding box center [392, 279] width 625 height 58
click at [131, 272] on textarea "To enrich screen reader interactions, please activate Accessibility in Grammarl…" at bounding box center [392, 279] width 625 height 58
paste textarea "Looking for growth opportunities and wants to do more engineering-heavy kind of…"
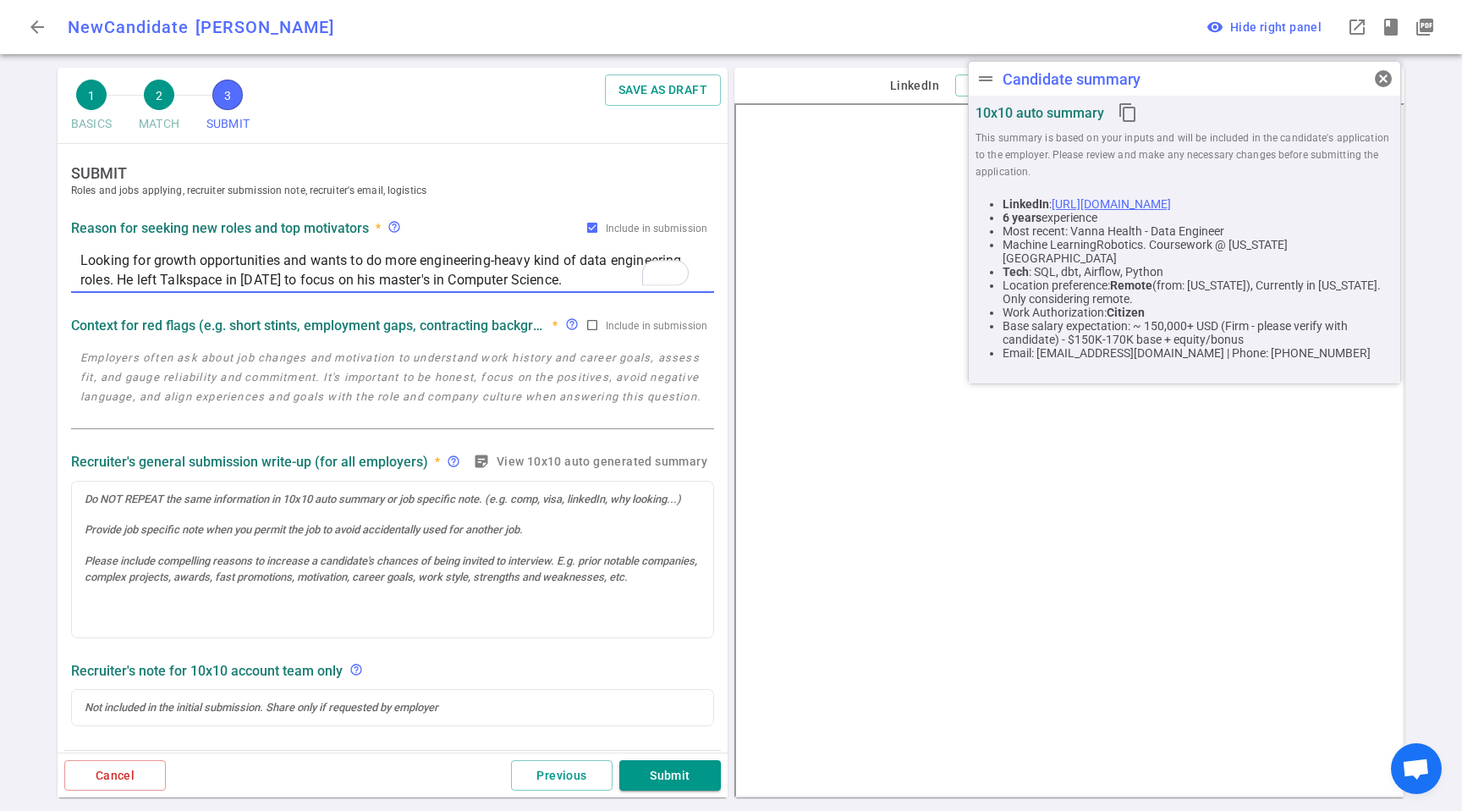
type textarea "Looking for growth opportunities and wants to do more engineering-heavy kind of…"
click at [135, 344] on div "x" at bounding box center [392, 386] width 643 height 85
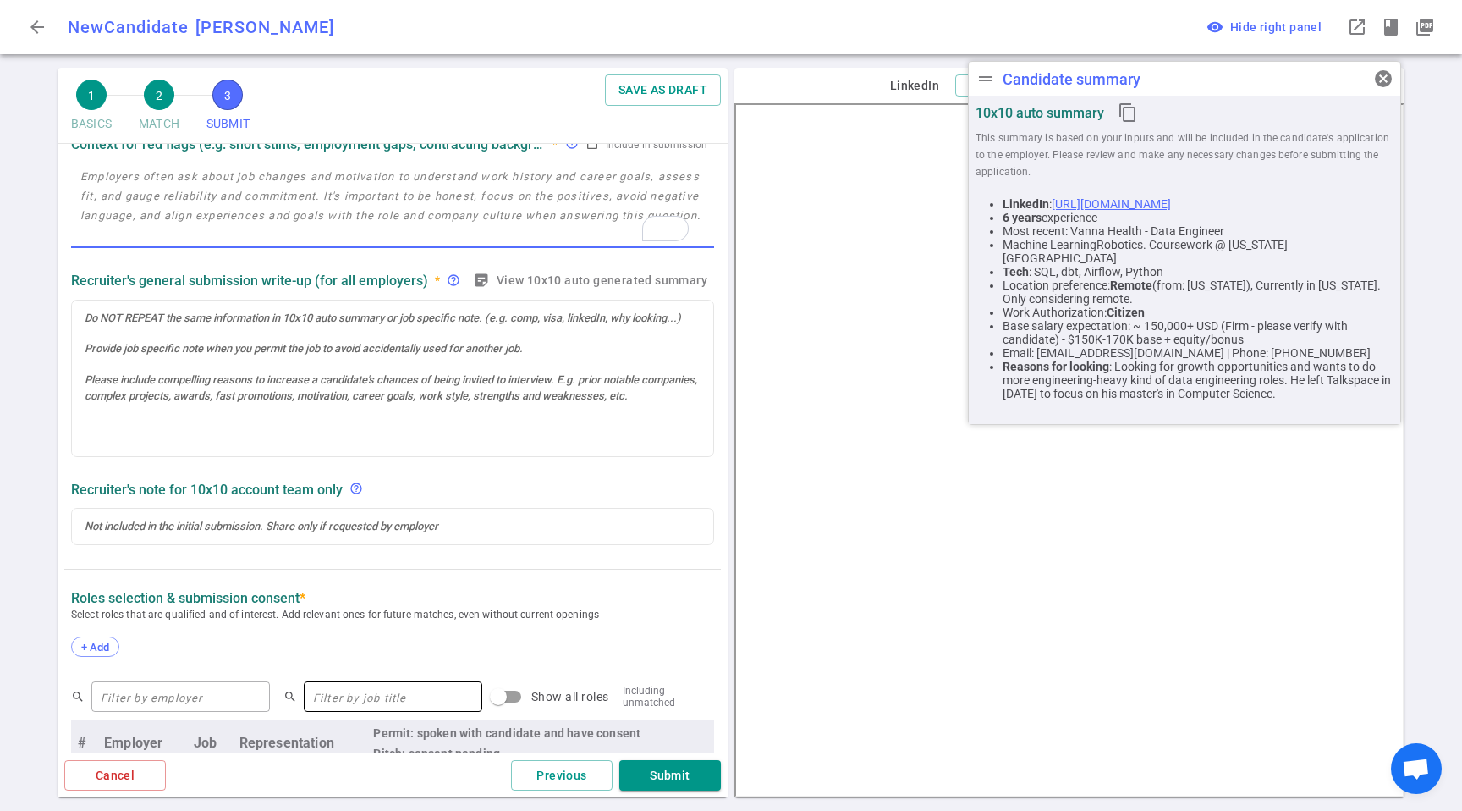
scroll to position [432, 0]
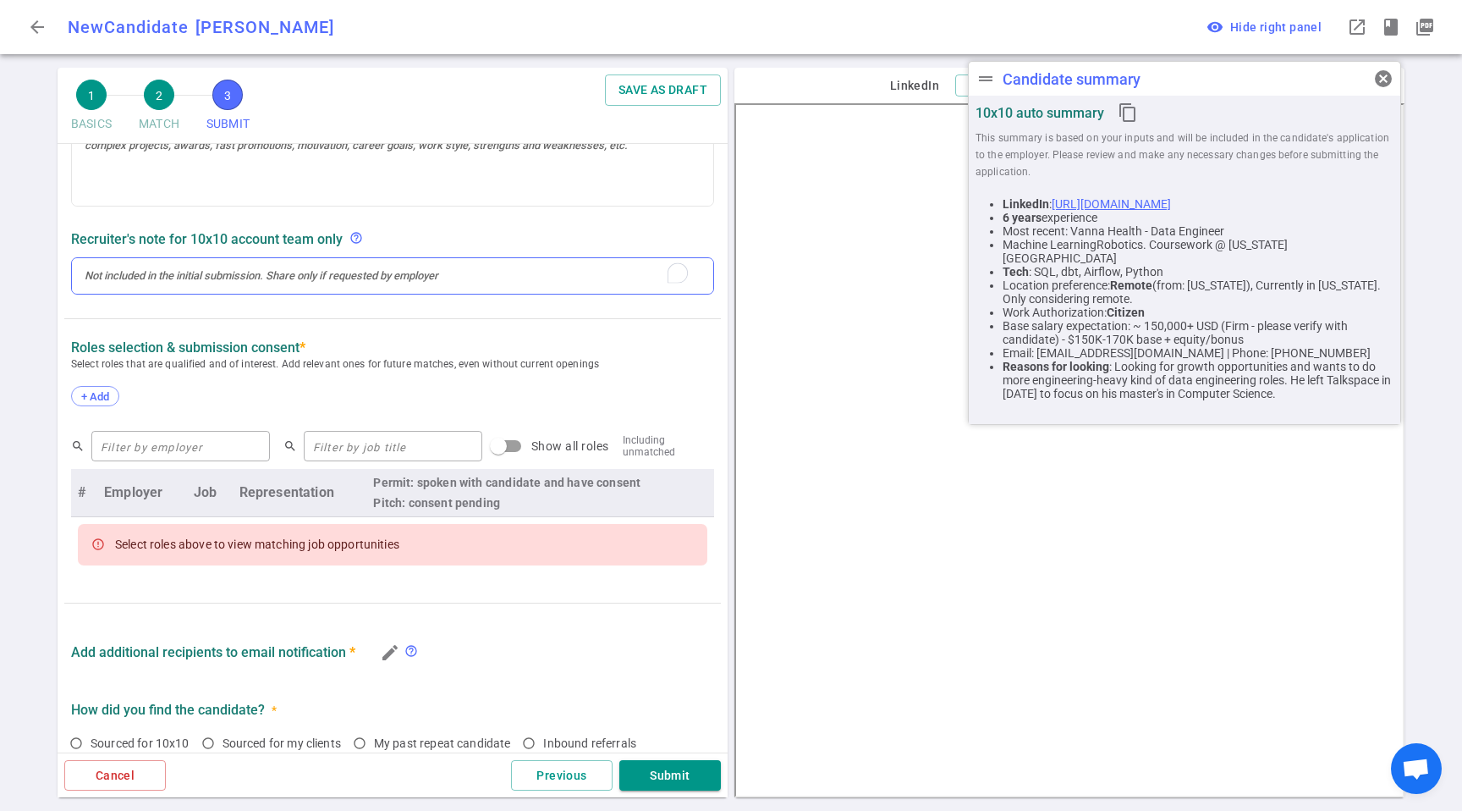
click at [174, 272] on div "To enrich screen reader interactions, please activate Accessibility in Grammarl…" at bounding box center [393, 275] width 616 height 15
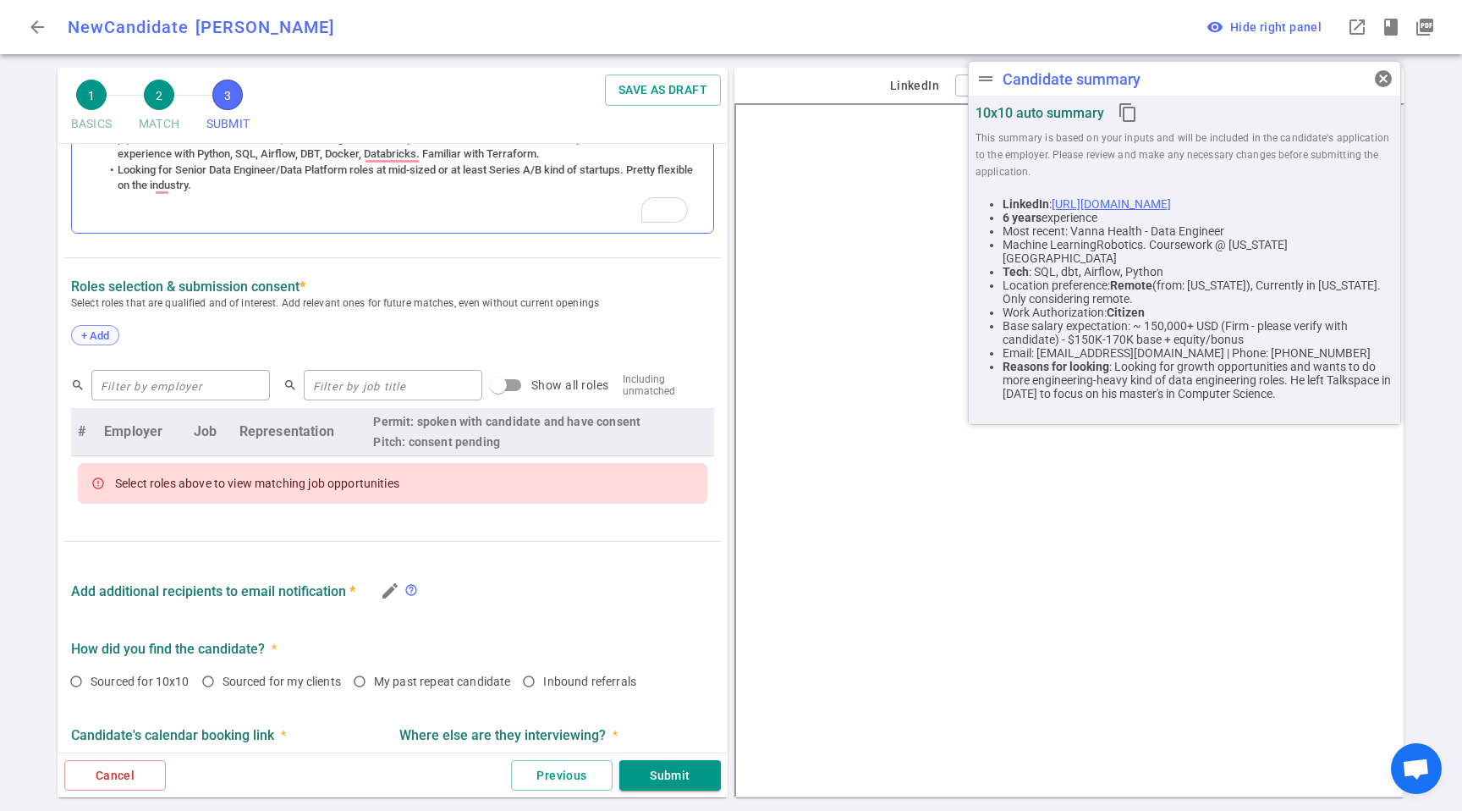
click at [99, 341] on span "+ Add" at bounding box center [95, 335] width 40 height 13
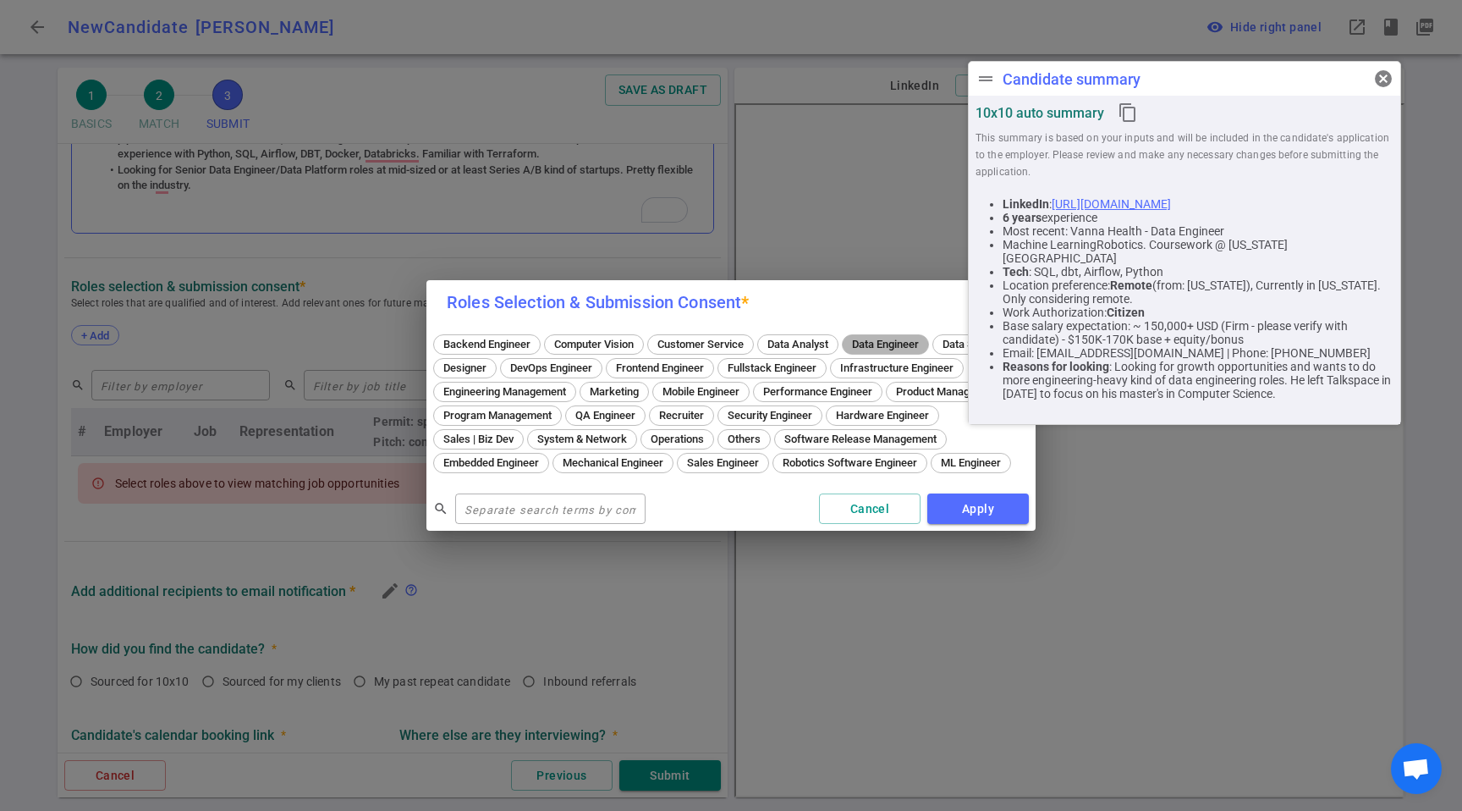
click at [878, 338] on span "Data Engineer" at bounding box center [885, 344] width 79 height 13
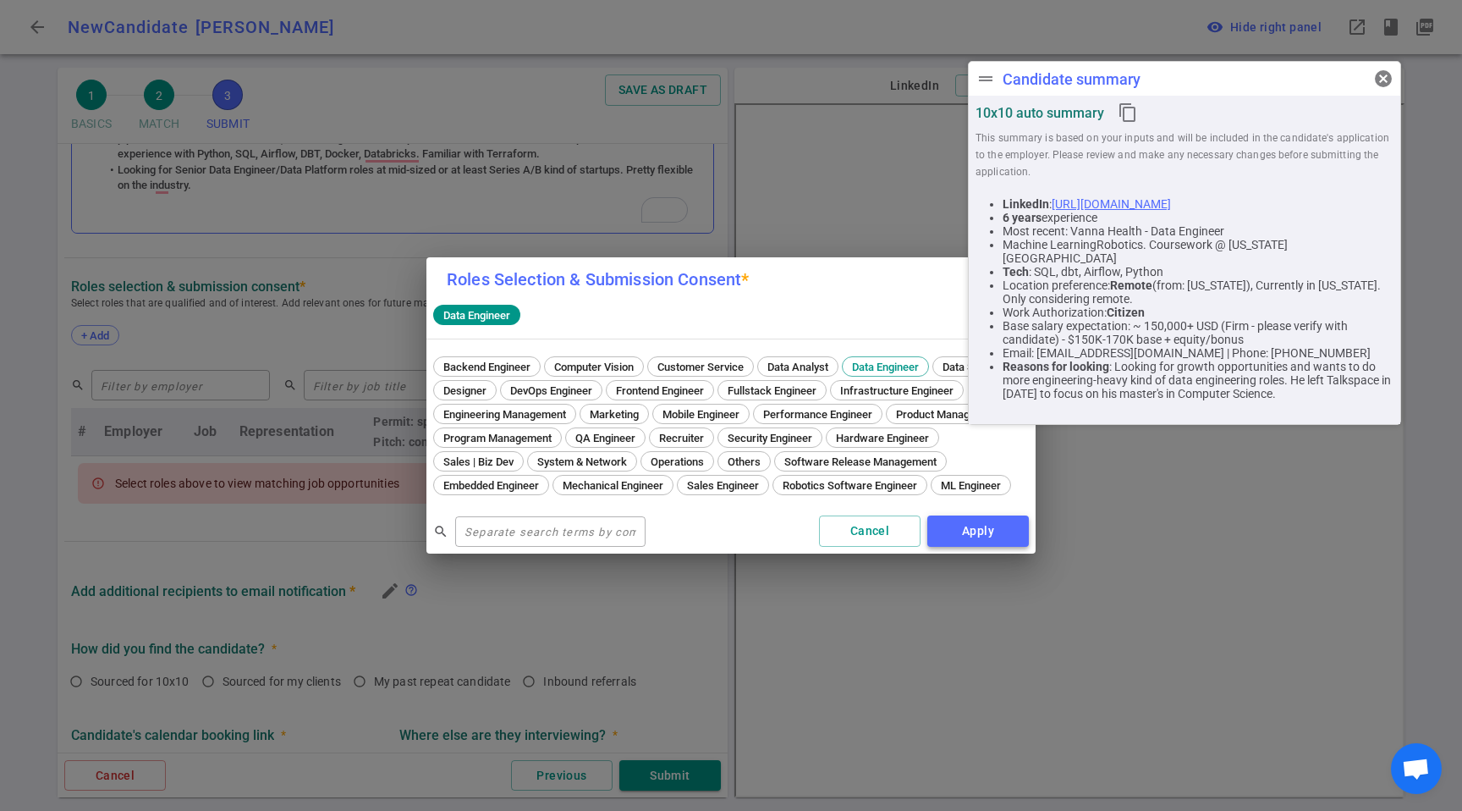
click at [971, 547] on button "Apply" at bounding box center [978, 530] width 102 height 31
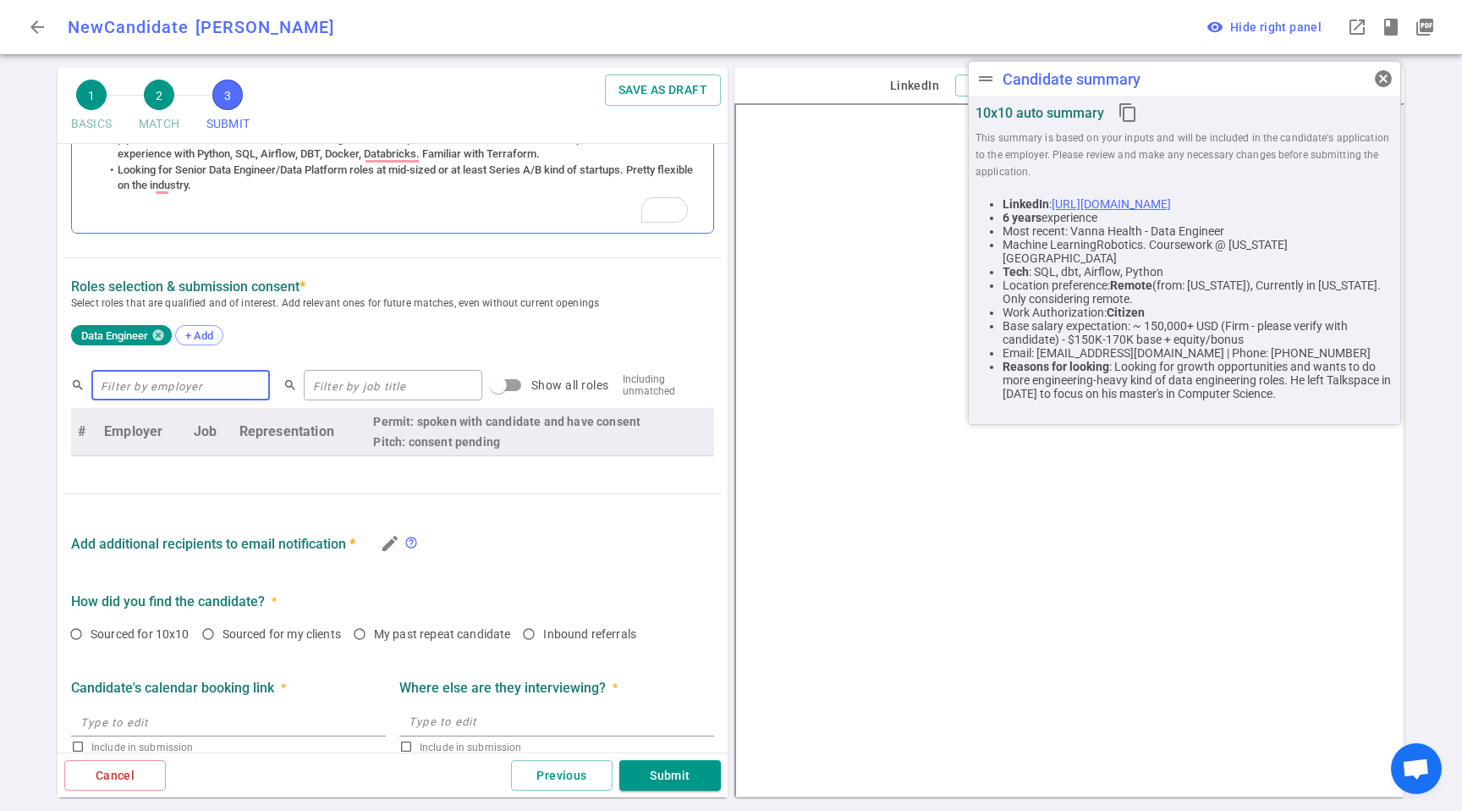
click at [190, 382] on input "text" at bounding box center [180, 384] width 179 height 27
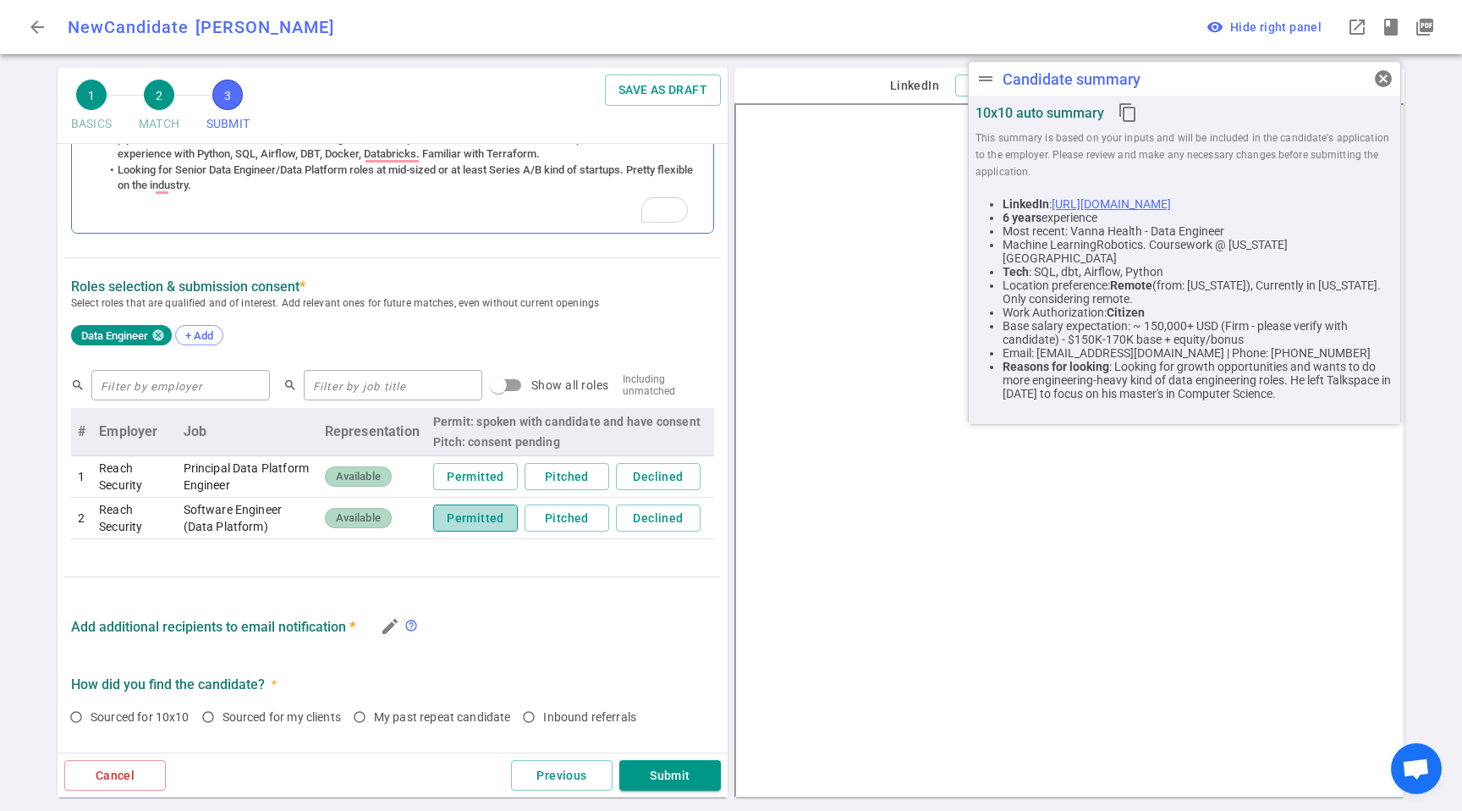
click at [476, 522] on button "Permitted" at bounding box center [475, 518] width 85 height 28
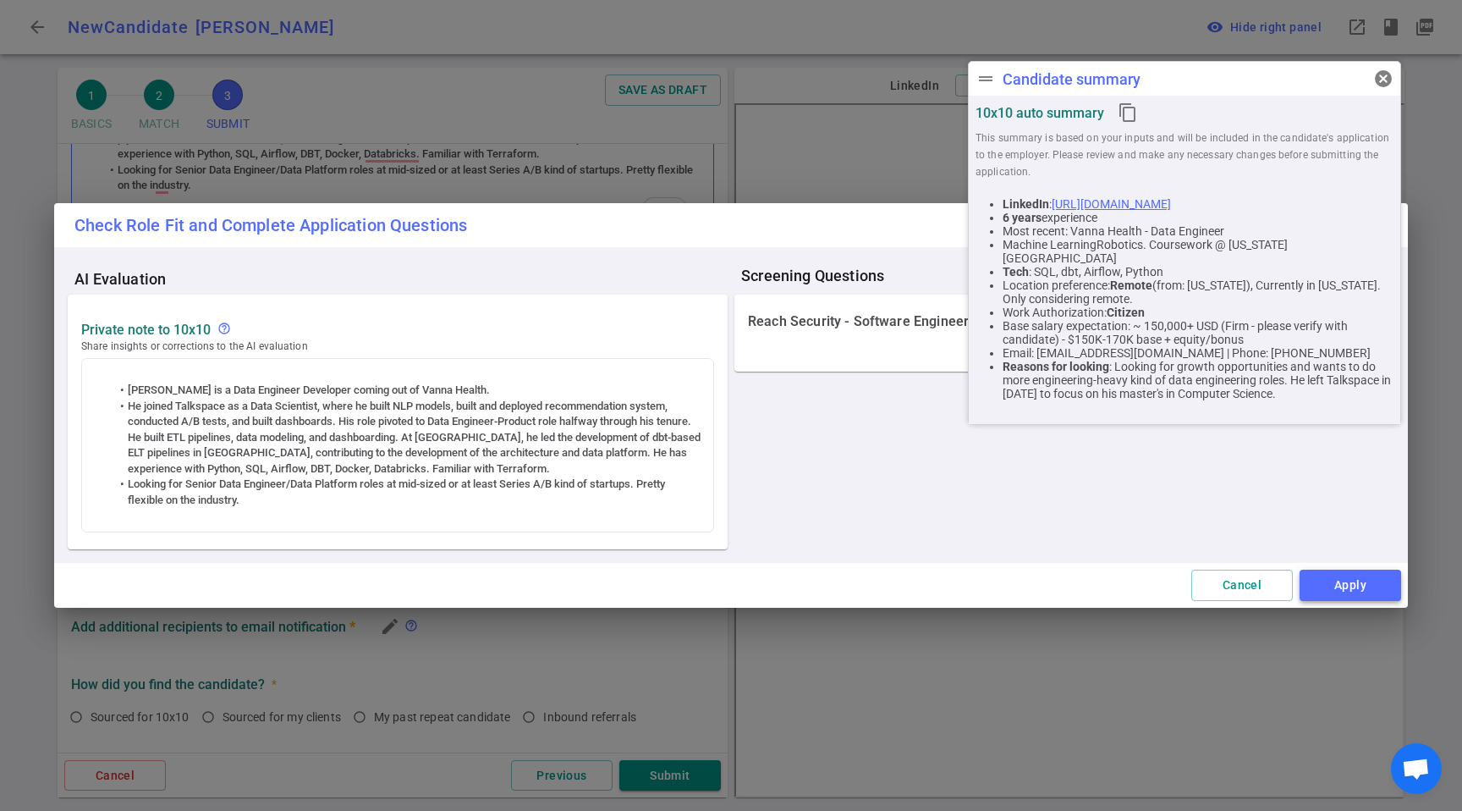
click at [1335, 580] on button "Apply" at bounding box center [1351, 585] width 102 height 31
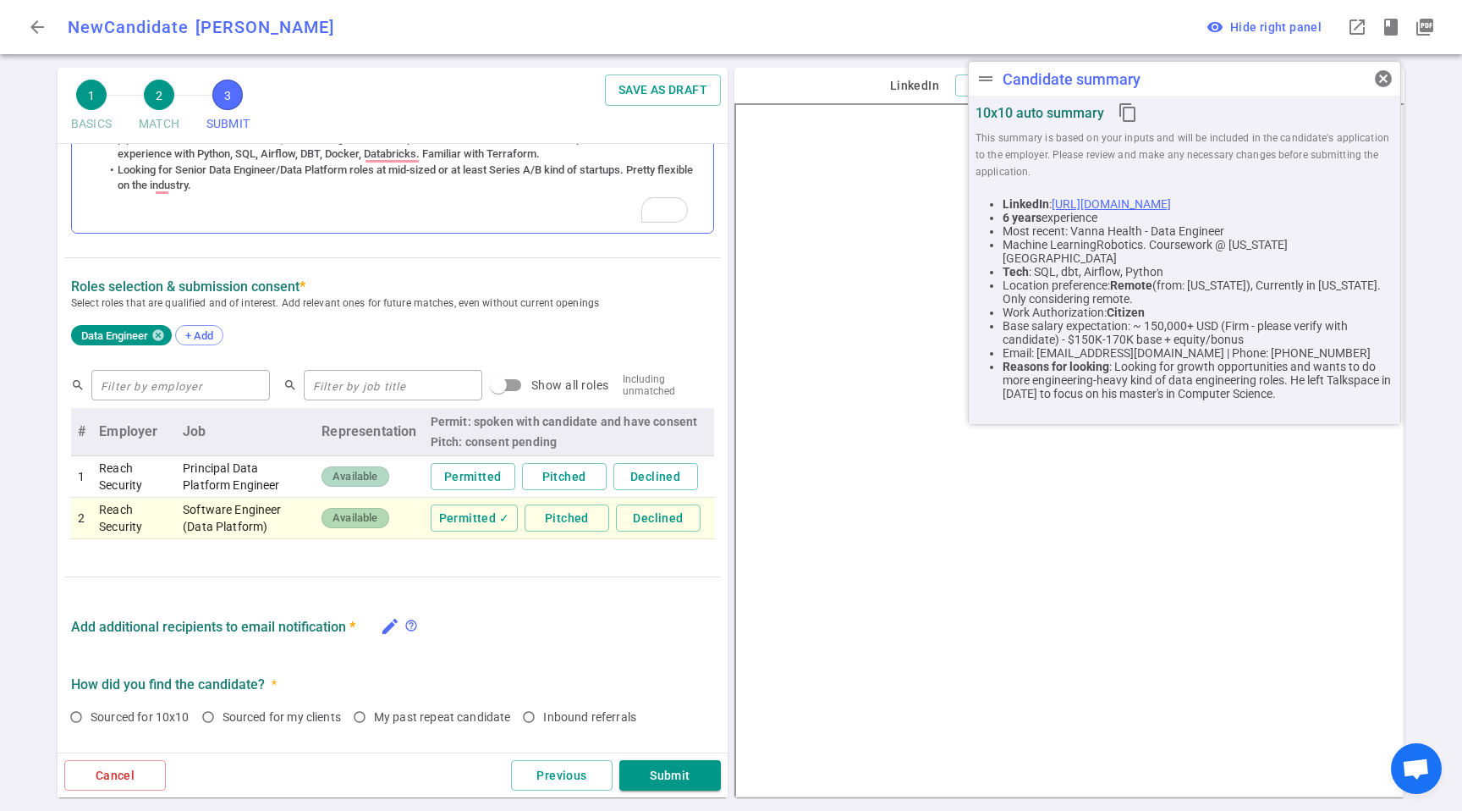
click at [388, 629] on icon "edit" at bounding box center [390, 626] width 20 height 20
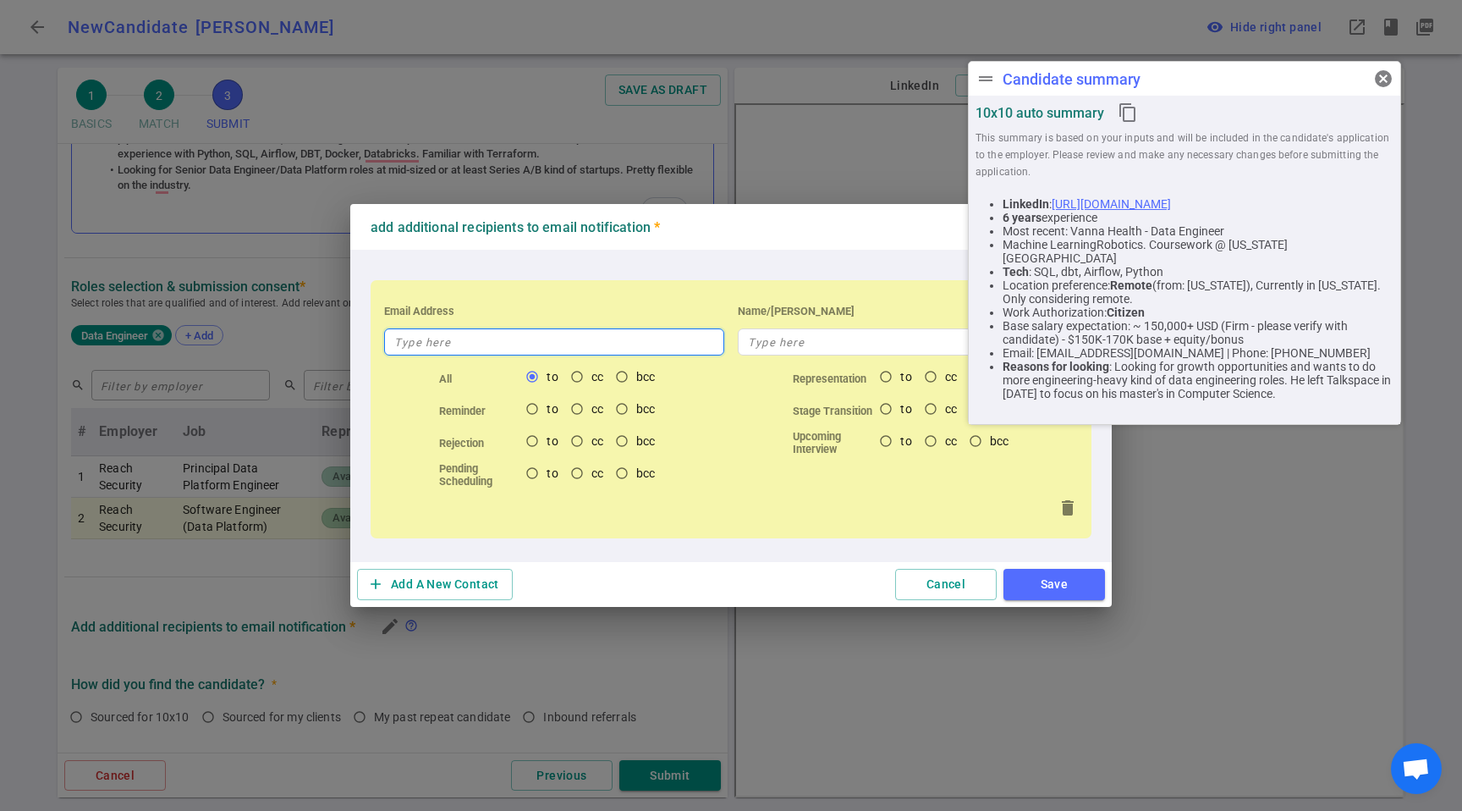
click at [505, 340] on input "text" at bounding box center [554, 341] width 340 height 27
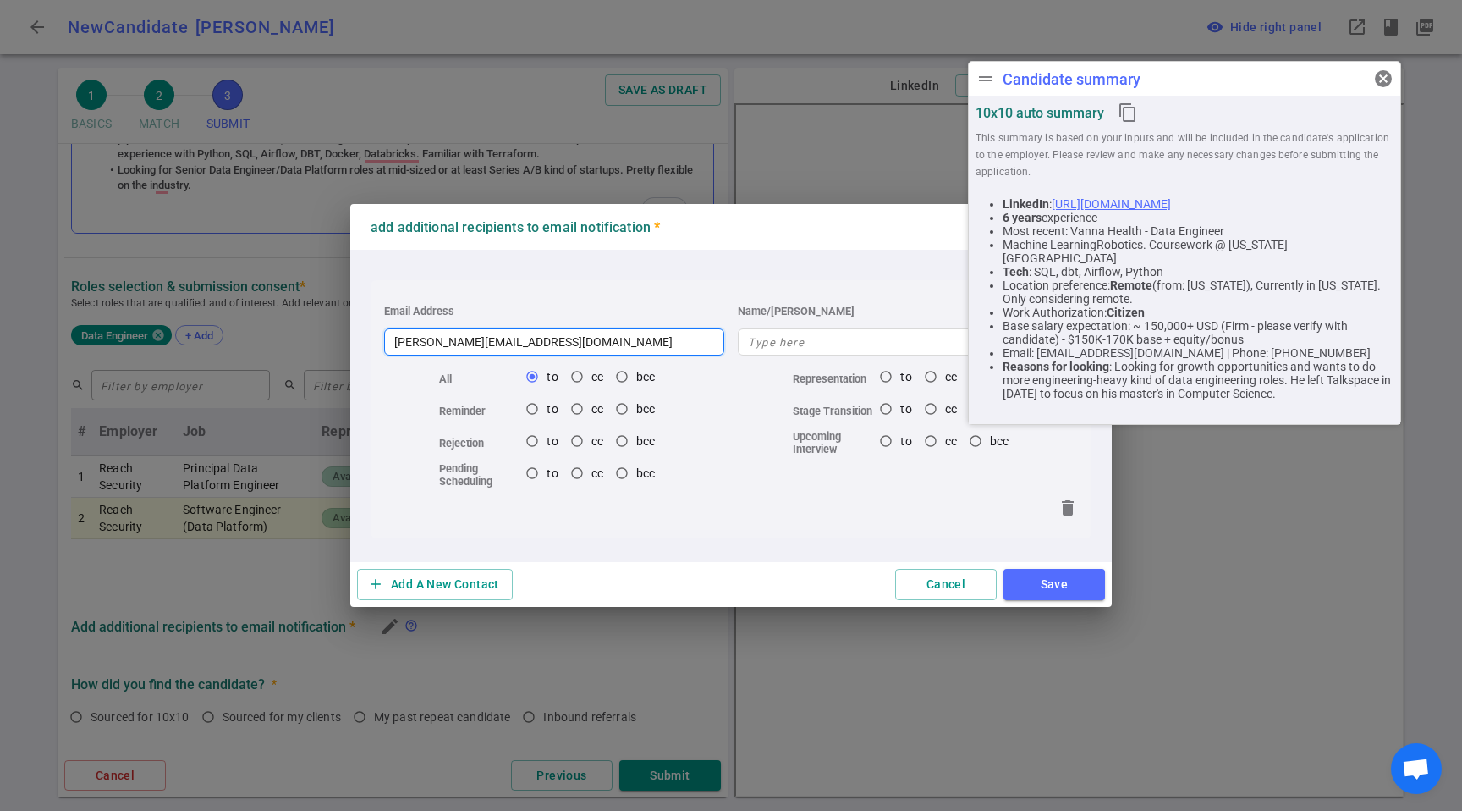
type input "[PERSON_NAME][EMAIL_ADDRESS][DOMAIN_NAME]"
click at [1050, 596] on button "Save" at bounding box center [1055, 584] width 102 height 31
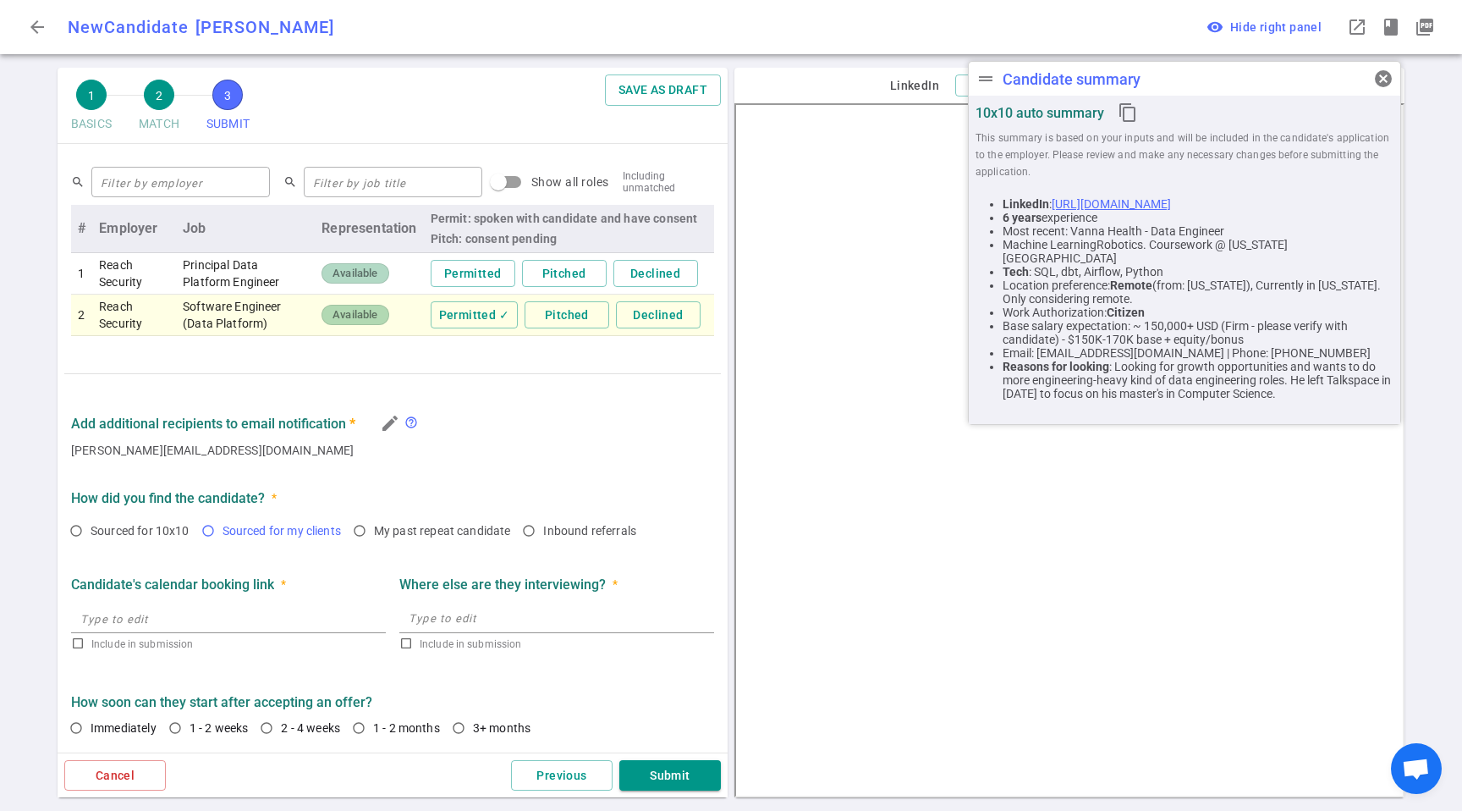
click at [261, 537] on span "Sourced for my clients" at bounding box center [282, 531] width 118 height 14
click at [223, 537] on input "Sourced for my clients" at bounding box center [208, 530] width 29 height 29
radio input "true"
click at [344, 726] on span "2 - 4 weeks" at bounding box center [314, 727] width 66 height 17
click at [281, 726] on input "2 - 4 weeks" at bounding box center [266, 727] width 29 height 29
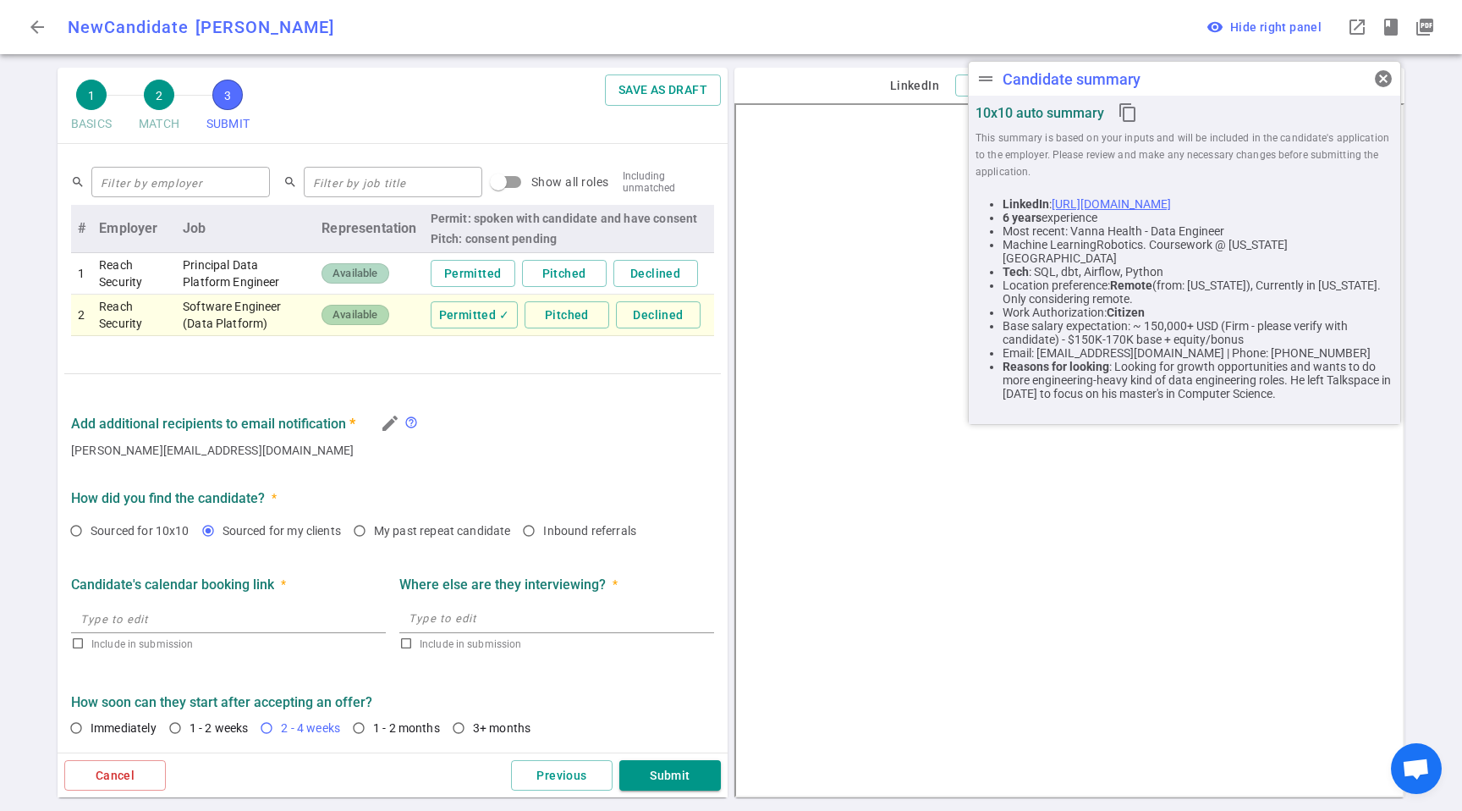
radio input "true"
click at [680, 773] on button "Submit" at bounding box center [670, 775] width 102 height 31
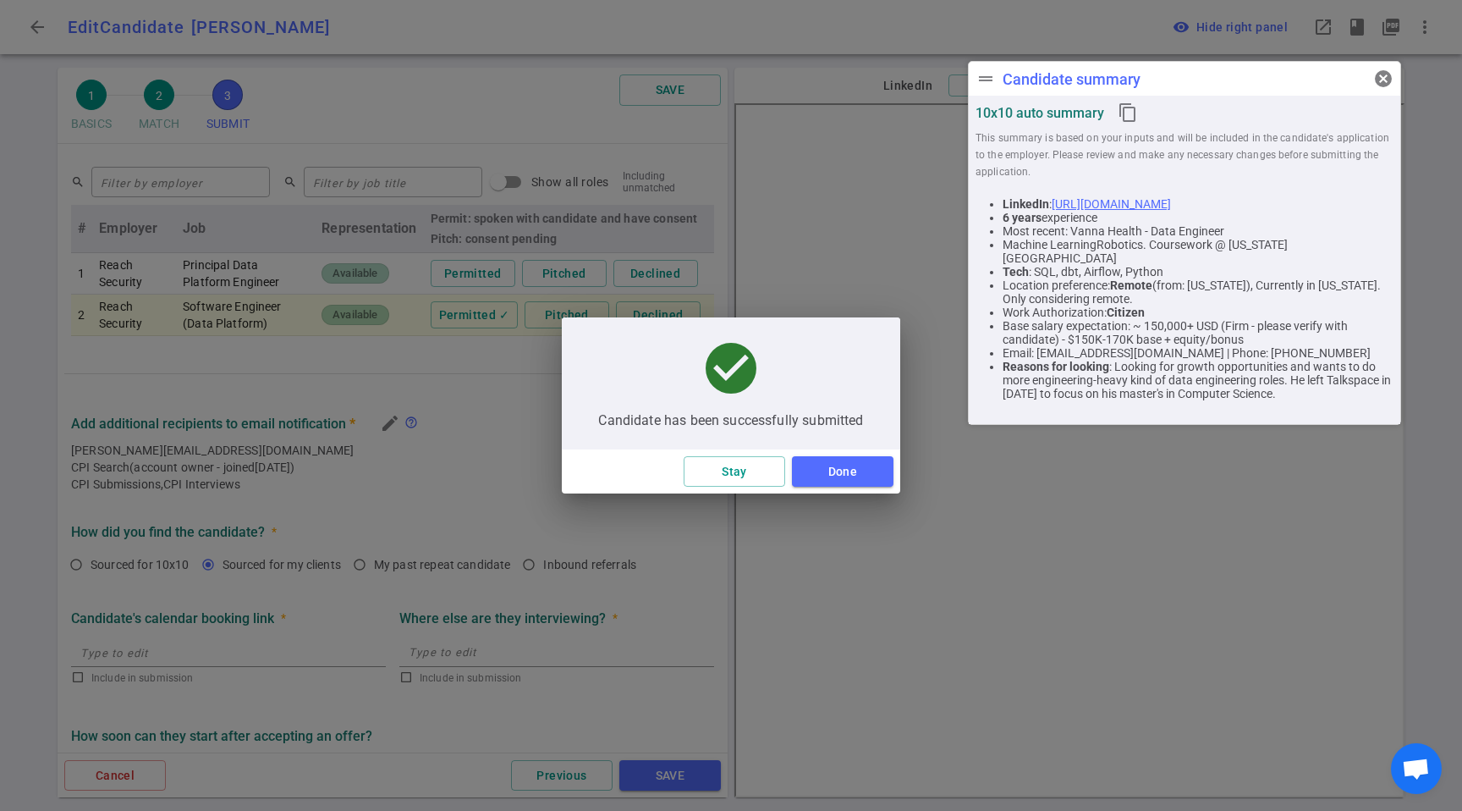
type textarea "Looking for growth opportunities and wants to do more engineering-heavy kind of…"
drag, startPoint x: 880, startPoint y: 476, endPoint x: 856, endPoint y: 476, distance: 24.6
click at [856, 476] on button "Done" at bounding box center [843, 471] width 102 height 31
